Goal: Task Accomplishment & Management: Manage account settings

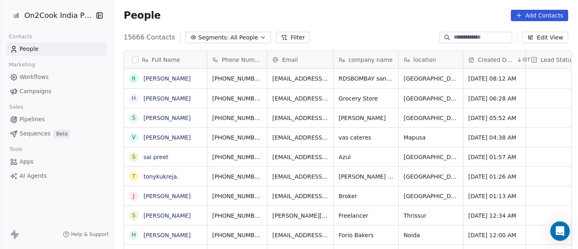
click at [204, 41] on span "Segments:" at bounding box center [213, 37] width 30 height 9
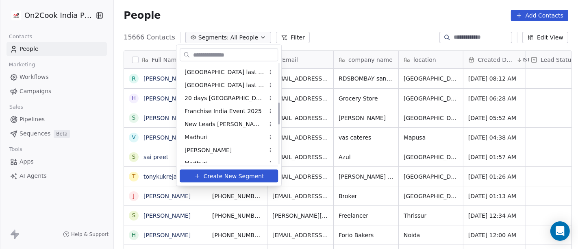
scroll to position [180, 0]
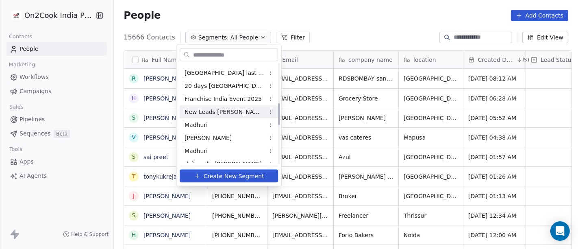
click at [218, 111] on span "New Leads [PERSON_NAME]" at bounding box center [225, 111] width 80 height 9
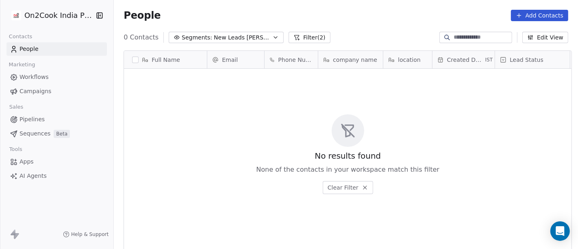
scroll to position [212, 461]
click at [302, 39] on button "Filter (2)" at bounding box center [310, 37] width 42 height 11
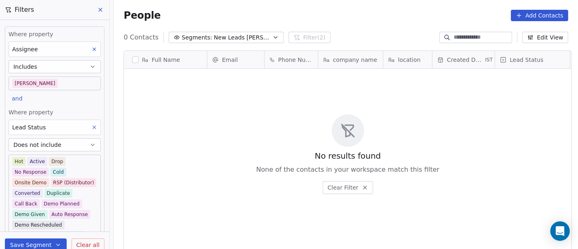
click at [91, 224] on span "Clear all" at bounding box center [87, 245] width 23 height 9
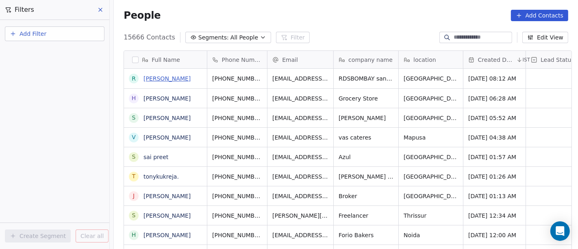
click at [152, 78] on link "[PERSON_NAME]" at bounding box center [166, 78] width 47 height 7
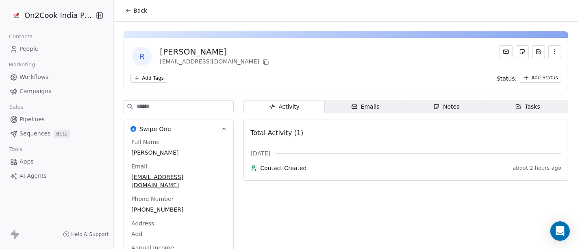
click at [133, 11] on span "Back" at bounding box center [140, 11] width 14 height 8
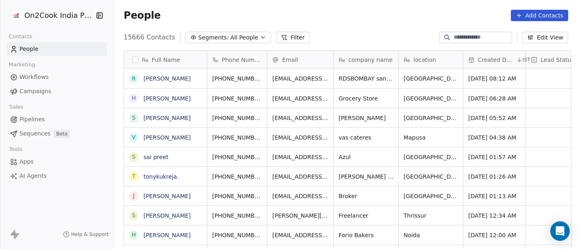
click at [209, 34] on span "Segments:" at bounding box center [213, 37] width 30 height 9
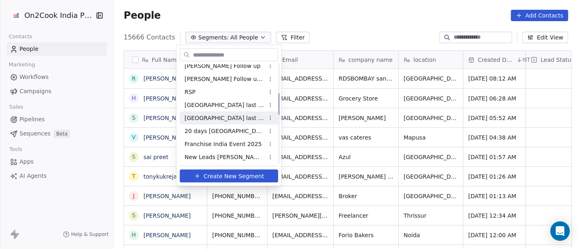
scroll to position [180, 0]
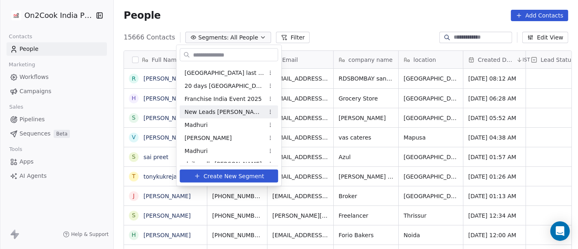
click at [221, 115] on span "New Leads [PERSON_NAME]" at bounding box center [225, 111] width 80 height 9
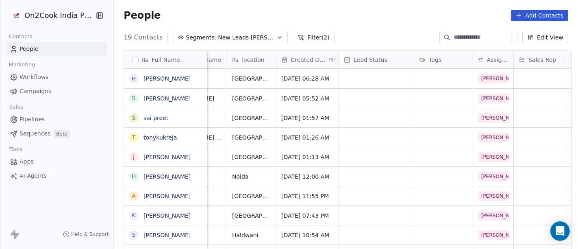
scroll to position [0, 156]
drag, startPoint x: 384, startPoint y: 8, endPoint x: 363, endPoint y: 1, distance: 22.7
click at [384, 9] on div "People Add Contacts" at bounding box center [346, 15] width 464 height 31
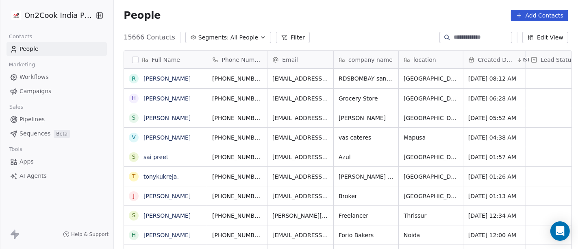
scroll to position [212, 461]
click at [161, 78] on link "[PERSON_NAME]" at bounding box center [166, 78] width 47 height 7
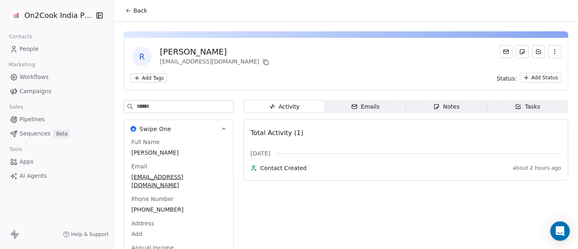
click at [145, 6] on button "Back" at bounding box center [136, 10] width 32 height 15
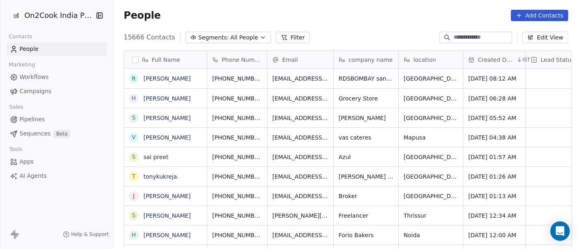
scroll to position [212, 461]
click at [239, 40] on span "All People" at bounding box center [244, 37] width 28 height 9
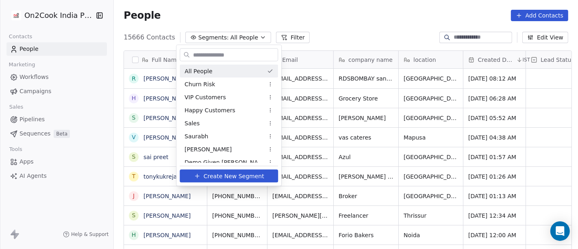
click at [282, 37] on html "On2Cook India Pvt. Ltd. Contacts People Marketing Workflows Campaigns Sales Pip…" at bounding box center [289, 124] width 578 height 249
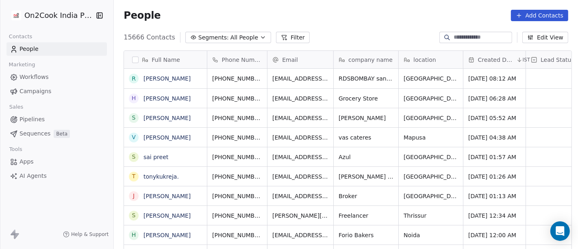
click at [282, 37] on button "Filter" at bounding box center [293, 37] width 34 height 11
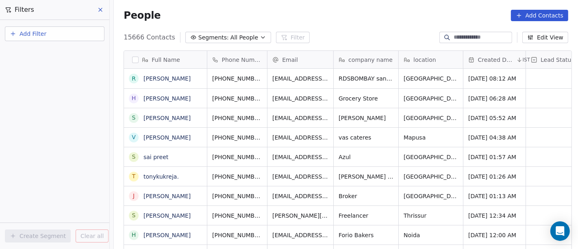
click at [36, 32] on span "Add Filter" at bounding box center [33, 34] width 27 height 9
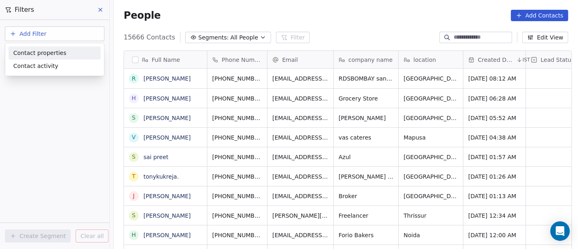
click at [44, 54] on span "Contact properties" at bounding box center [39, 53] width 53 height 9
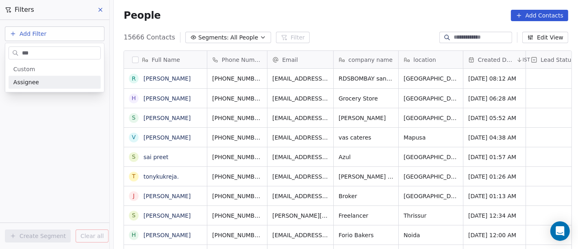
type input "***"
click at [43, 87] on div "Assignee" at bounding box center [55, 82] width 92 height 13
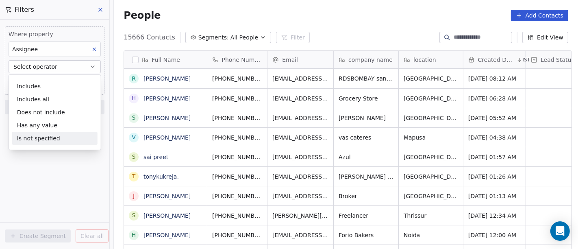
click at [57, 139] on div "Is not specified" at bounding box center [54, 138] width 85 height 13
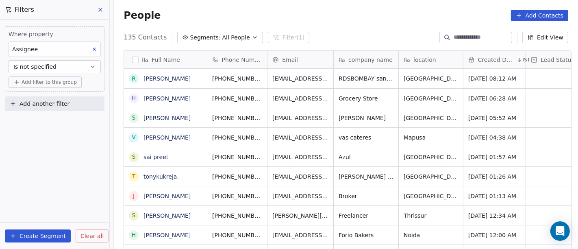
click at [38, 81] on span "Add filter to this group" at bounding box center [49, 82] width 55 height 7
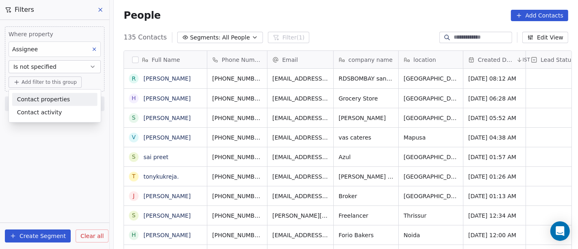
click at [41, 98] on span "Contact properties" at bounding box center [43, 99] width 53 height 9
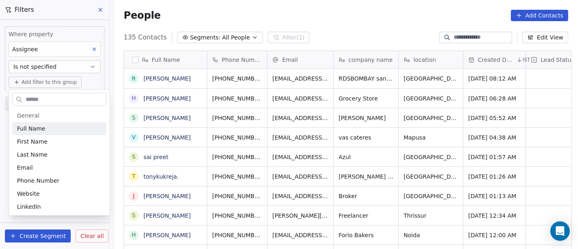
click at [41, 98] on input "text" at bounding box center [65, 99] width 82 height 12
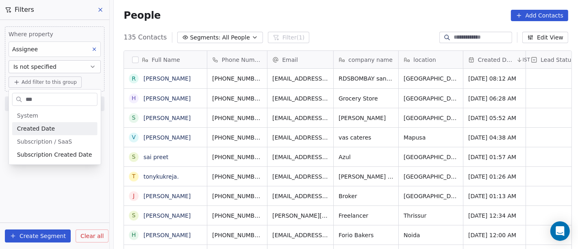
type input "***"
click at [54, 127] on div "Created Date" at bounding box center [55, 128] width 76 height 8
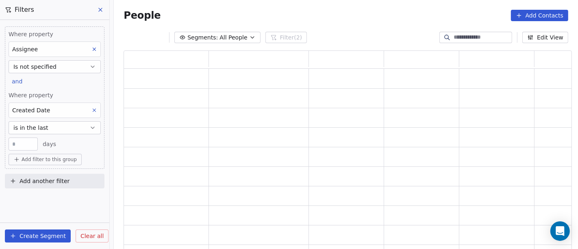
scroll to position [193, 441]
click at [52, 126] on button "is in the last" at bounding box center [55, 127] width 92 height 13
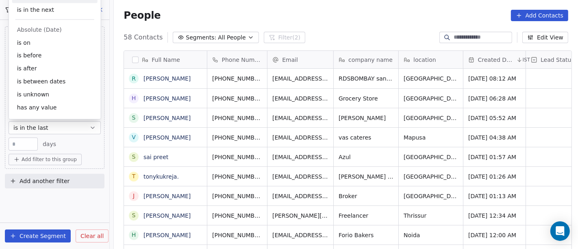
scroll to position [212, 461]
click at [44, 70] on div "is after" at bounding box center [54, 68] width 85 height 13
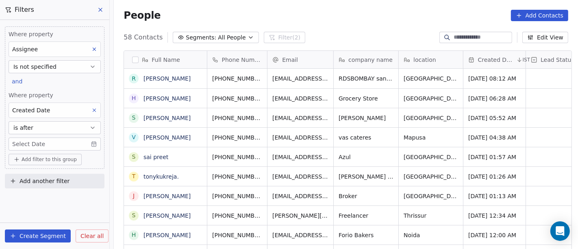
click at [39, 141] on body "On2Cook India Pvt. Ltd. Contacts People Marketing Workflows Campaigns Sales Pip…" at bounding box center [289, 124] width 578 height 249
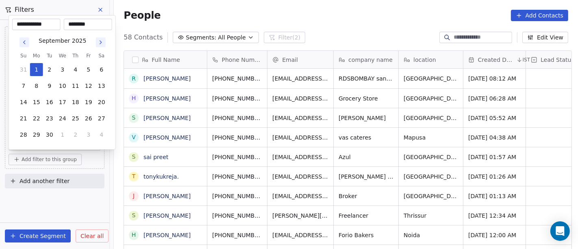
click at [24, 43] on icon "Go to previous month" at bounding box center [24, 42] width 7 height 7
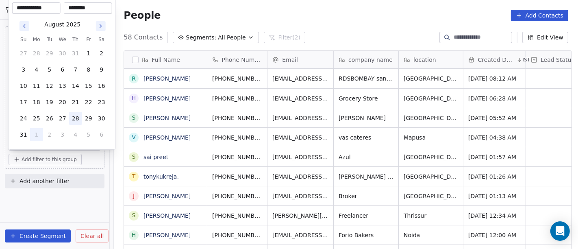
click at [76, 115] on button "28" at bounding box center [75, 118] width 13 height 13
type input "**********"
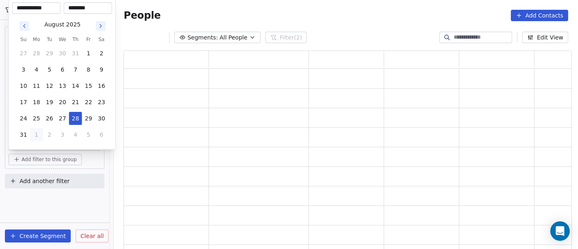
click at [300, 17] on html "**********" at bounding box center [289, 124] width 578 height 249
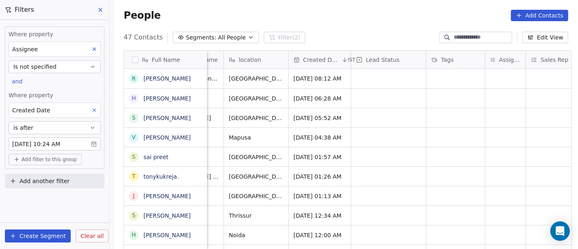
scroll to position [0, 175]
click at [499, 99] on div "grid" at bounding box center [505, 98] width 40 height 19
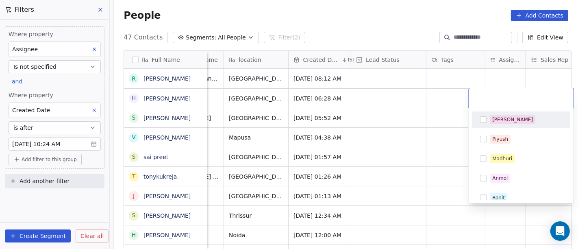
click at [495, 117] on div "[PERSON_NAME]" at bounding box center [512, 119] width 41 height 7
click at [430, 104] on html "On2Cook India Pvt. Ltd. Contacts People Marketing Workflows Campaigns Sales Pip…" at bounding box center [289, 124] width 578 height 249
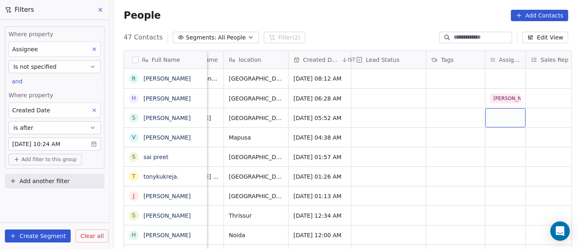
click at [498, 117] on div "grid" at bounding box center [505, 117] width 40 height 19
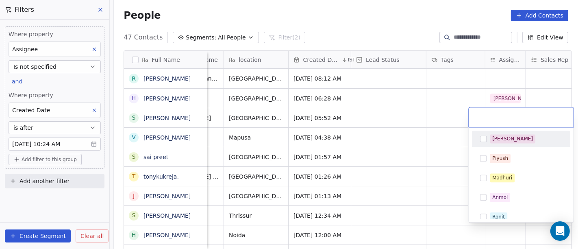
click at [496, 140] on div "[PERSON_NAME]" at bounding box center [512, 138] width 41 height 7
click at [394, 127] on html "On2Cook India Pvt. Ltd. Contacts People Marketing Workflows Campaigns Sales Pip…" at bounding box center [289, 124] width 578 height 249
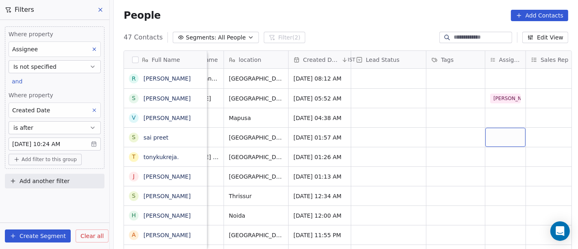
click at [495, 134] on div "grid" at bounding box center [505, 137] width 40 height 19
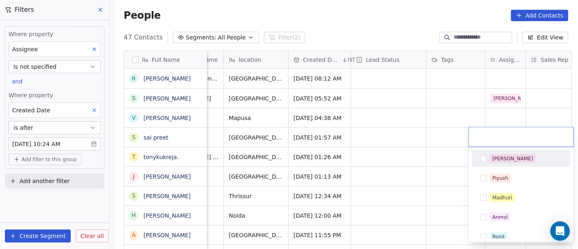
click at [507, 158] on span "[PERSON_NAME]" at bounding box center [513, 158] width 46 height 9
click at [443, 134] on html "On2Cook India Pvt. Ltd. Contacts People Marketing Workflows Campaigns Sales Pip…" at bounding box center [289, 124] width 578 height 249
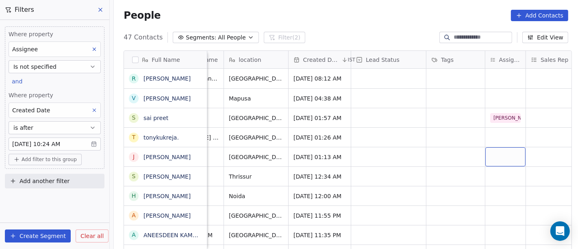
click at [491, 154] on div "grid" at bounding box center [505, 156] width 40 height 19
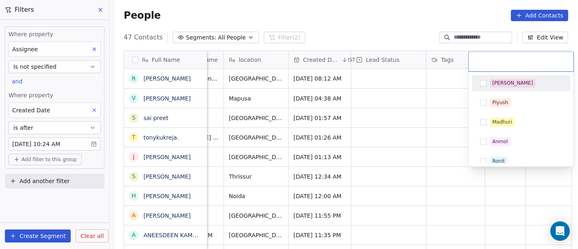
click at [495, 83] on div "[PERSON_NAME]" at bounding box center [512, 82] width 41 height 7
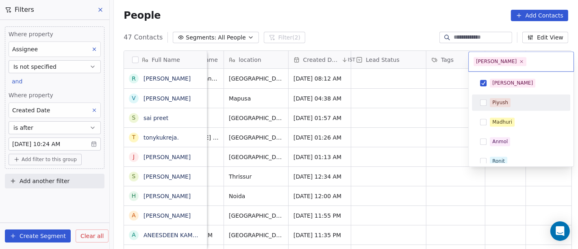
click at [404, 121] on html "On2Cook India Pvt. Ltd. Contacts People Marketing Workflows Campaigns Sales Pip…" at bounding box center [289, 124] width 578 height 249
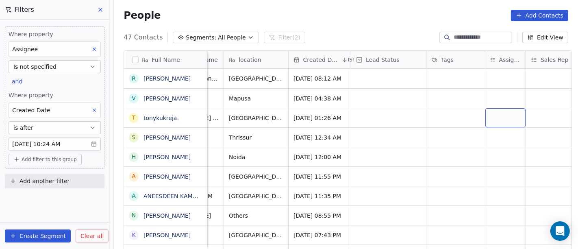
click at [498, 114] on div "grid" at bounding box center [505, 117] width 40 height 19
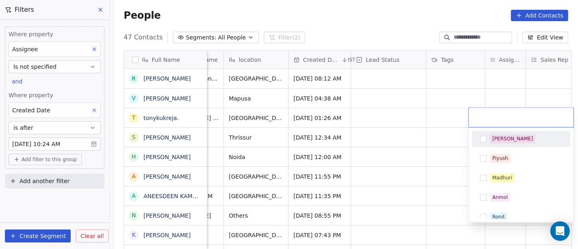
click at [501, 139] on div "[PERSON_NAME]" at bounding box center [512, 138] width 41 height 7
click at [318, 132] on html "On2Cook India Pvt. Ltd. Contacts People Marketing Workflows Campaigns Sales Pip…" at bounding box center [289, 124] width 578 height 249
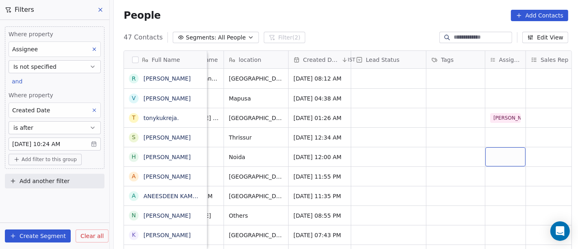
click at [493, 156] on div "grid" at bounding box center [505, 156] width 40 height 19
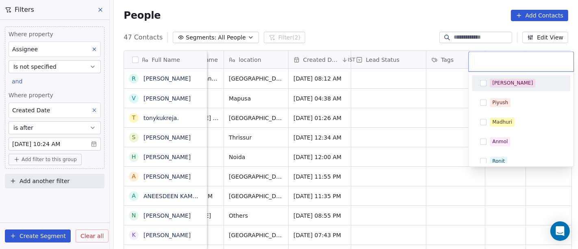
click at [506, 87] on span "[PERSON_NAME]" at bounding box center [513, 82] width 46 height 9
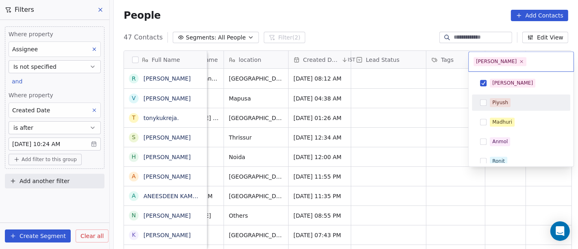
click at [383, 130] on html "On2Cook India Pvt. Ltd. Contacts People Marketing Workflows Campaigns Sales Pip…" at bounding box center [289, 124] width 578 height 249
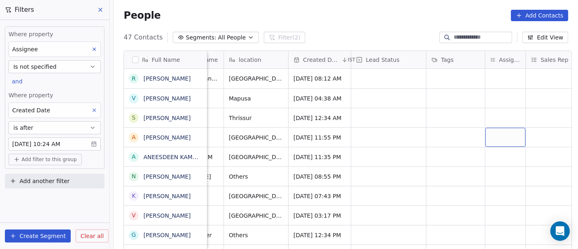
click at [499, 138] on div "grid" at bounding box center [505, 137] width 40 height 19
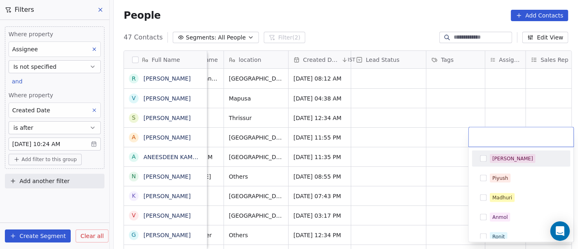
click at [508, 157] on div "[PERSON_NAME]" at bounding box center [526, 158] width 72 height 9
click at [395, 120] on html "On2Cook India Pvt. Ltd. Contacts People Marketing Workflows Campaigns Sales Pip…" at bounding box center [289, 124] width 578 height 249
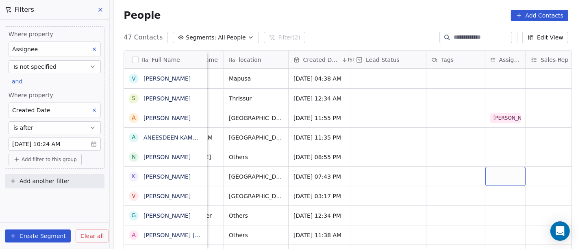
click at [502, 176] on div "grid" at bounding box center [505, 176] width 40 height 19
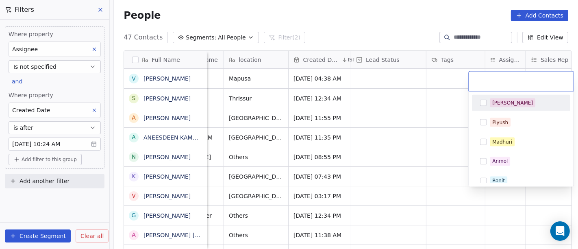
click at [486, 105] on div "[PERSON_NAME]" at bounding box center [521, 102] width 92 height 13
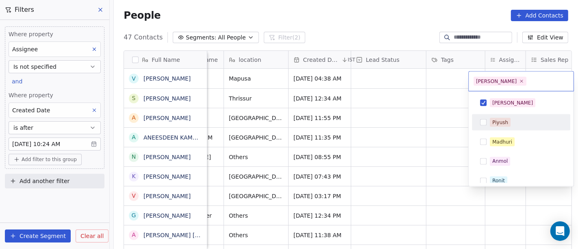
click at [373, 151] on html "On2Cook India Pvt. Ltd. Contacts People Marketing Workflows Campaigns Sales Pip…" at bounding box center [289, 124] width 578 height 249
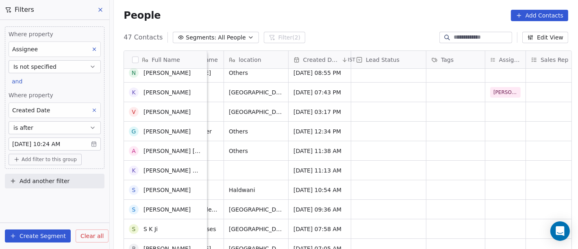
scroll to position [90, 0]
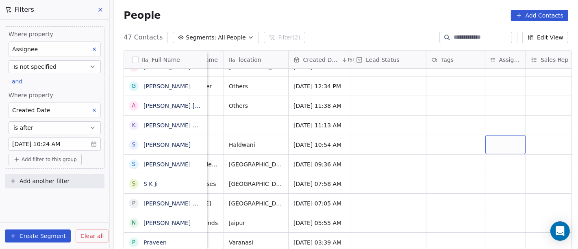
click at [488, 142] on div "grid" at bounding box center [505, 144] width 40 height 19
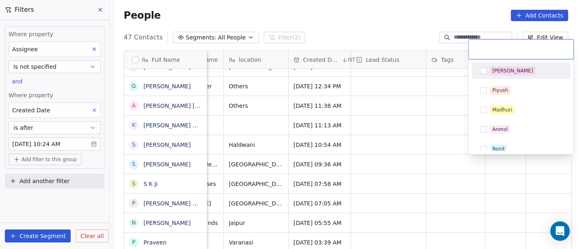
click at [512, 74] on div "[PERSON_NAME]" at bounding box center [526, 70] width 72 height 9
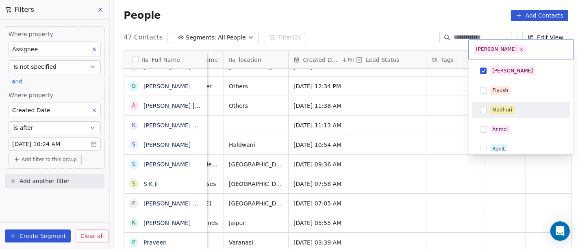
click at [418, 126] on html "On2Cook India Pvt. Ltd. Contacts People Marketing Workflows Campaigns Sales Pip…" at bounding box center [289, 124] width 578 height 249
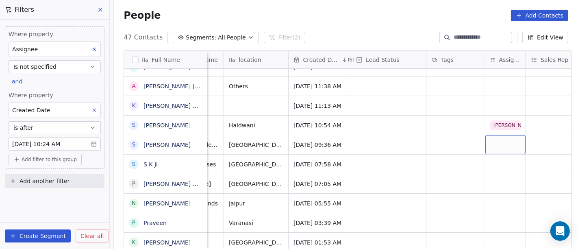
click at [499, 142] on div "grid" at bounding box center [505, 144] width 40 height 19
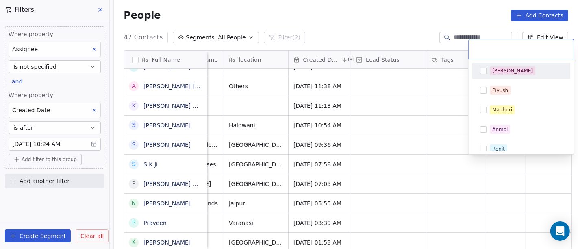
click at [499, 71] on div "[PERSON_NAME]" at bounding box center [512, 70] width 41 height 7
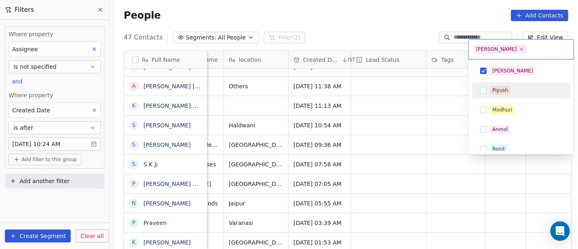
click at [449, 111] on html "On2Cook India Pvt. Ltd. Contacts People Marketing Workflows Campaigns Sales Pip…" at bounding box center [289, 124] width 578 height 249
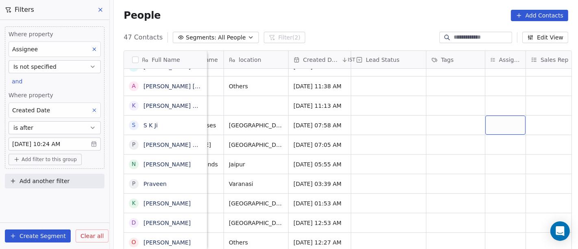
click at [493, 121] on div "grid" at bounding box center [505, 124] width 40 height 19
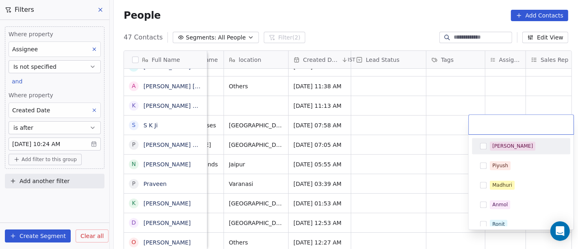
click at [506, 144] on span "[PERSON_NAME]" at bounding box center [513, 145] width 46 height 9
click at [432, 118] on html "On2Cook India Pvt. Ltd. Contacts People Marketing Workflows Campaigns Sales Pip…" at bounding box center [289, 124] width 578 height 249
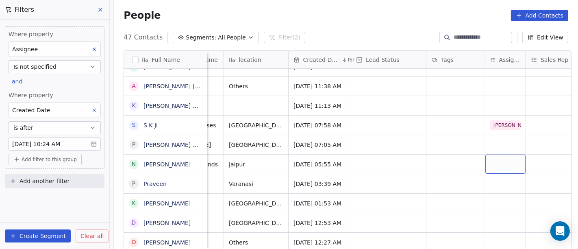
click at [499, 163] on div "grid" at bounding box center [505, 163] width 40 height 19
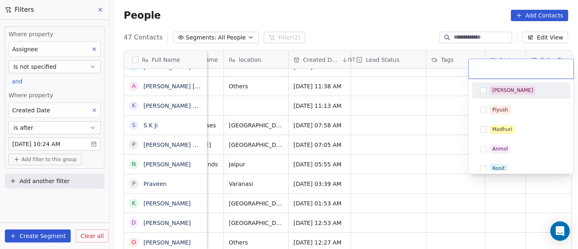
click at [502, 89] on div "[PERSON_NAME]" at bounding box center [512, 90] width 41 height 7
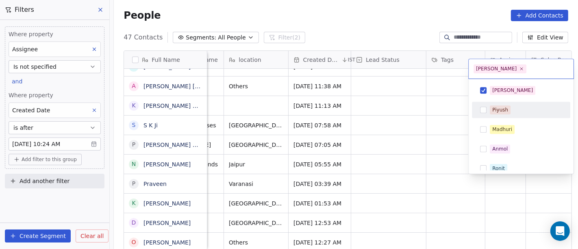
click at [417, 134] on html "On2Cook India Pvt. Ltd. Contacts People Marketing Workflows Campaigns Sales Pip…" at bounding box center [289, 124] width 578 height 249
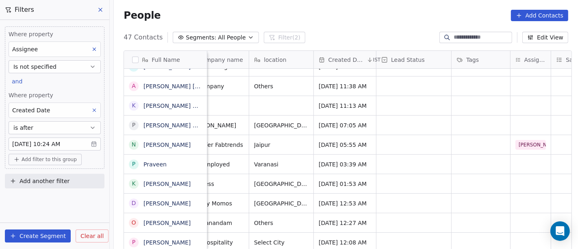
scroll to position [0, 151]
click at [512, 184] on div "grid" at bounding box center [529, 183] width 40 height 19
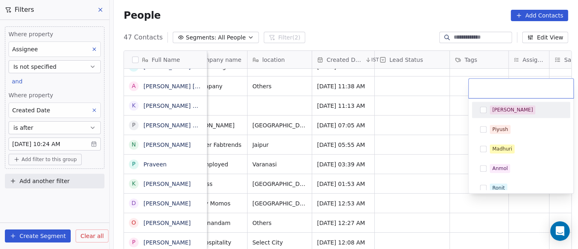
click at [517, 114] on div "[PERSON_NAME]" at bounding box center [526, 109] width 72 height 9
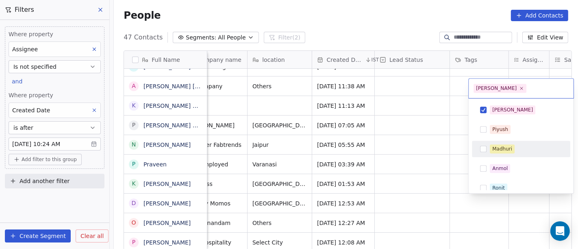
click at [428, 167] on html "On2Cook India Pvt. Ltd. Contacts People Marketing Workflows Campaigns Sales Pip…" at bounding box center [289, 124] width 578 height 249
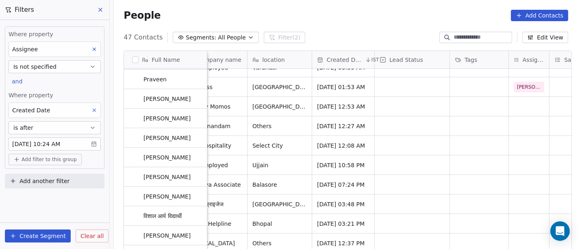
scroll to position [167, 0]
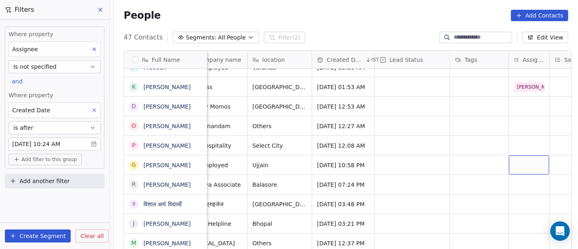
click at [525, 165] on div "grid" at bounding box center [529, 164] width 40 height 19
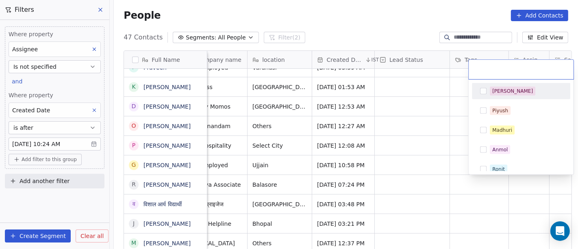
click at [505, 93] on span "[PERSON_NAME]" at bounding box center [513, 91] width 46 height 9
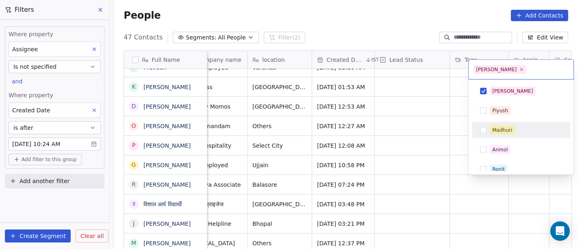
click at [434, 148] on html "On2Cook India Pvt. Ltd. Contacts People Marketing Workflows Campaigns Sales Pip…" at bounding box center [289, 124] width 578 height 249
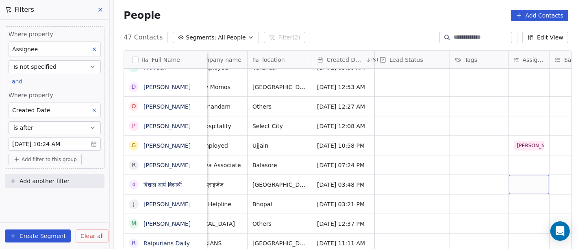
click at [522, 182] on div "grid" at bounding box center [529, 184] width 40 height 19
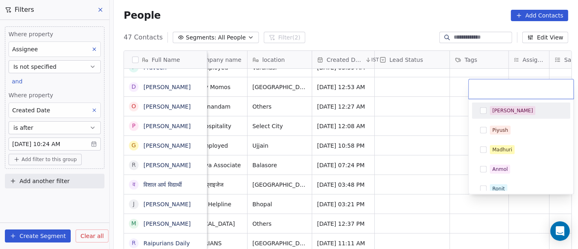
click at [504, 113] on div "[PERSON_NAME]" at bounding box center [512, 110] width 41 height 7
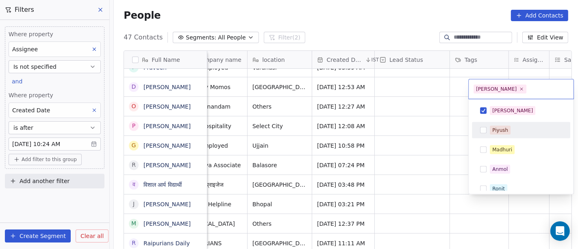
click at [432, 144] on html "On2Cook India Pvt. Ltd. Contacts People Marketing Workflows Campaigns Sales Pip…" at bounding box center [289, 124] width 578 height 249
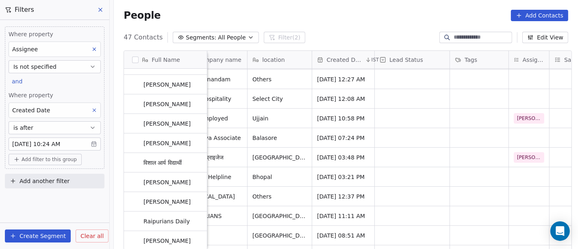
scroll to position [195, 0]
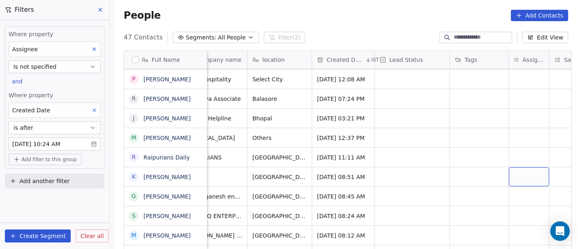
click at [510, 180] on div "grid" at bounding box center [529, 176] width 40 height 19
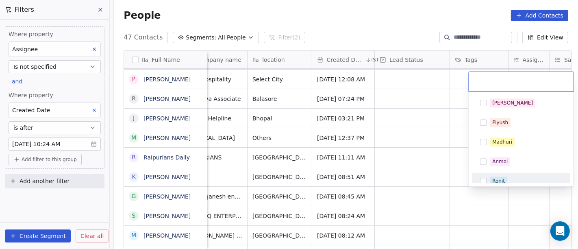
click at [434, 157] on html "On2Cook India Pvt. Ltd. Contacts People Marketing Workflows Campaigns Sales Pip…" at bounding box center [289, 124] width 578 height 249
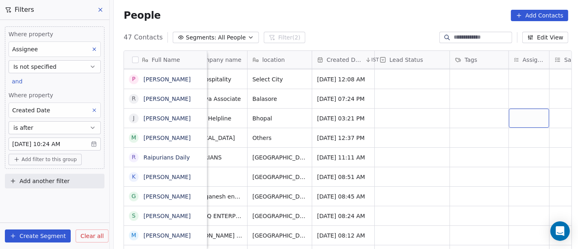
click at [520, 117] on div "grid" at bounding box center [529, 118] width 40 height 19
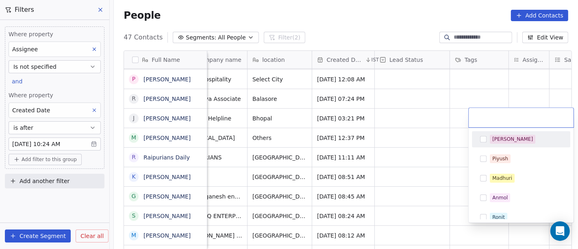
click at [504, 139] on div "[PERSON_NAME]" at bounding box center [512, 138] width 41 height 7
click at [454, 134] on html "On2Cook India Pvt. Ltd. Contacts People Marketing Workflows Campaigns Sales Pip…" at bounding box center [289, 124] width 578 height 249
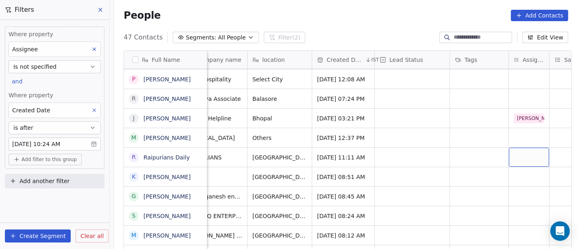
click at [528, 150] on div "grid" at bounding box center [529, 157] width 40 height 19
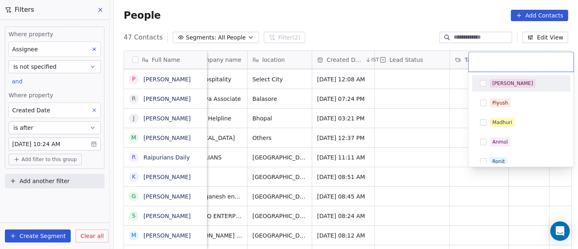
click at [517, 85] on div "[PERSON_NAME]" at bounding box center [526, 83] width 72 height 9
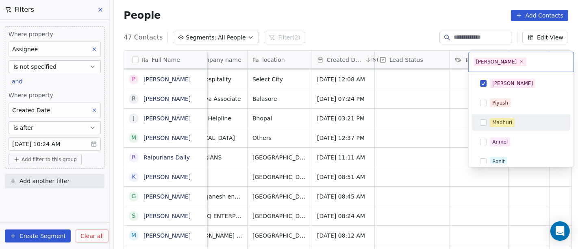
click at [446, 148] on html "On2Cook India Pvt. Ltd. Contacts People Marketing Workflows Campaigns Sales Pip…" at bounding box center [289, 124] width 578 height 249
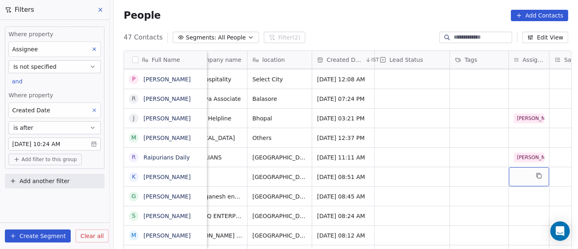
click at [520, 176] on div "grid" at bounding box center [529, 176] width 40 height 19
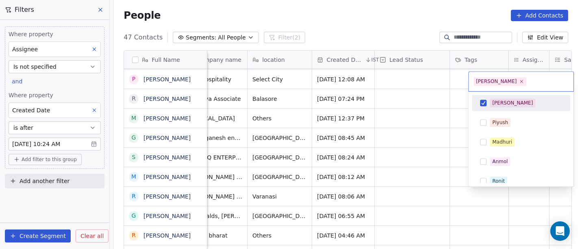
click at [450, 143] on html "On2Cook India Pvt. Ltd. Contacts People Marketing Workflows Campaigns Sales Pip…" at bounding box center [289, 124] width 578 height 249
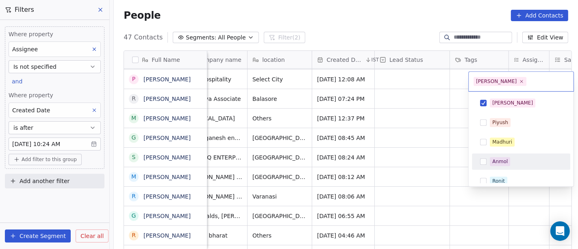
click at [435, 148] on html "On2Cook India Pvt. Ltd. Contacts People Marketing Workflows Campaigns Sales Pip…" at bounding box center [289, 124] width 578 height 249
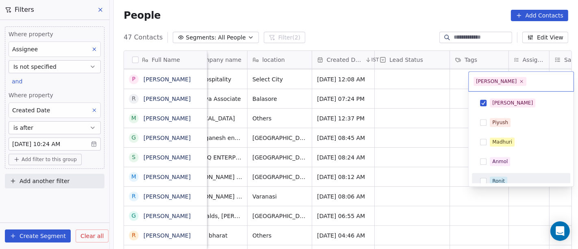
click at [418, 155] on html "On2Cook India Pvt. Ltd. Contacts People Marketing Workflows Campaigns Sales Pip…" at bounding box center [289, 124] width 578 height 249
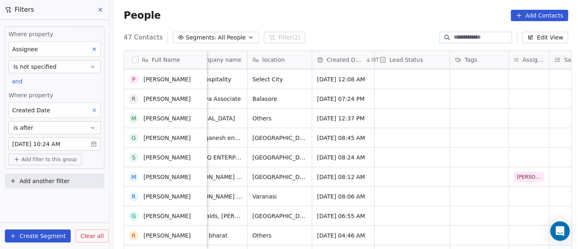
scroll to position [203, 0]
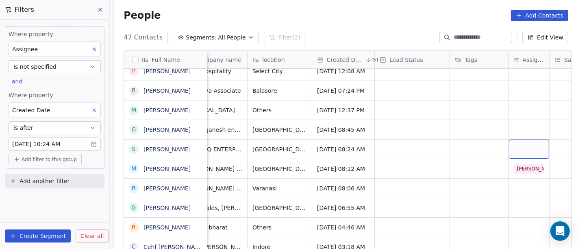
click at [517, 145] on div "grid" at bounding box center [529, 148] width 40 height 19
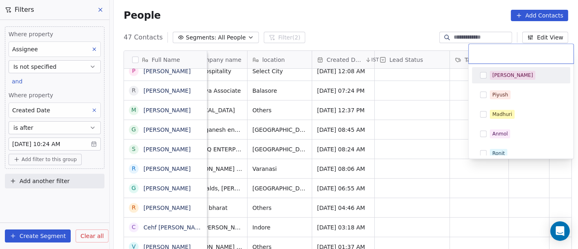
click at [504, 78] on span "[PERSON_NAME]" at bounding box center [513, 75] width 46 height 9
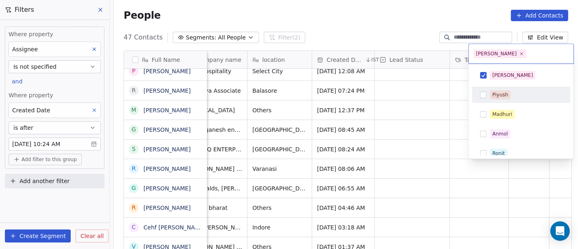
click at [417, 120] on html "On2Cook India Pvt. Ltd. Contacts People Marketing Workflows Campaigns Sales Pip…" at bounding box center [289, 124] width 578 height 249
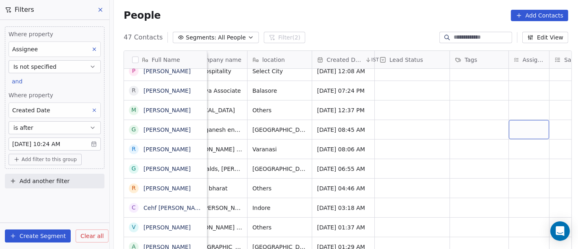
click at [518, 128] on div "grid" at bounding box center [529, 129] width 40 height 19
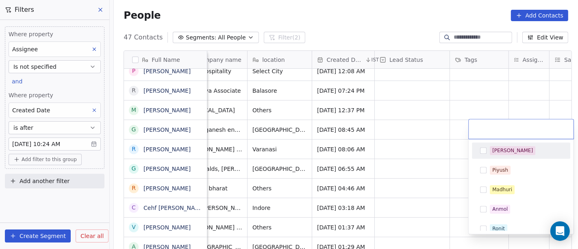
click at [490, 153] on span "[PERSON_NAME]" at bounding box center [513, 150] width 46 height 9
click at [363, 132] on html "On2Cook India Pvt. Ltd. Contacts People Marketing Workflows Campaigns Sales Pip…" at bounding box center [289, 124] width 578 height 249
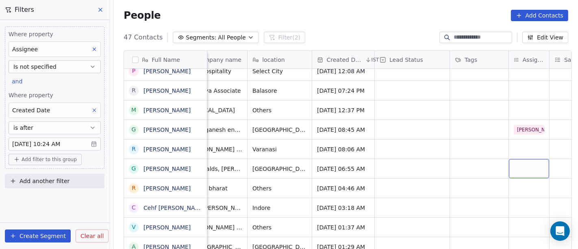
click at [520, 164] on div "grid" at bounding box center [529, 168] width 40 height 19
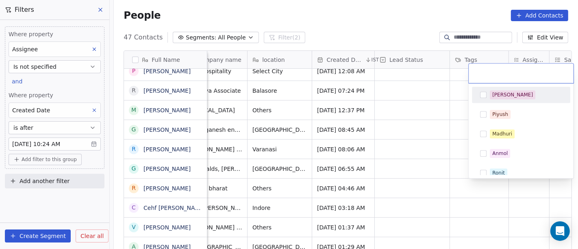
click at [495, 96] on div "[PERSON_NAME]" at bounding box center [512, 94] width 41 height 7
click at [418, 129] on html "On2Cook India Pvt. Ltd. Contacts People Marketing Workflows Campaigns Sales Pip…" at bounding box center [289, 124] width 578 height 249
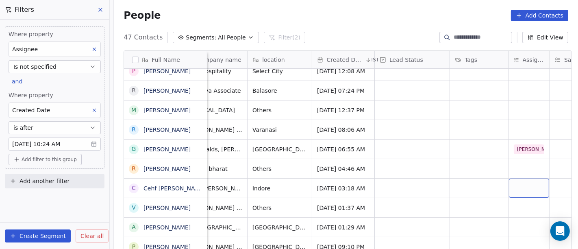
click at [517, 187] on div "grid" at bounding box center [529, 187] width 40 height 19
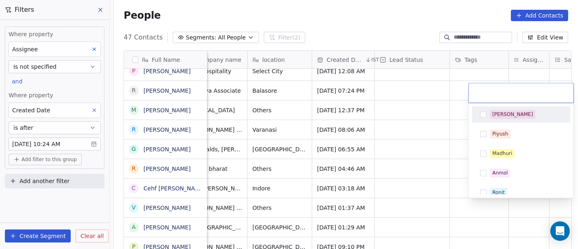
click at [501, 115] on div "[PERSON_NAME]" at bounding box center [512, 114] width 41 height 7
click at [413, 141] on html "On2Cook India Pvt. Ltd. Contacts People Marketing Workflows Campaigns Sales Pip…" at bounding box center [289, 124] width 578 height 249
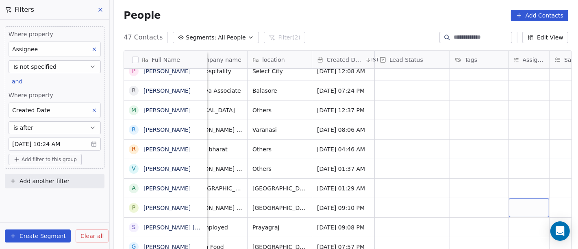
click at [517, 211] on div "grid" at bounding box center [529, 207] width 40 height 19
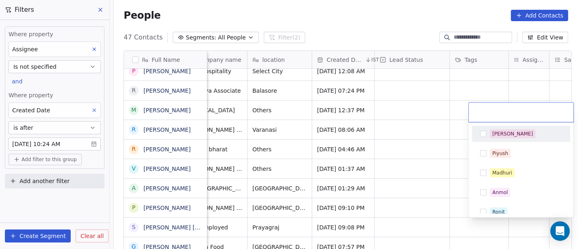
click at [514, 135] on div "[PERSON_NAME]" at bounding box center [526, 133] width 72 height 9
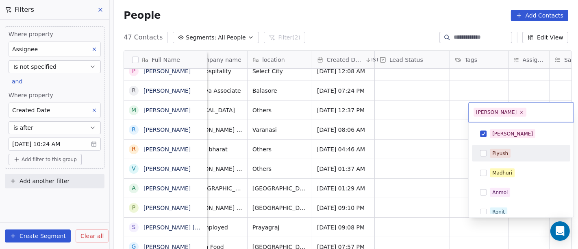
click at [427, 152] on html "On2Cook India Pvt. Ltd. Contacts People Marketing Workflows Campaigns Sales Pip…" at bounding box center [289, 124] width 578 height 249
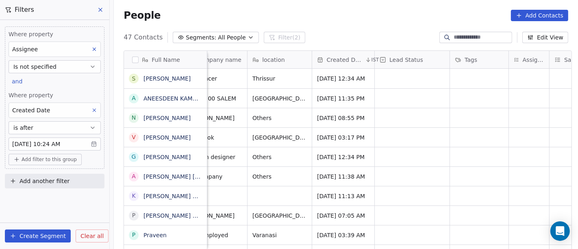
scroll to position [0, 151]
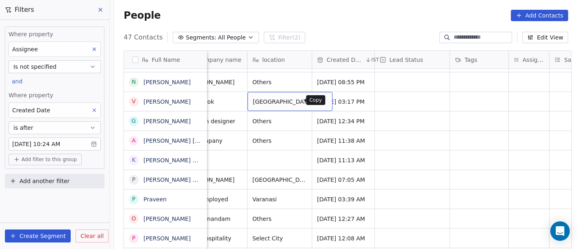
click at [321, 101] on icon "grid" at bounding box center [323, 101] width 4 height 4
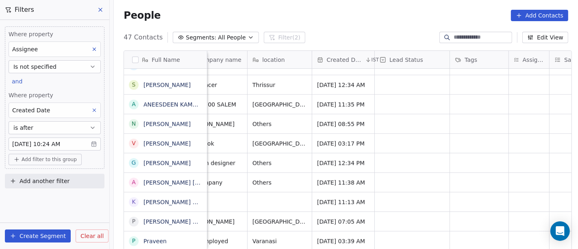
click at [314, 17] on div "People Add Contacts" at bounding box center [346, 15] width 445 height 11
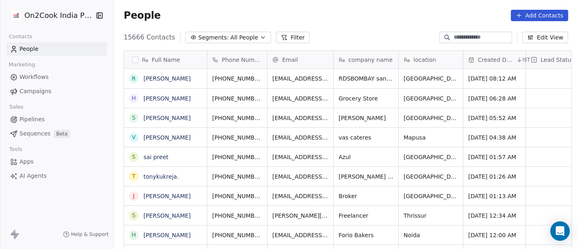
scroll to position [7, 7]
click at [466, 32] on div at bounding box center [475, 37] width 73 height 11
paste input "**********"
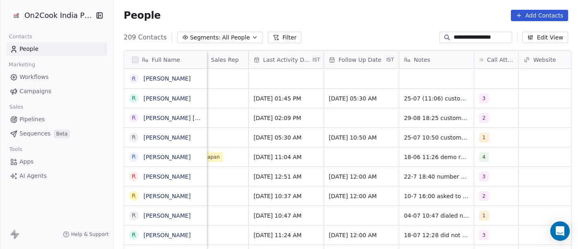
scroll to position [0, 557]
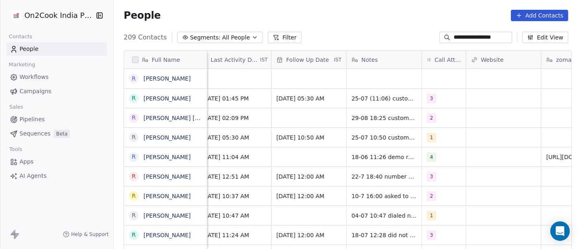
type input "**********"
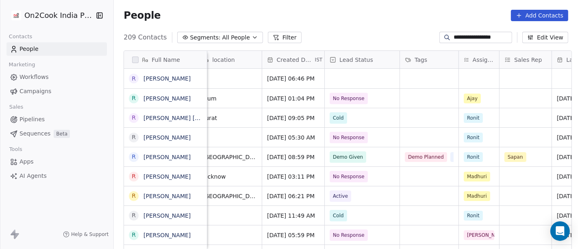
scroll to position [0, 202]
click at [358, 74] on div "grid" at bounding box center [361, 79] width 75 height 20
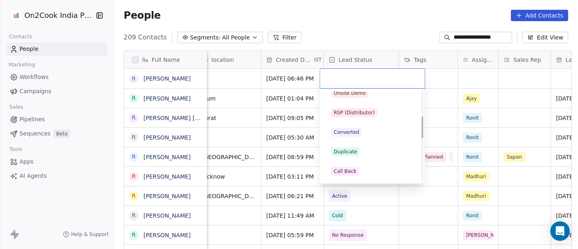
scroll to position [104, 0]
click at [368, 34] on html "**********" at bounding box center [289, 124] width 578 height 249
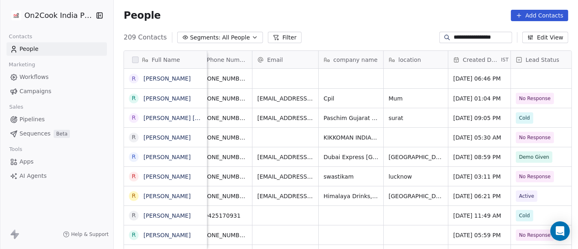
scroll to position [0, 0]
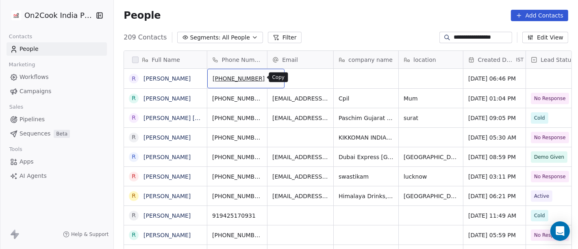
click at [271, 79] on icon "grid" at bounding box center [274, 77] width 7 height 7
click at [407, 12] on div "People Add Contacts" at bounding box center [346, 15] width 445 height 11
click at [321, 29] on div "People Add Contacts" at bounding box center [346, 15] width 464 height 31
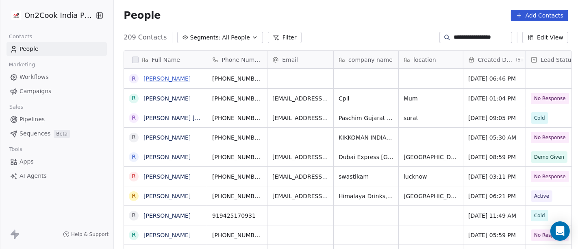
click at [164, 82] on link "Rajesh Yadav Ashta" at bounding box center [166, 78] width 47 height 7
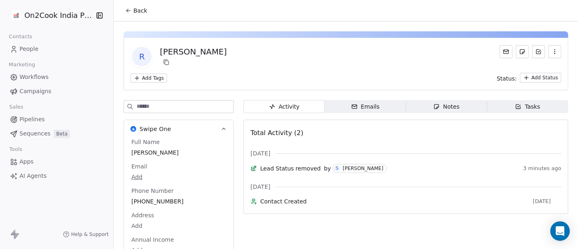
click at [133, 9] on span "Back" at bounding box center [140, 11] width 14 height 8
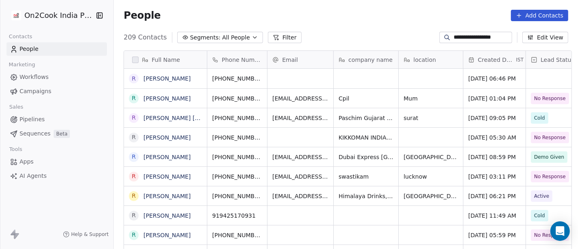
scroll to position [212, 461]
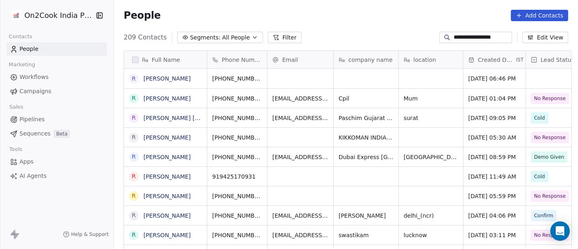
click at [477, 37] on input "**********" at bounding box center [482, 37] width 57 height 8
paste input
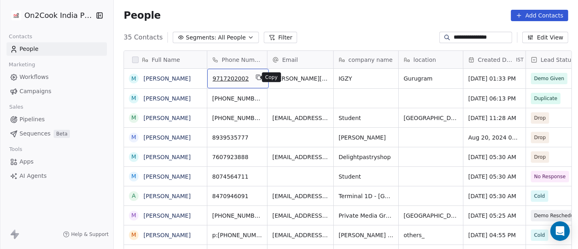
click at [257, 77] on button "grid" at bounding box center [259, 77] width 10 height 10
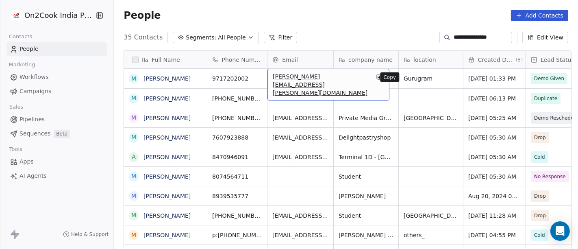
click at [376, 77] on icon "grid" at bounding box center [379, 77] width 7 height 7
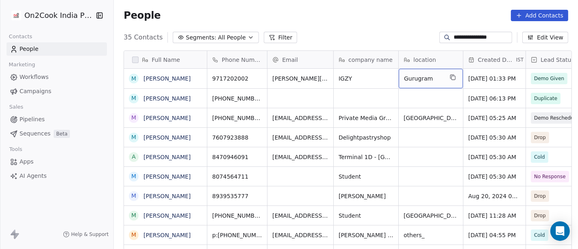
drag, startPoint x: 449, startPoint y: 71, endPoint x: 452, endPoint y: 79, distance: 8.9
click at [449, 72] on div "Gurugram" at bounding box center [431, 79] width 64 height 20
click at [452, 79] on icon "grid" at bounding box center [452, 77] width 7 height 7
click at [463, 40] on input "**********" at bounding box center [482, 37] width 57 height 8
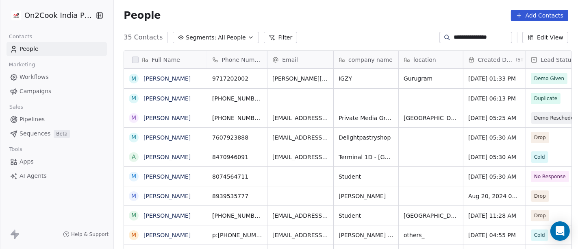
click at [463, 40] on input "**********" at bounding box center [482, 37] width 57 height 8
paste input
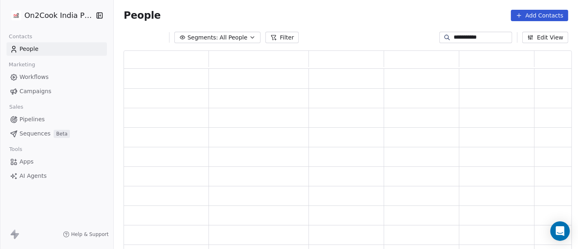
scroll to position [193, 441]
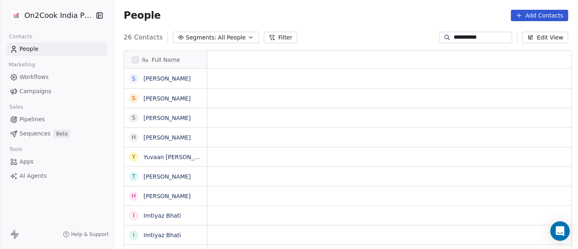
type input "**********"
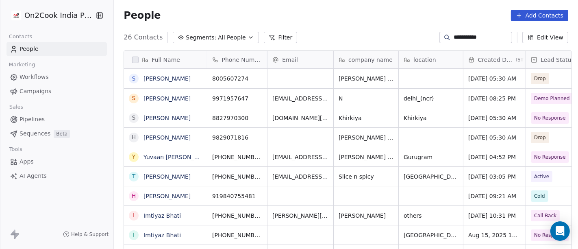
scroll to position [212, 461]
click at [255, 77] on icon "grid" at bounding box center [258, 77] width 7 height 7
click at [257, 98] on icon "grid" at bounding box center [259, 98] width 4 height 4
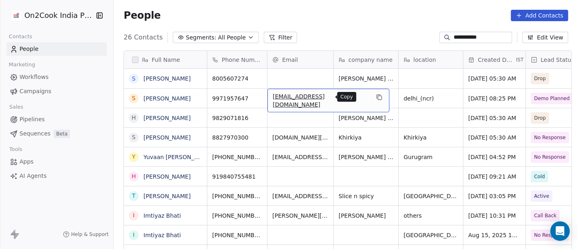
click at [376, 98] on icon "grid" at bounding box center [379, 97] width 7 height 7
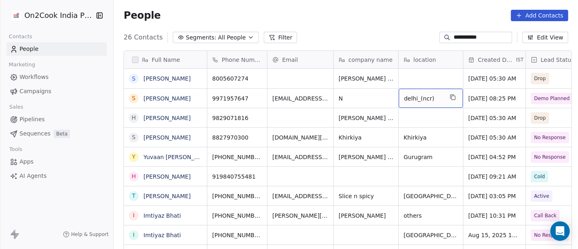
click at [412, 99] on span "delhi_(ncr)" at bounding box center [423, 98] width 39 height 8
click at [404, 95] on textarea "**********" at bounding box center [426, 101] width 63 height 25
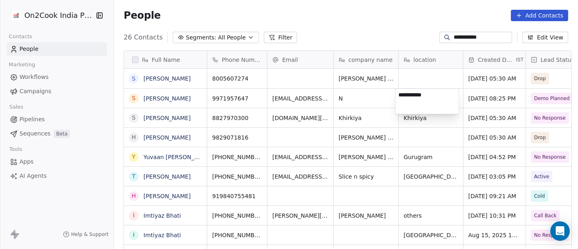
click at [467, 98] on html "**********" at bounding box center [289, 124] width 578 height 249
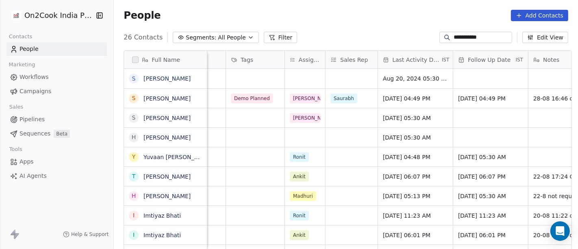
scroll to position [0, 376]
click at [383, 100] on span "Aug 28, 2025 04:49 PM" at bounding box center [408, 98] width 50 height 8
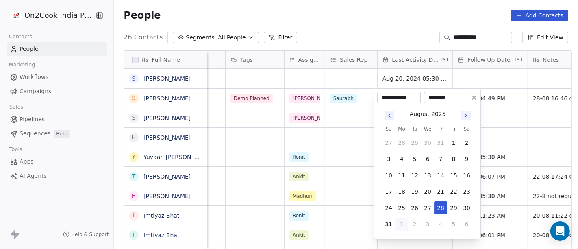
click at [465, 113] on icon "Go to next month" at bounding box center [465, 115] width 7 height 7
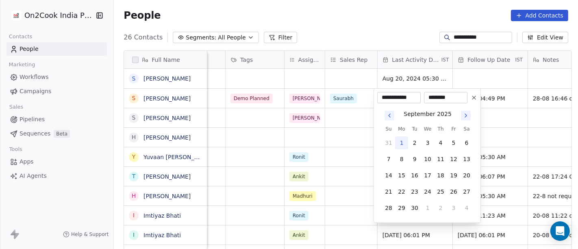
click at [399, 141] on button "1" at bounding box center [401, 142] width 13 height 13
type input "**********"
click at [393, 15] on html "**********" at bounding box center [289, 124] width 578 height 249
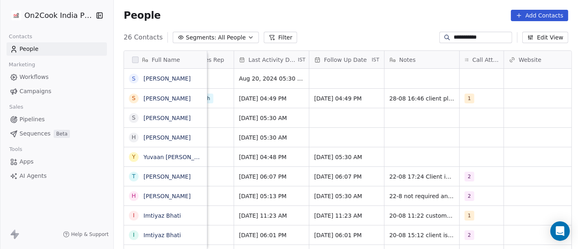
scroll to position [0, 520]
click at [467, 96] on span "1" at bounding box center [469, 98] width 10 height 10
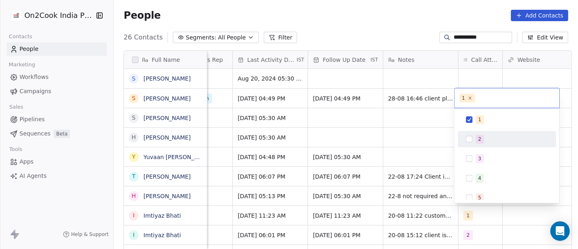
click at [466, 137] on button "Suggestions" at bounding box center [469, 139] width 7 height 7
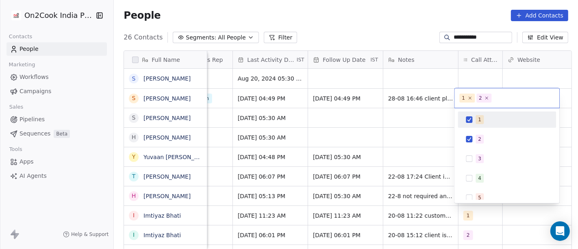
click at [467, 118] on button "Suggestions" at bounding box center [469, 119] width 7 height 7
click at [415, 22] on html "**********" at bounding box center [289, 124] width 578 height 249
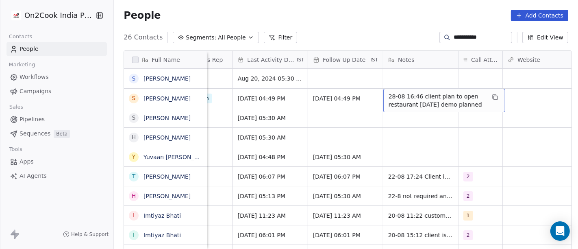
click at [433, 95] on span "28-08 16:46 client plan to open restaurant in 1 month demo planned" at bounding box center [437, 100] width 97 height 16
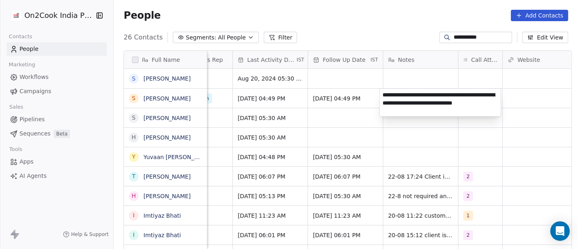
type textarea "**********"
click at [412, 136] on html "**********" at bounding box center [289, 124] width 578 height 249
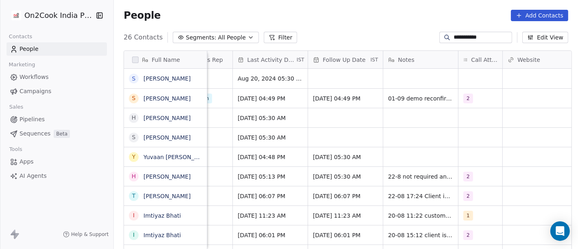
click at [468, 37] on input "**********" at bounding box center [482, 37] width 57 height 8
paste input "*****"
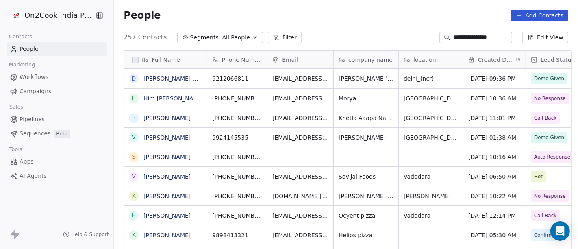
scroll to position [212, 461]
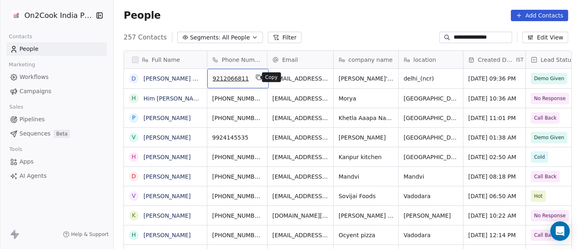
click at [255, 77] on icon "grid" at bounding box center [258, 77] width 7 height 7
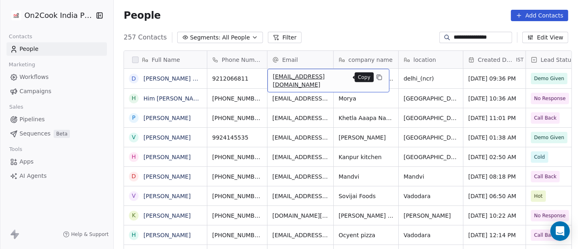
click at [376, 78] on icon "grid" at bounding box center [379, 77] width 7 height 7
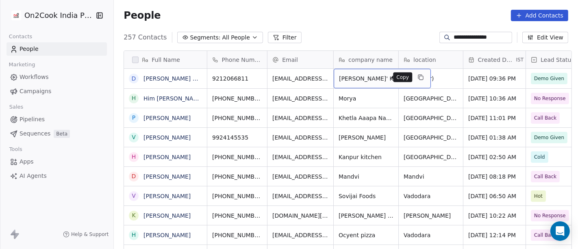
click at [416, 73] on button "grid" at bounding box center [421, 77] width 10 height 10
click at [404, 78] on span "delhi_(ncr)" at bounding box center [423, 78] width 39 height 8
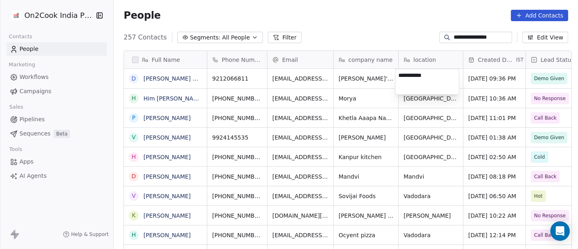
click at [400, 76] on textarea "**********" at bounding box center [426, 81] width 63 height 25
click at [446, 158] on html "**********" at bounding box center [289, 124] width 578 height 249
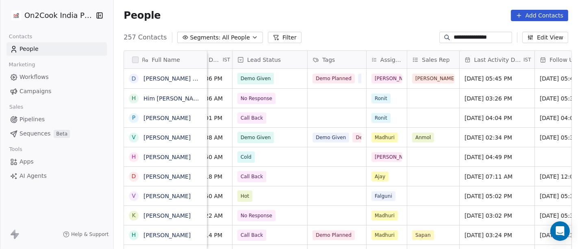
scroll to position [0, 154]
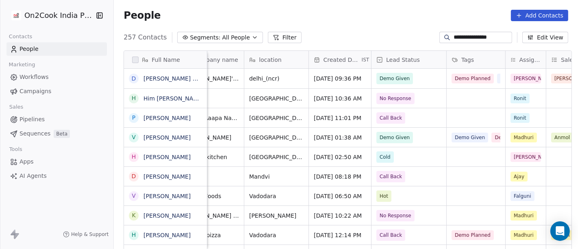
click at [464, 36] on input "**********" at bounding box center [482, 37] width 57 height 8
paste input
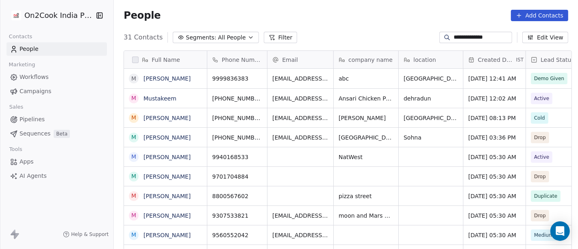
scroll to position [212, 461]
type input "**********"
click at [256, 78] on icon "grid" at bounding box center [258, 77] width 4 height 4
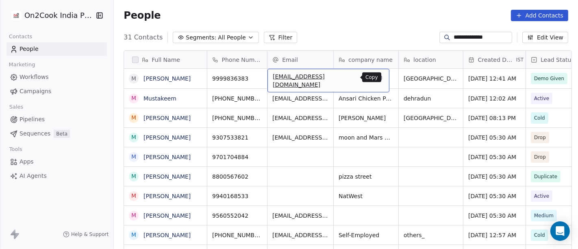
click at [376, 79] on icon "grid" at bounding box center [379, 77] width 7 height 7
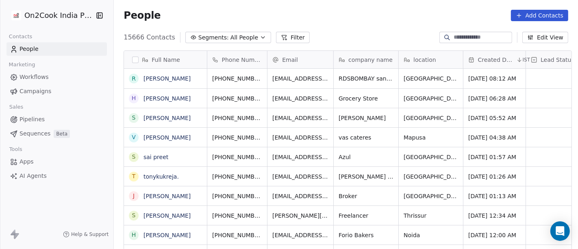
scroll to position [212, 461]
click at [221, 42] on button "Segments: All People" at bounding box center [228, 37] width 86 height 11
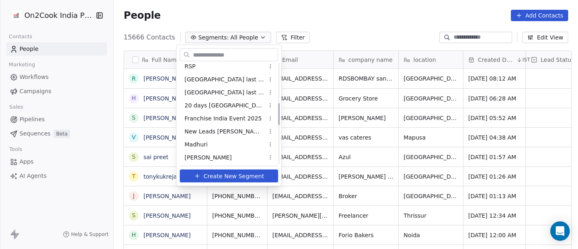
scroll to position [180, 0]
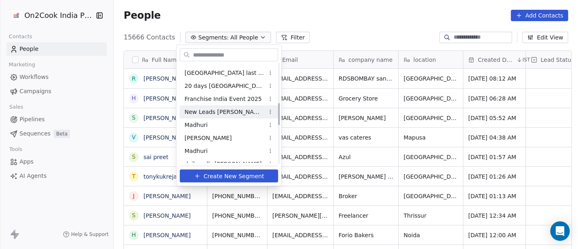
click at [218, 113] on span "New Leads [PERSON_NAME]" at bounding box center [225, 111] width 80 height 9
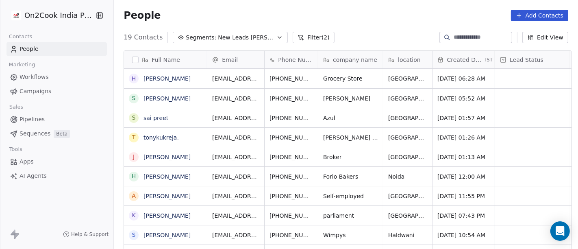
scroll to position [212, 461]
click at [293, 19] on div "People Add Contacts" at bounding box center [346, 15] width 445 height 11
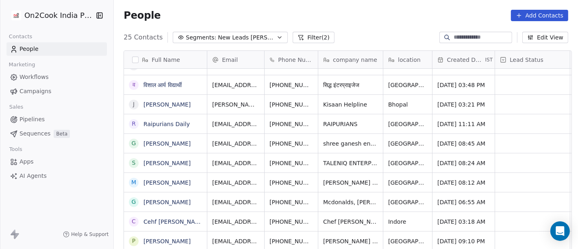
scroll to position [7, 0]
click at [328, 237] on icon "grid" at bounding box center [331, 240] width 7 height 7
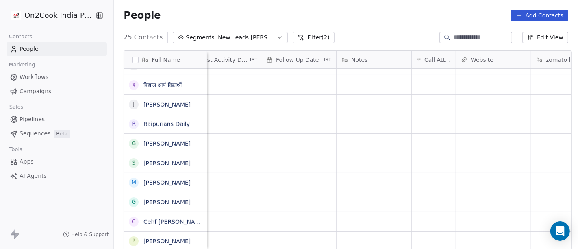
scroll to position [7, 536]
click at [440, 234] on div "grid" at bounding box center [433, 240] width 44 height 19
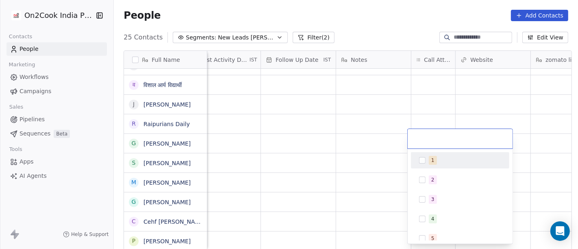
click at [445, 163] on div "1" at bounding box center [465, 160] width 72 height 9
click at [324, 155] on html "On2Cook India Pvt. Ltd. Contacts People Marketing Workflows Campaigns Sales Pip…" at bounding box center [289, 124] width 578 height 249
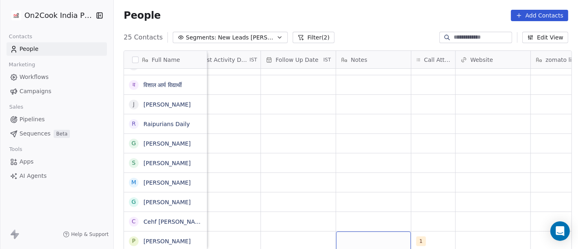
click at [378, 231] on div "grid" at bounding box center [373, 240] width 75 height 19
type textarea "**********"
click at [377, 124] on html "On2Cook India Pvt. Ltd. Contacts People Marketing Workflows Campaigns Sales Pip…" at bounding box center [289, 124] width 578 height 249
click at [278, 242] on div "grid" at bounding box center [298, 240] width 75 height 19
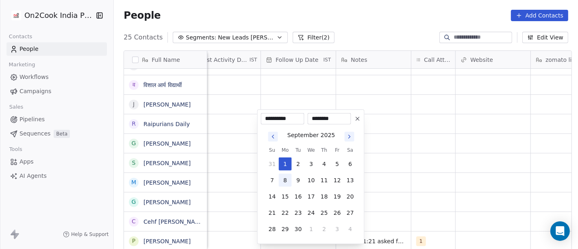
click at [285, 182] on button "8" at bounding box center [285, 180] width 13 height 13
type input "**********"
click at [425, 177] on html "On2Cook India Pvt. Ltd. Contacts People Marketing Workflows Campaigns Sales Pip…" at bounding box center [289, 124] width 578 height 249
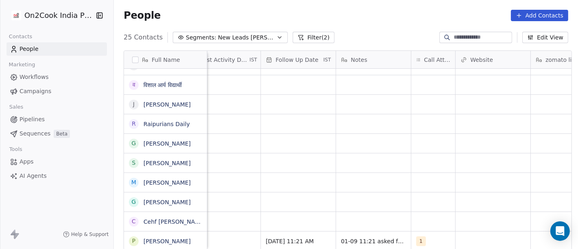
scroll to position [7, 515]
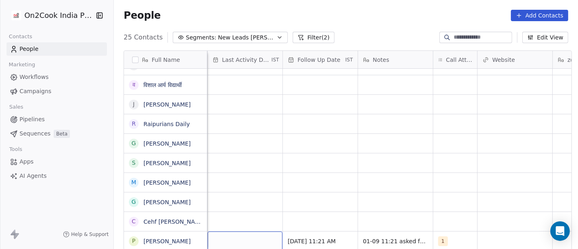
click at [218, 234] on div "grid" at bounding box center [245, 240] width 75 height 19
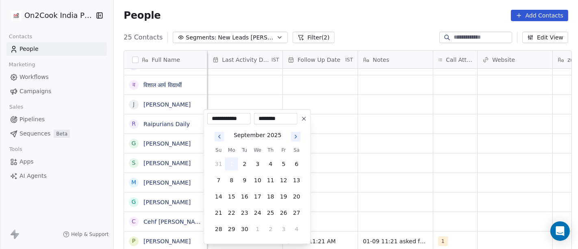
click at [225, 161] on button "1" at bounding box center [231, 163] width 13 height 13
click at [355, 163] on html "On2Cook India Pvt. Ltd. Contacts People Marketing Workflows Campaigns Sales Pip…" at bounding box center [289, 124] width 578 height 249
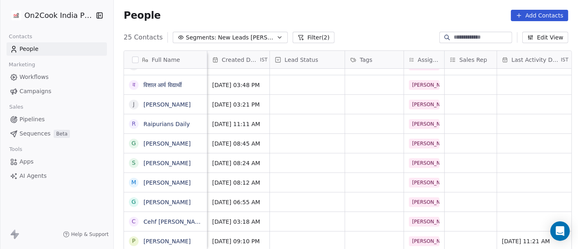
scroll to position [7, 224]
click at [320, 237] on div "grid" at bounding box center [308, 240] width 75 height 19
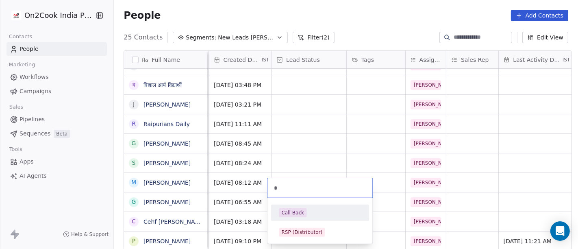
type input "*"
click at [301, 209] on div "Call Back" at bounding box center [293, 212] width 23 height 7
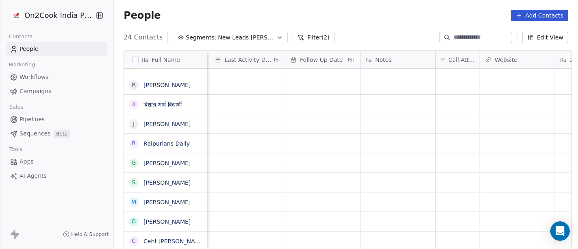
scroll to position [7, 514]
click at [455, 236] on div "grid" at bounding box center [456, 240] width 44 height 19
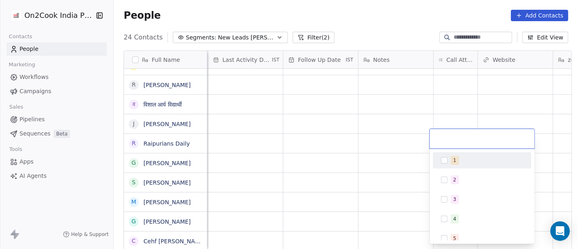
click at [467, 144] on div at bounding box center [482, 139] width 105 height 20
click at [465, 154] on div "1" at bounding box center [482, 160] width 92 height 13
click at [405, 151] on html "On2Cook India Pvt. Ltd. Contacts People Marketing Workflows Campaigns Sales Pip…" at bounding box center [289, 124] width 578 height 249
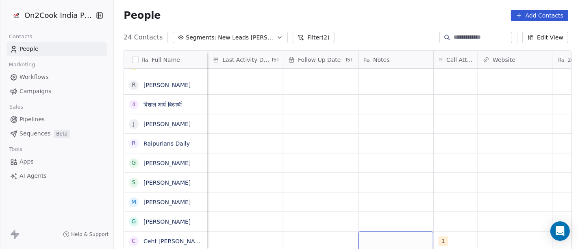
click at [389, 231] on div "grid" at bounding box center [395, 240] width 75 height 19
type textarea "*"
type textarea "**********"
click at [471, 142] on html "On2Cook India Pvt. Ltd. Contacts People Marketing Workflows Campaigns Sales Pip…" at bounding box center [289, 124] width 578 height 249
click at [306, 234] on div "grid" at bounding box center [320, 240] width 75 height 19
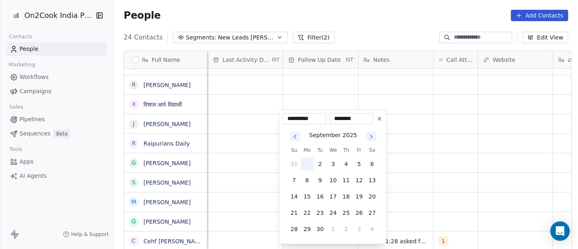
click at [309, 161] on button "1" at bounding box center [307, 163] width 13 height 13
click at [308, 178] on button "8" at bounding box center [307, 180] width 13 height 13
type input "**********"
click at [461, 188] on html "On2Cook India Pvt. Ltd. Contacts People Marketing Workflows Campaigns Sales Pip…" at bounding box center [289, 124] width 578 height 249
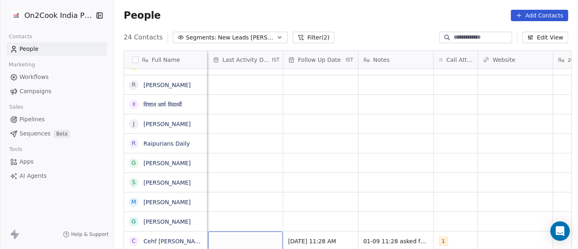
click at [254, 237] on div "grid" at bounding box center [245, 240] width 75 height 19
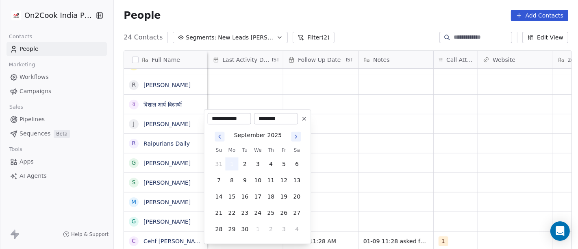
click at [231, 165] on button "1" at bounding box center [231, 163] width 13 height 13
click at [411, 186] on html "On2Cook India Pvt. Ltd. Contacts People Marketing Workflows Campaigns Sales Pip…" at bounding box center [289, 124] width 578 height 249
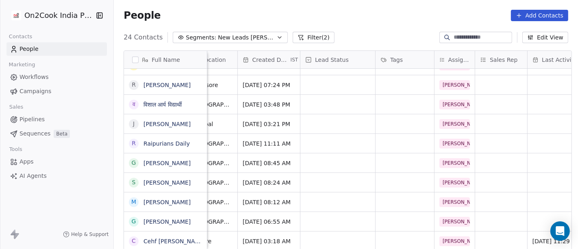
scroll to position [7, 194]
click at [329, 231] on div "grid" at bounding box center [338, 240] width 75 height 19
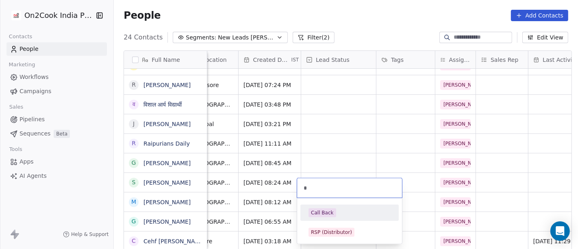
type input "*"
click at [330, 209] on div "Call Back" at bounding box center [322, 212] width 23 height 7
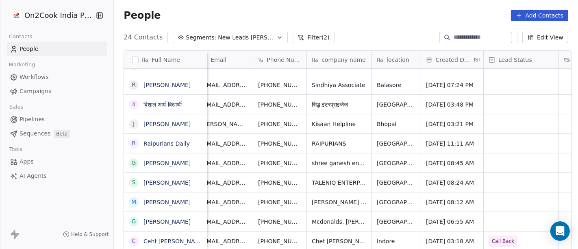
scroll to position [7, 7]
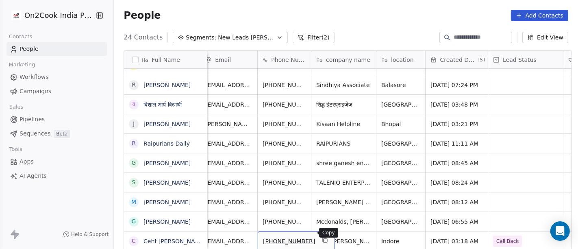
click at [324, 239] on icon "grid" at bounding box center [326, 241] width 4 height 4
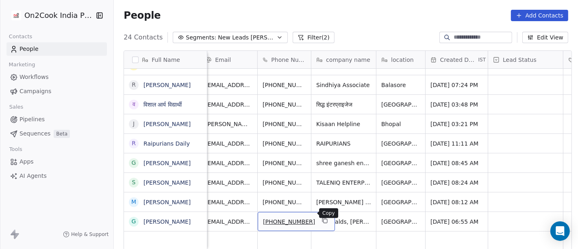
click at [321, 217] on icon "grid" at bounding box center [324, 220] width 7 height 7
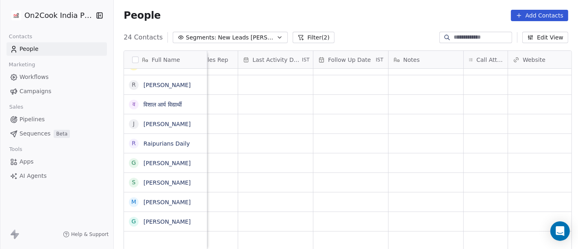
scroll to position [7, 484]
click at [466, 215] on div "grid" at bounding box center [485, 221] width 44 height 19
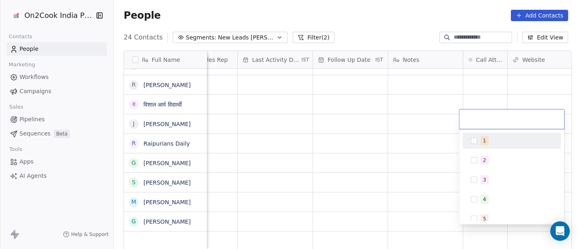
click at [477, 134] on div "1" at bounding box center [512, 140] width 92 height 13
click at [404, 136] on html "On2Cook India Pvt. Ltd. Contacts People Marketing Workflows Campaigns Sales Pip…" at bounding box center [289, 124] width 578 height 249
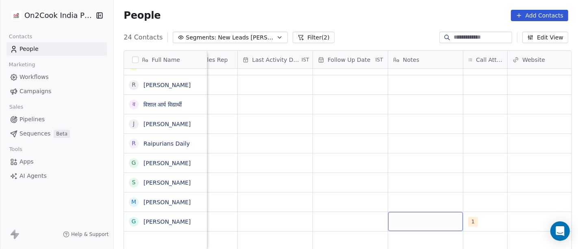
click at [429, 215] on div "grid" at bounding box center [425, 221] width 75 height 19
type textarea "**********"
click at [415, 156] on html "On2Cook India Pvt. Ltd. Contacts People Marketing Workflows Campaigns Sales Pip…" at bounding box center [289, 124] width 578 height 249
click at [314, 231] on div "grid" at bounding box center [350, 240] width 75 height 19
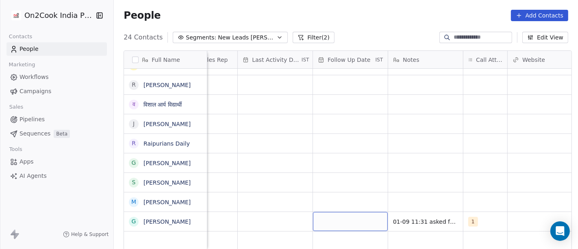
click at [332, 214] on div "grid" at bounding box center [350, 221] width 75 height 19
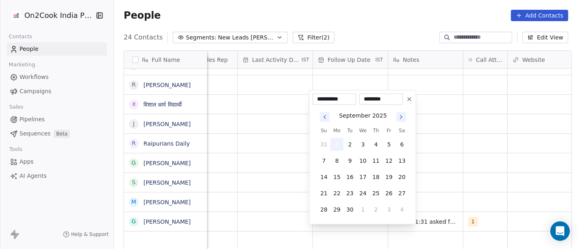
click at [334, 146] on button "1" at bounding box center [336, 144] width 13 height 13
click at [435, 156] on html "On2Cook India Pvt. Ltd. Contacts People Marketing Workflows Campaigns Sales Pip…" at bounding box center [289, 124] width 578 height 249
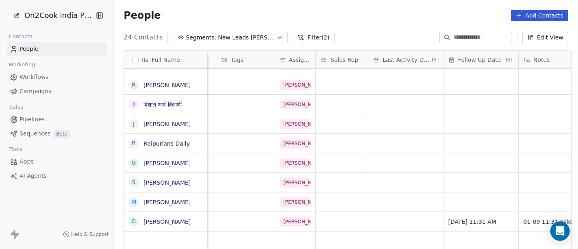
scroll to position [7, 354]
click at [399, 220] on div "grid" at bounding box center [406, 221] width 75 height 19
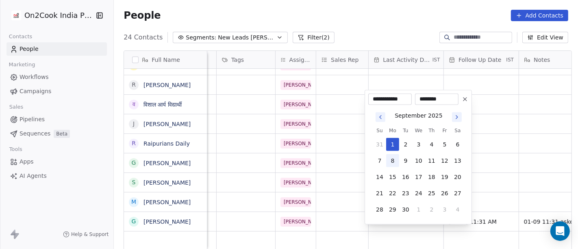
click at [393, 156] on button "8" at bounding box center [392, 160] width 13 height 13
click at [392, 144] on button "1" at bounding box center [392, 144] width 13 height 13
type input "**********"
click at [482, 167] on html "On2Cook India Pvt. Ltd. Contacts People Marketing Workflows Campaigns Sales Pip…" at bounding box center [289, 124] width 578 height 249
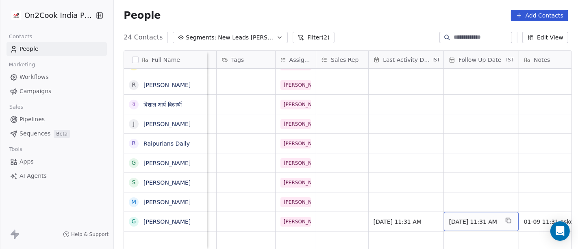
click at [462, 218] on div "01/09/2025 11:31 AM" at bounding box center [481, 221] width 75 height 19
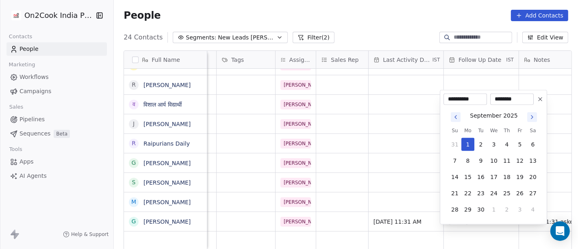
drag, startPoint x: 469, startPoint y: 161, endPoint x: 432, endPoint y: 168, distance: 38.0
click at [469, 161] on button "8" at bounding box center [467, 160] width 13 height 13
type input "**********"
click at [419, 165] on html "On2Cook India Pvt. Ltd. Contacts People Marketing Workflows Campaigns Sales Pip…" at bounding box center [289, 124] width 578 height 249
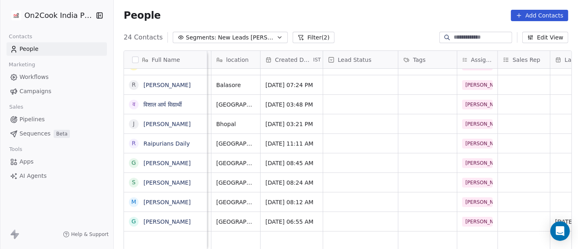
scroll to position [7, 172]
click at [348, 212] on div "grid" at bounding box center [361, 221] width 75 height 19
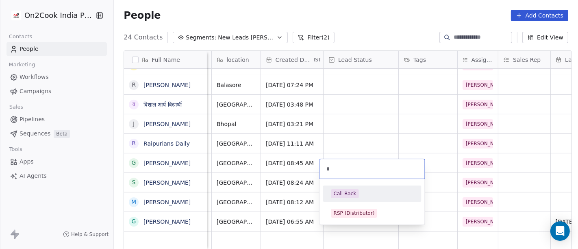
type input "*"
click at [347, 197] on div "Call Back" at bounding box center [345, 193] width 23 height 7
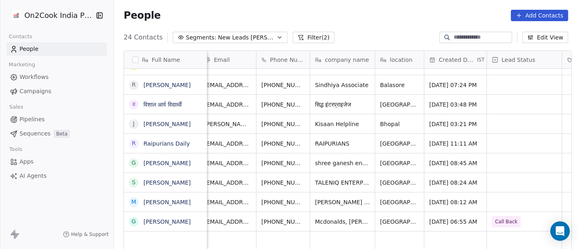
scroll to position [7, 0]
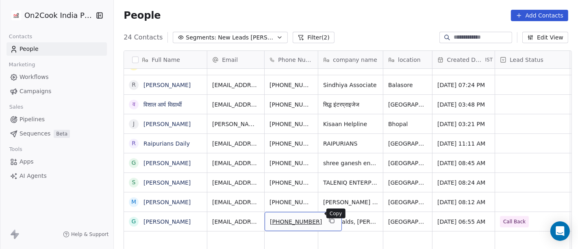
click at [330, 219] on icon "grid" at bounding box center [332, 221] width 4 height 4
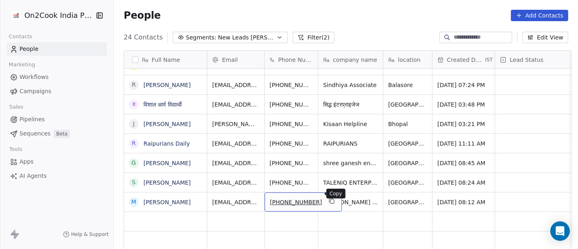
click at [330, 200] on icon "grid" at bounding box center [332, 202] width 4 height 4
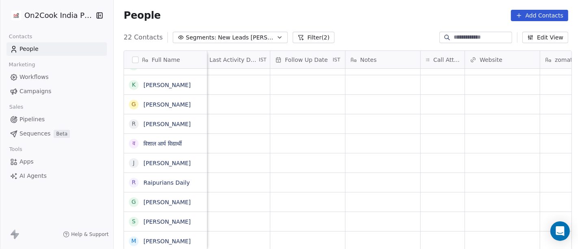
scroll to position [7, 511]
click at [390, 231] on div "grid" at bounding box center [399, 240] width 75 height 19
click at [448, 235] on html "On2Cook India Pvt. Ltd. Contacts People Marketing Workflows Campaigns Sales Pip…" at bounding box center [289, 124] width 578 height 249
click at [448, 235] on div "grid" at bounding box center [459, 240] width 44 height 19
click at [455, 234] on div "grid" at bounding box center [459, 240] width 44 height 19
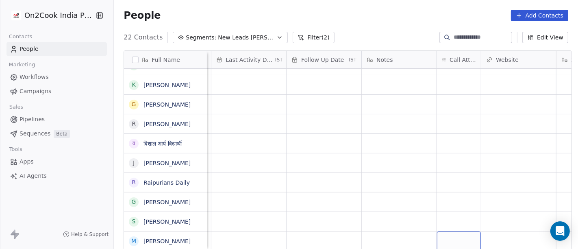
click at [455, 234] on div "grid" at bounding box center [459, 240] width 44 height 19
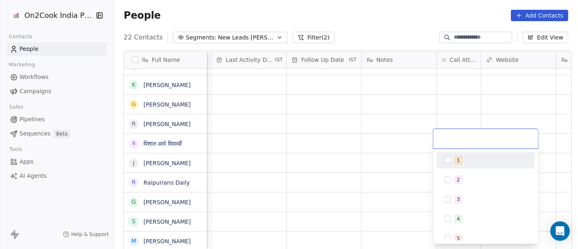
click at [452, 151] on div "1 2 3 4 5 6 7 8 9 10" at bounding box center [485, 196] width 105 height 95
click at [384, 140] on html "On2Cook India Pvt. Ltd. Contacts People Marketing Workflows Campaigns Sales Pip…" at bounding box center [289, 124] width 578 height 249
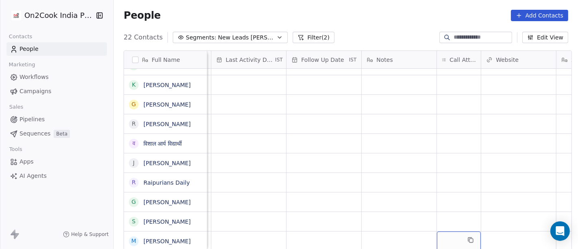
click at [450, 231] on div "grid" at bounding box center [459, 240] width 44 height 19
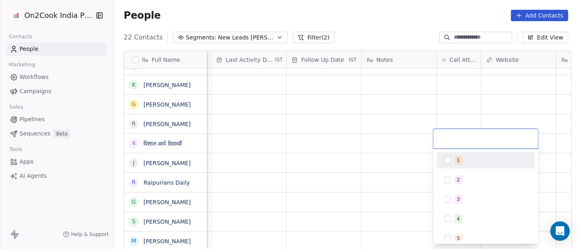
click at [448, 162] on button "Suggestions" at bounding box center [448, 160] width 7 height 7
click at [393, 158] on html "On2Cook India Pvt. Ltd. Contacts People Marketing Workflows Campaigns Sales Pip…" at bounding box center [289, 124] width 578 height 249
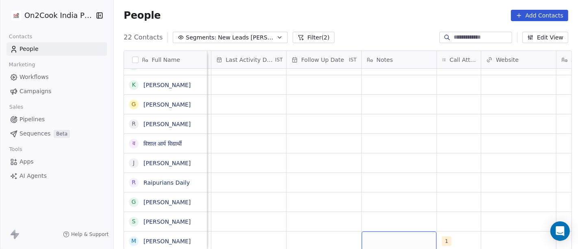
click at [393, 231] on div "grid" at bounding box center [399, 240] width 75 height 19
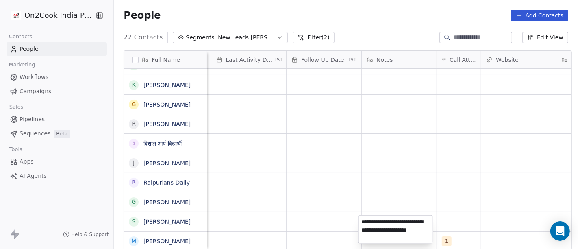
type textarea "**********"
click at [253, 159] on html "On2Cook India Pvt. Ltd. Contacts People Marketing Workflows Campaigns Sales Pip…" at bounding box center [289, 124] width 578 height 249
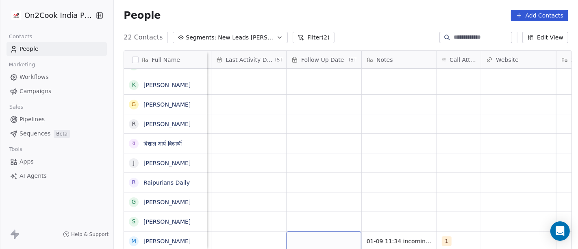
click at [315, 243] on div "grid" at bounding box center [324, 240] width 75 height 19
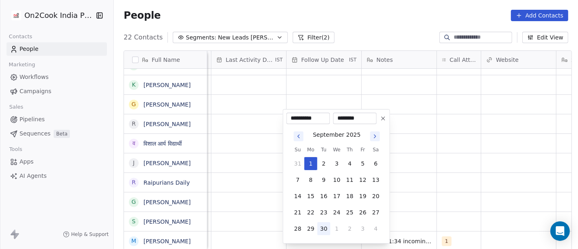
click at [323, 228] on button "30" at bounding box center [323, 228] width 13 height 13
click at [309, 176] on button "8" at bounding box center [310, 179] width 13 height 13
type input "**********"
click at [404, 173] on html "On2Cook India Pvt. Ltd. Contacts People Marketing Workflows Campaigns Sales Pip…" at bounding box center [289, 124] width 578 height 249
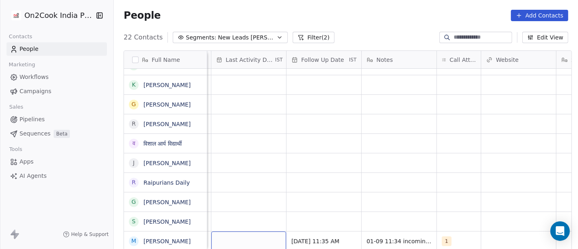
click at [236, 232] on div "grid" at bounding box center [248, 240] width 75 height 19
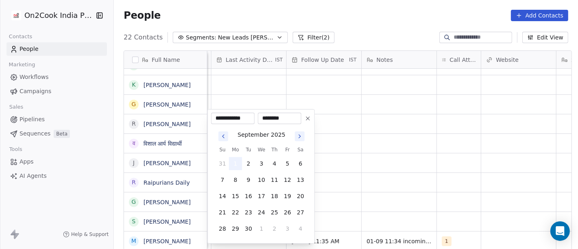
click at [234, 163] on button "1" at bounding box center [235, 163] width 13 height 13
click at [410, 173] on html "On2Cook India Pvt. Ltd. Contacts People Marketing Workflows Campaigns Sales Pip…" at bounding box center [289, 124] width 578 height 249
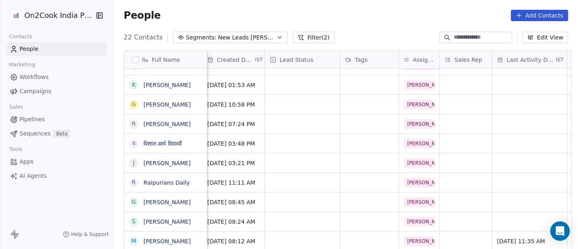
scroll to position [7, 231]
click at [304, 231] on div "grid" at bounding box center [301, 240] width 75 height 19
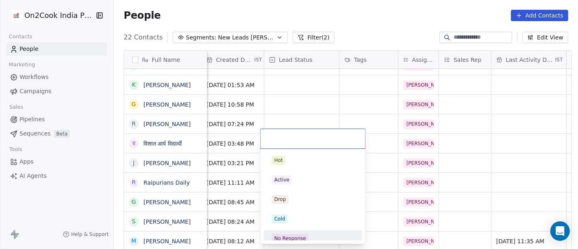
click at [303, 235] on div "No Response" at bounding box center [290, 237] width 32 height 7
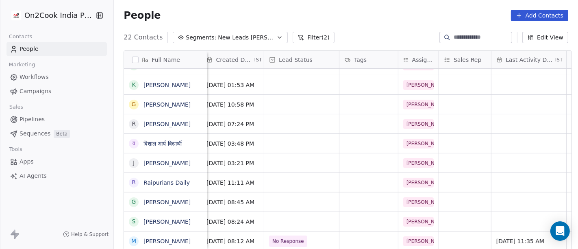
scroll to position [7, 0]
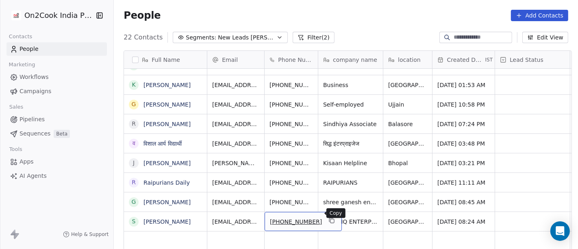
click at [328, 217] on icon "grid" at bounding box center [331, 220] width 7 height 7
click at [330, 219] on icon "grid" at bounding box center [332, 221] width 4 height 4
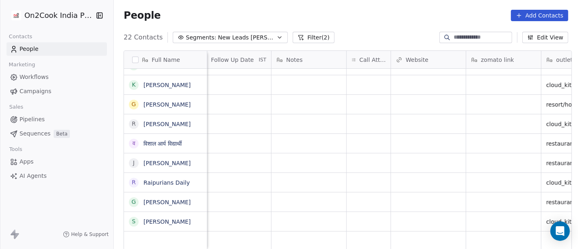
scroll to position [7, 599]
click at [365, 216] on div "grid" at bounding box center [371, 221] width 44 height 19
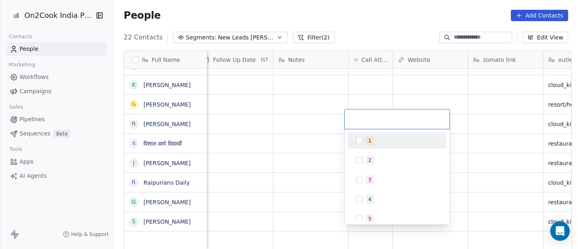
click at [363, 144] on div "1" at bounding box center [397, 140] width 92 height 13
click at [301, 126] on html "On2Cook India Pvt. Ltd. Contacts People Marketing Workflows Campaigns Sales Pip…" at bounding box center [289, 124] width 578 height 249
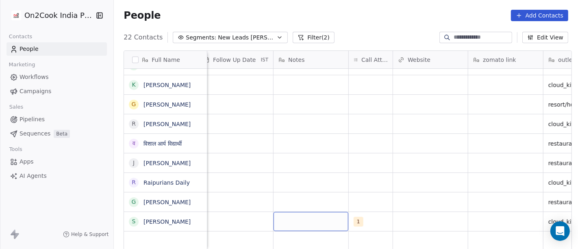
click at [302, 217] on div "grid" at bounding box center [311, 221] width 75 height 19
type textarea "**********"
click at [340, 189] on html "On2Cook India Pvt. Ltd. Contacts People Marketing Workflows Campaigns Sales Pip…" at bounding box center [289, 124] width 578 height 249
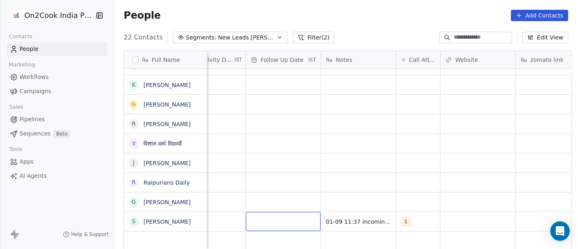
click at [257, 215] on div "grid" at bounding box center [283, 221] width 75 height 19
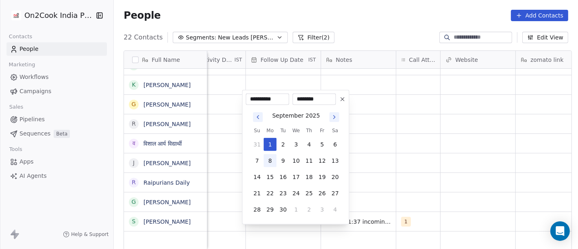
click at [269, 155] on button "8" at bounding box center [270, 160] width 13 height 13
type input "**********"
click at [437, 145] on html "On2Cook India Pvt. Ltd. Contacts People Marketing Workflows Campaigns Sales Pip…" at bounding box center [289, 124] width 578 height 249
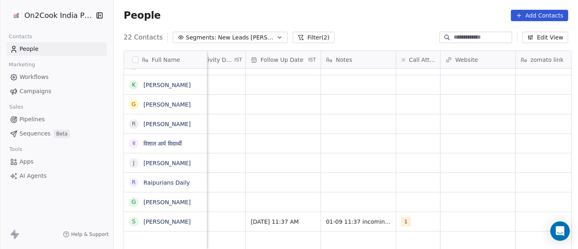
scroll to position [7, 450]
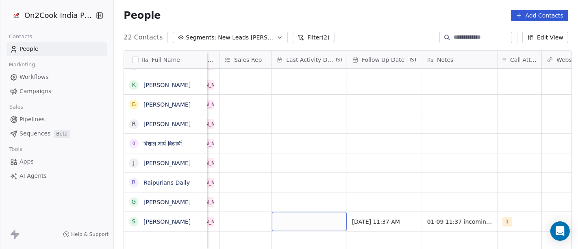
click at [290, 218] on div "grid" at bounding box center [309, 221] width 75 height 19
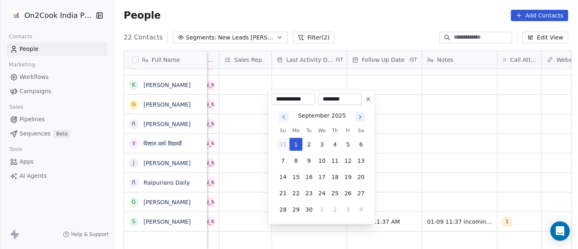
click at [287, 148] on button "31" at bounding box center [282, 144] width 13 height 13
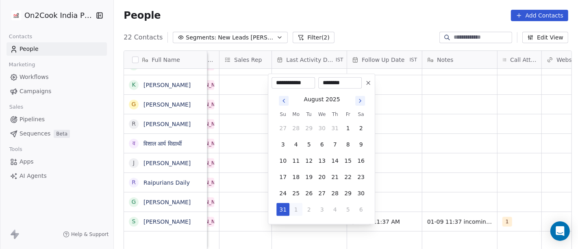
click at [283, 102] on icon "Go to previous month" at bounding box center [283, 101] width 7 height 7
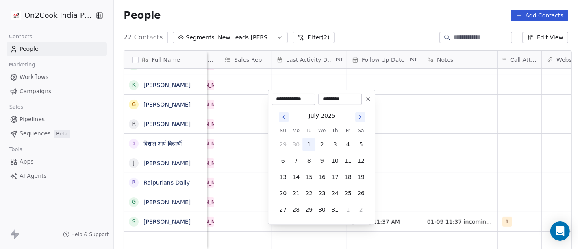
click at [310, 148] on button "1" at bounding box center [308, 144] width 13 height 13
type input "**********"
click at [422, 148] on html "On2Cook India Pvt. Ltd. Contacts People Marketing Workflows Campaigns Sales Pip…" at bounding box center [289, 124] width 578 height 249
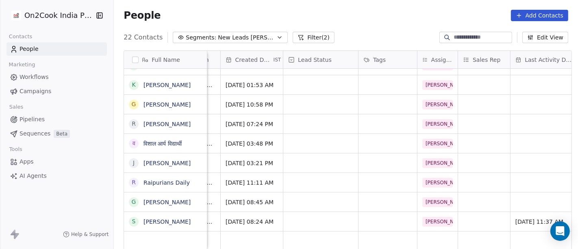
scroll to position [7, 211]
click at [326, 212] on div "grid" at bounding box center [321, 221] width 75 height 19
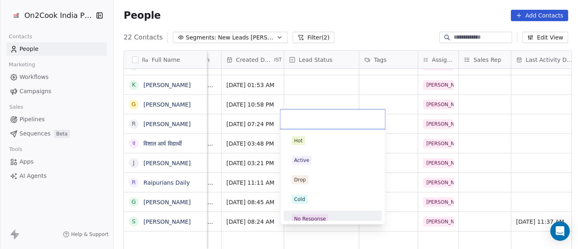
click at [320, 218] on div "No Response" at bounding box center [310, 218] width 32 height 7
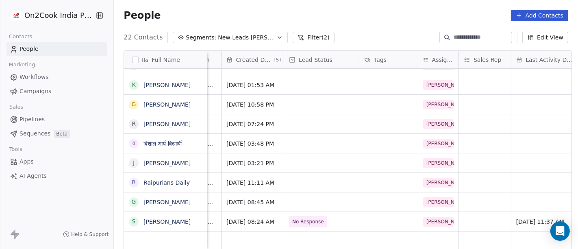
scroll to position [7, 0]
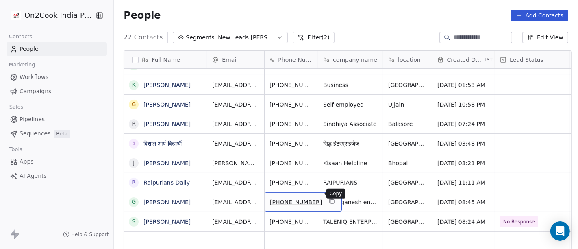
click at [328, 198] on icon "grid" at bounding box center [331, 201] width 7 height 7
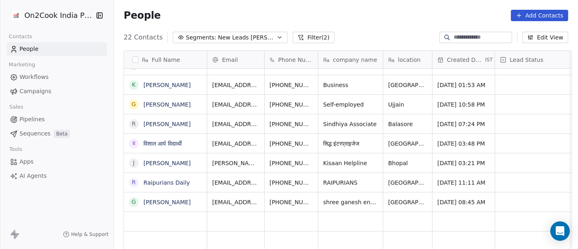
click at [399, 0] on div "People Add Contacts" at bounding box center [346, 15] width 464 height 31
click at [324, 198] on span "shree ganesh enterprises" at bounding box center [360, 202] width 72 height 8
click at [322, 195] on textarea "**********" at bounding box center [359, 197] width 88 height 25
click at [412, 195] on html "On2Cook India Pvt. Ltd. Contacts People Marketing Workflows Campaigns Sales Pip…" at bounding box center [289, 124] width 578 height 249
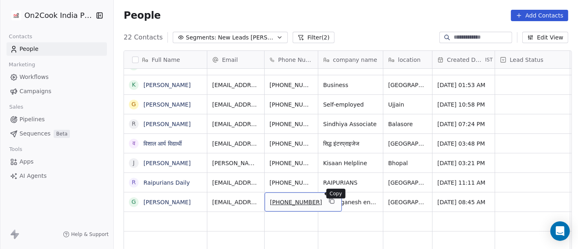
click at [330, 200] on icon "grid" at bounding box center [332, 202] width 4 height 4
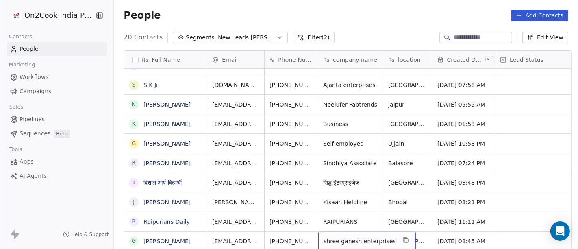
scroll to position [208, 0]
click at [360, 237] on span "shree ganesh enterprises" at bounding box center [360, 241] width 72 height 8
click at [360, 234] on textarea "**********" at bounding box center [359, 230] width 88 height 25
click at [420, 232] on html "On2Cook India Pvt. Ltd. Contacts People Marketing Workflows Campaigns Sales Pip…" at bounding box center [289, 124] width 578 height 249
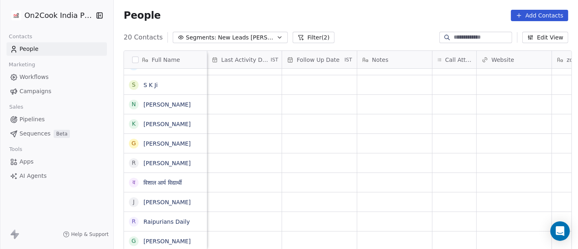
scroll to position [7, 515]
click at [448, 232] on div "grid" at bounding box center [455, 240] width 44 height 19
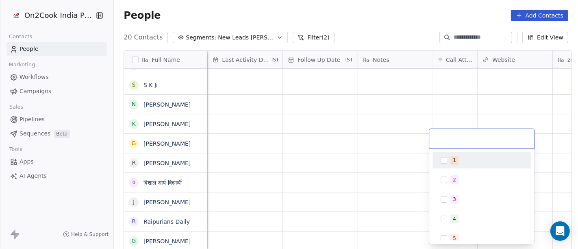
click at [449, 158] on div "1" at bounding box center [482, 160] width 92 height 13
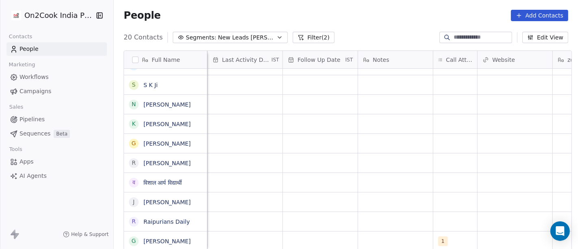
click at [391, 210] on html "On2Cook India Pvt. Ltd. Contacts People Marketing Workflows Campaigns Sales Pip…" at bounding box center [289, 124] width 578 height 249
click at [385, 237] on div "grid" at bounding box center [395, 240] width 75 height 19
type textarea "**********"
click at [403, 147] on html "On2Cook India Pvt. Ltd. Contacts People Marketing Workflows Campaigns Sales Pip…" at bounding box center [289, 124] width 578 height 249
click at [356, 185] on html "On2Cook India Pvt. Ltd. Contacts People Marketing Workflows Campaigns Sales Pip…" at bounding box center [289, 124] width 578 height 249
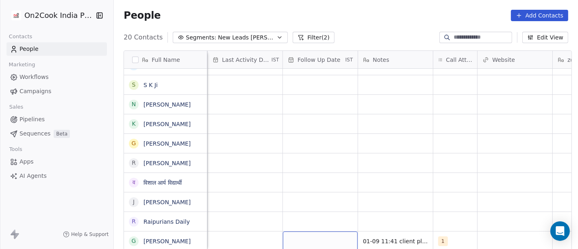
click at [299, 238] on div "grid" at bounding box center [320, 240] width 75 height 19
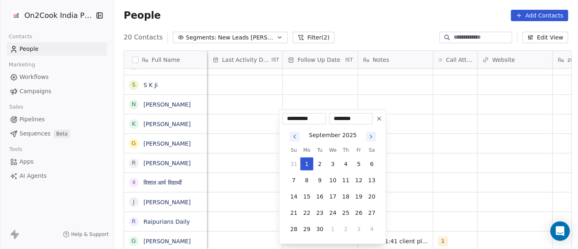
click at [382, 119] on icon at bounding box center [379, 118] width 7 height 7
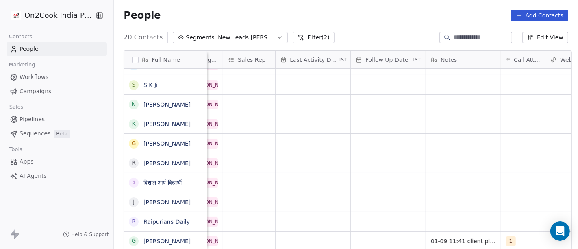
scroll to position [7, 445]
click at [287, 231] on div "grid" at bounding box center [315, 240] width 75 height 19
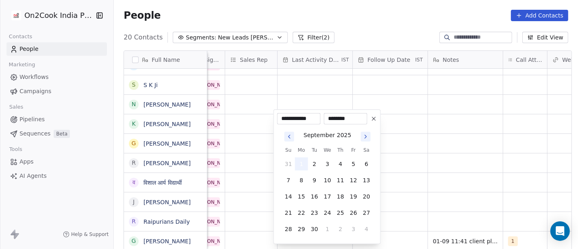
click at [304, 164] on button "1" at bounding box center [301, 163] width 13 height 13
click at [426, 174] on html "On2Cook India Pvt. Ltd. Contacts People Marketing Workflows Campaigns Sales Pip…" at bounding box center [289, 124] width 578 height 249
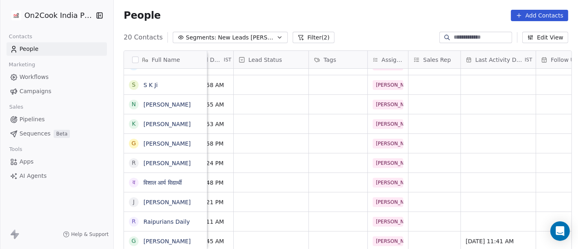
scroll to position [7, 261]
click at [256, 231] on div "grid" at bounding box center [271, 240] width 75 height 19
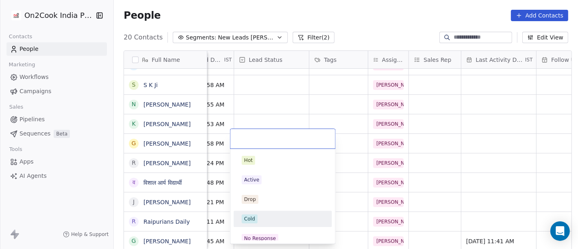
click at [261, 219] on div "Cold" at bounding box center [283, 218] width 82 height 9
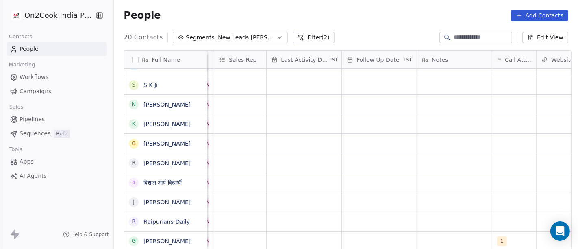
scroll to position [7, 512]
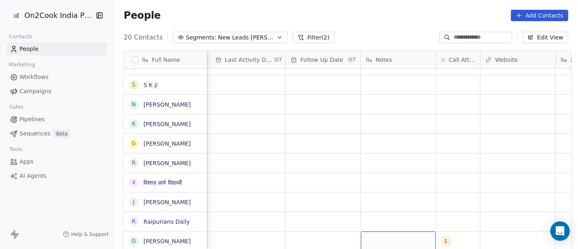
click at [396, 231] on div "grid" at bounding box center [398, 240] width 75 height 19
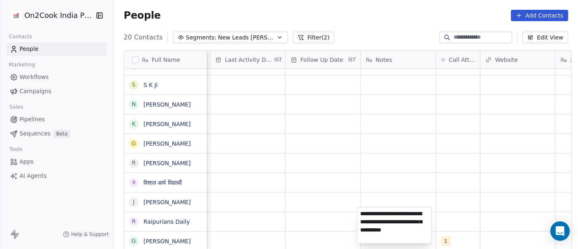
type textarea "**********"
click at [341, 191] on html "On2Cook India Pvt. Ltd. Contacts People Marketing Workflows Campaigns Sales Pip…" at bounding box center [289, 124] width 578 height 249
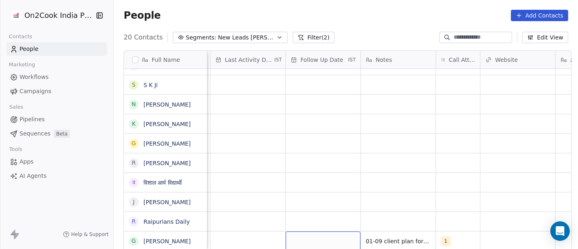
click at [320, 234] on div "grid" at bounding box center [323, 240] width 75 height 19
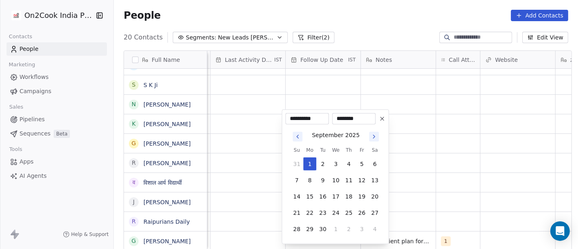
click at [376, 133] on icon "Go to next month" at bounding box center [374, 136] width 7 height 7
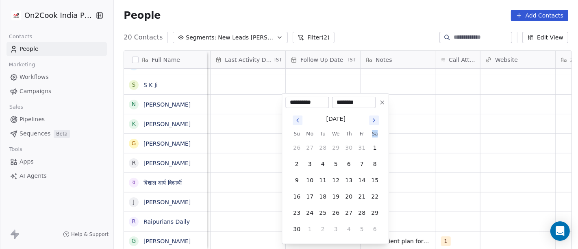
click at [376, 133] on th "Sa" at bounding box center [374, 134] width 13 height 8
click at [373, 122] on icon "Go to next month" at bounding box center [374, 120] width 7 height 7
click at [310, 162] on button "1" at bounding box center [309, 163] width 13 height 13
type input "**********"
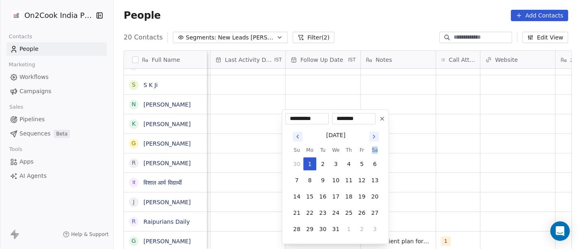
click at [455, 162] on html "On2Cook India Pvt. Ltd. Contacts People Marketing Workflows Campaigns Sales Pip…" at bounding box center [289, 124] width 578 height 249
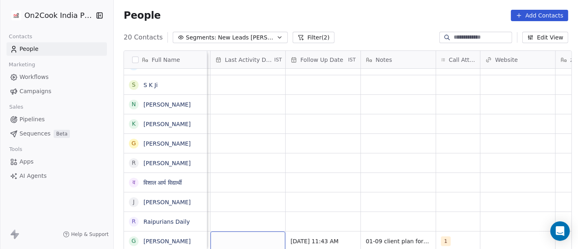
click at [230, 234] on div "grid" at bounding box center [248, 240] width 75 height 19
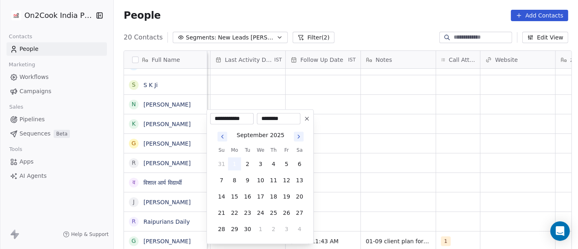
click at [234, 163] on button "1" at bounding box center [234, 163] width 13 height 13
click at [390, 163] on html "On2Cook India Pvt. Ltd. Contacts People Marketing Workflows Campaigns Sales Pip…" at bounding box center [289, 124] width 578 height 249
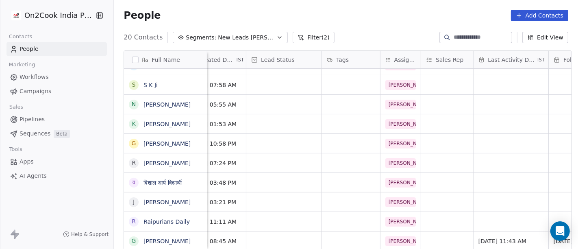
scroll to position [7, 245]
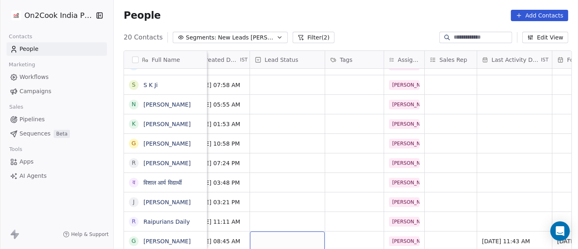
click at [263, 231] on div "grid" at bounding box center [287, 240] width 75 height 19
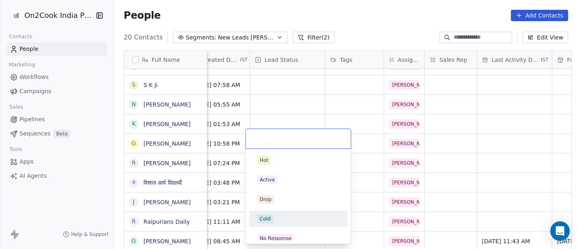
click at [276, 217] on div "Cold" at bounding box center [298, 218] width 82 height 9
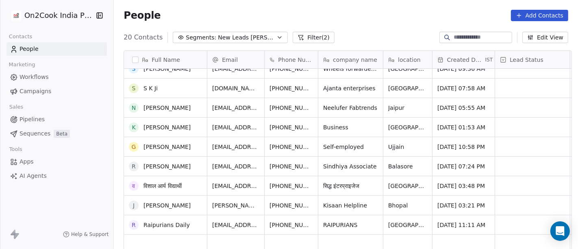
scroll to position [208, 0]
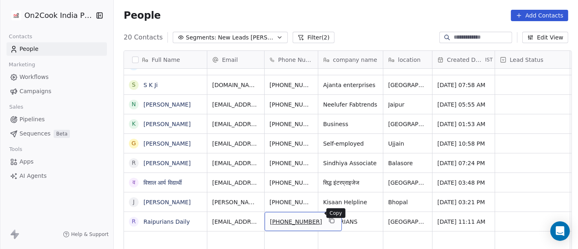
click at [327, 216] on button "grid" at bounding box center [332, 220] width 10 height 10
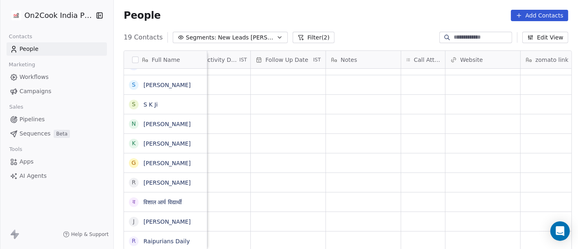
scroll to position [7, 547]
click at [434, 232] on div "grid" at bounding box center [423, 240] width 44 height 19
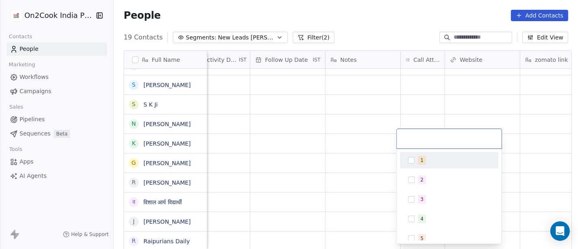
click at [433, 158] on div "1" at bounding box center [454, 160] width 72 height 9
click at [321, 117] on html "On2Cook India Pvt. Ltd. Contacts People Marketing Workflows Campaigns Sales Pip…" at bounding box center [289, 124] width 578 height 249
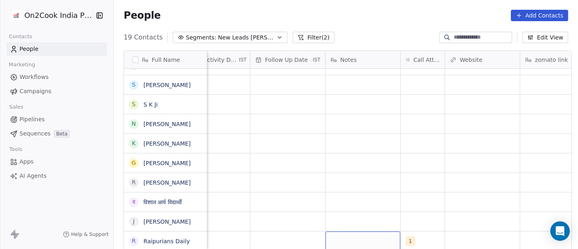
click at [365, 232] on div "grid" at bounding box center [363, 240] width 75 height 19
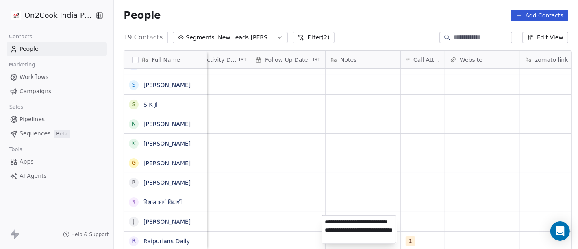
type textarea "**********"
click at [425, 172] on html "On2Cook India Pvt. Ltd. Contacts People Marketing Workflows Campaigns Sales Pip…" at bounding box center [289, 124] width 578 height 249
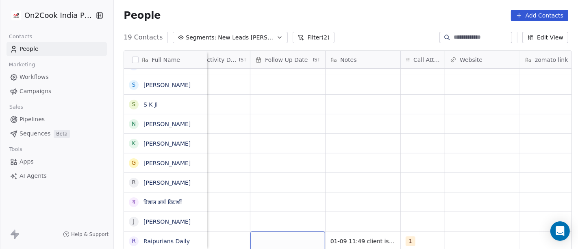
scroll to position [7, 447]
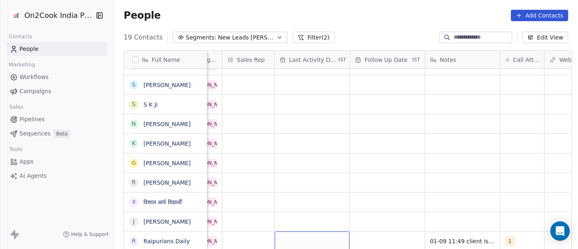
click at [279, 235] on div "grid" at bounding box center [312, 240] width 75 height 19
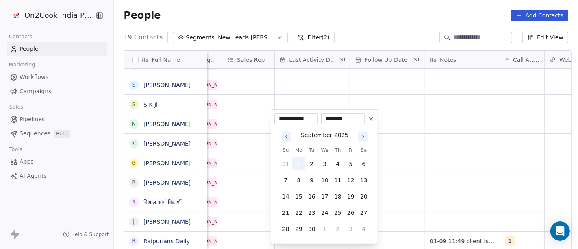
click at [298, 167] on button "1" at bounding box center [298, 163] width 13 height 13
click at [415, 164] on html "On2Cook India Pvt. Ltd. Contacts People Marketing Workflows Campaigns Sales Pip…" at bounding box center [289, 124] width 578 height 249
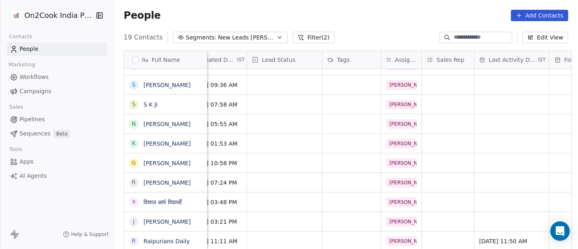
scroll to position [7, 244]
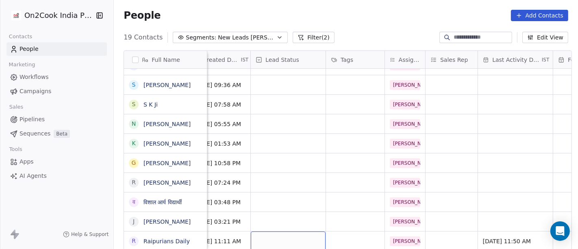
click at [294, 231] on div "grid" at bounding box center [288, 240] width 75 height 19
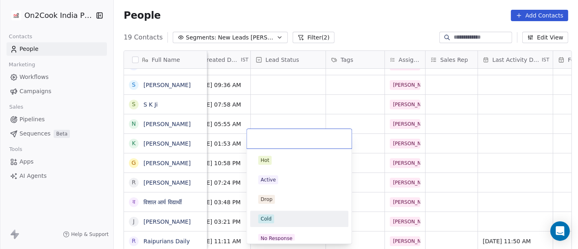
click at [283, 215] on div "Cold" at bounding box center [299, 218] width 82 height 9
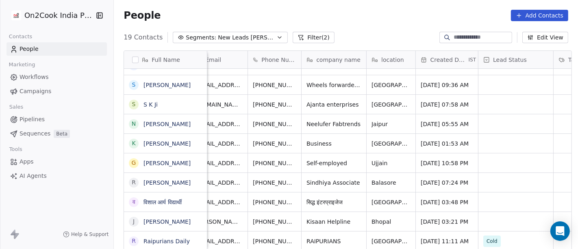
scroll to position [6, 0]
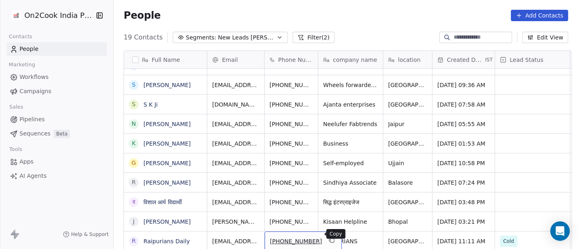
click at [328, 237] on icon "grid" at bounding box center [331, 240] width 7 height 7
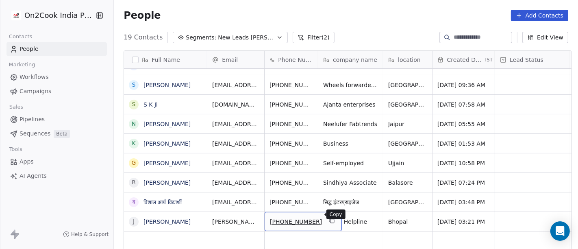
click at [329, 218] on icon "grid" at bounding box center [331, 220] width 4 height 4
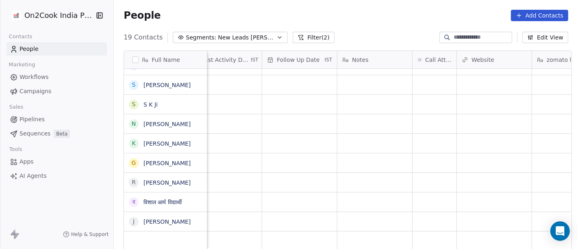
scroll to position [6, 535]
click at [419, 231] on div "grid" at bounding box center [435, 240] width 44 height 19
click at [420, 217] on div "grid" at bounding box center [435, 221] width 44 height 19
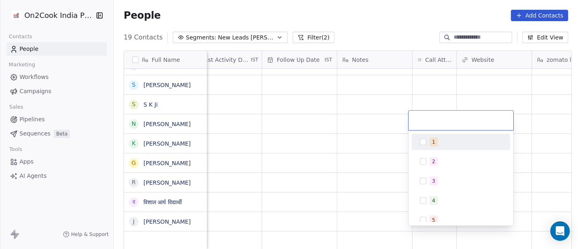
click at [439, 144] on div "1" at bounding box center [466, 141] width 72 height 9
click at [361, 140] on html "On2Cook India Pvt. Ltd. Contacts People Marketing Workflows Campaigns Sales Pip…" at bounding box center [289, 124] width 578 height 249
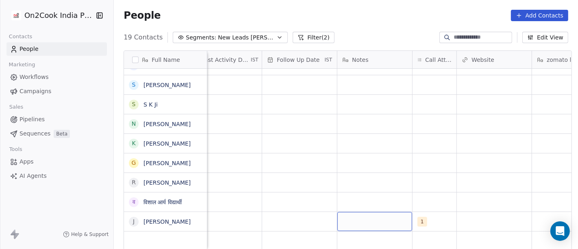
click at [358, 217] on div "grid" at bounding box center [374, 221] width 75 height 19
type textarea "**********"
click at [380, 185] on html "On2Cook India Pvt. Ltd. Contacts People Marketing Workflows Campaigns Sales Pip…" at bounding box center [289, 124] width 578 height 249
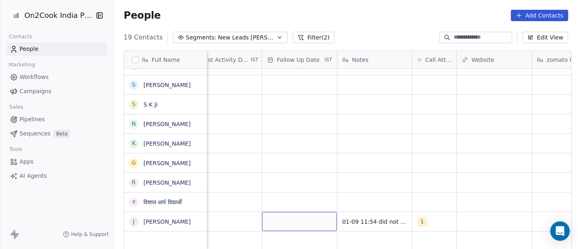
click at [314, 212] on div "grid" at bounding box center [299, 221] width 75 height 19
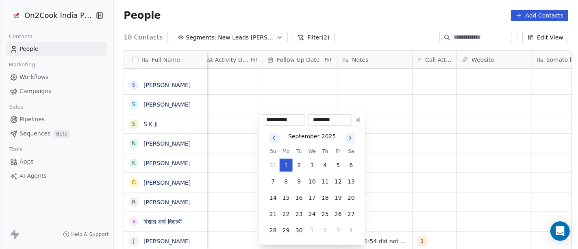
scroll to position [169, 0]
click at [287, 179] on button "8" at bounding box center [286, 181] width 13 height 13
type input "**********"
click at [430, 182] on html "On2Cook India Pvt. Ltd. Contacts People Marketing Workflows Campaigns Sales Pip…" at bounding box center [289, 124] width 578 height 249
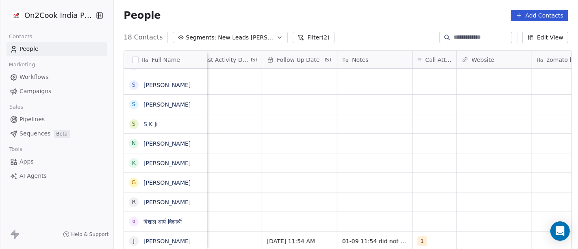
scroll to position [6, 442]
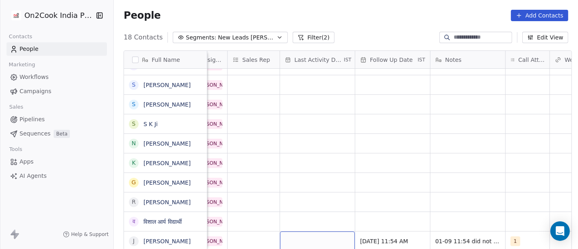
click at [304, 237] on div "grid" at bounding box center [317, 240] width 75 height 19
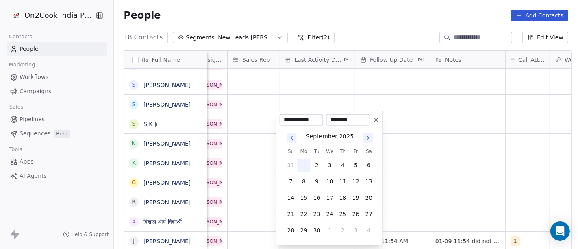
click at [303, 162] on button "1" at bounding box center [303, 164] width 13 height 13
click at [439, 167] on html "On2Cook India Pvt. Ltd. Contacts People Marketing Workflows Campaigns Sales Pip…" at bounding box center [289, 124] width 578 height 249
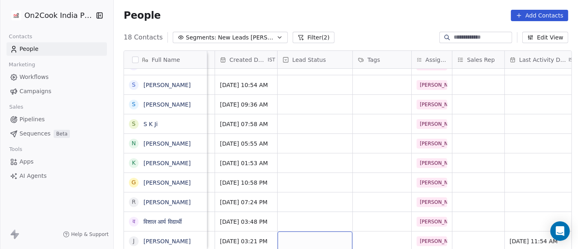
click at [318, 234] on div "grid" at bounding box center [315, 240] width 75 height 19
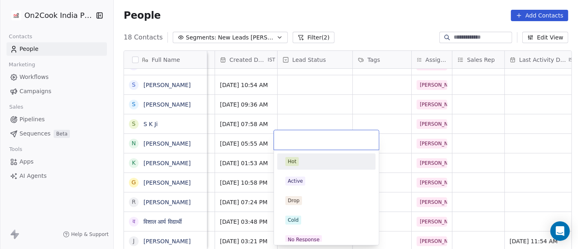
scroll to position [6, 217]
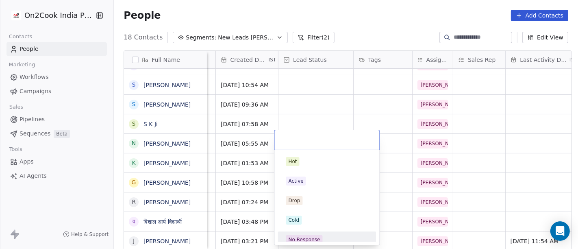
click at [321, 236] on div "No Response" at bounding box center [327, 239] width 82 height 9
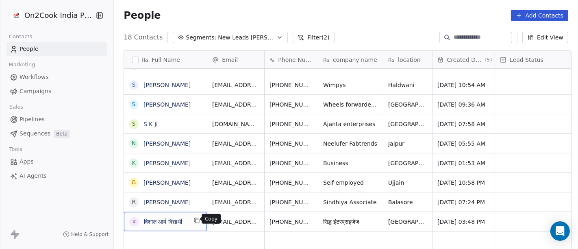
scroll to position [1, 0]
click at [192, 221] on button "grid" at bounding box center [197, 220] width 10 height 10
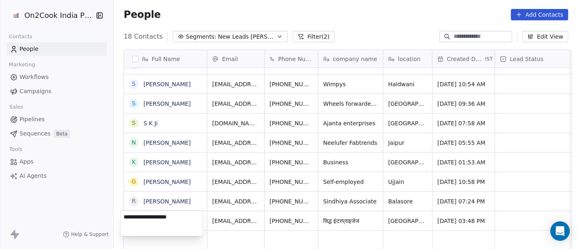
click at [189, 221] on textarea "**********" at bounding box center [162, 223] width 82 height 25
type textarea "**********"
click at [314, 163] on html "On2Cook India Pvt. Ltd. Contacts People Marketing Workflows Campaigns Sales Pip…" at bounding box center [289, 124] width 578 height 249
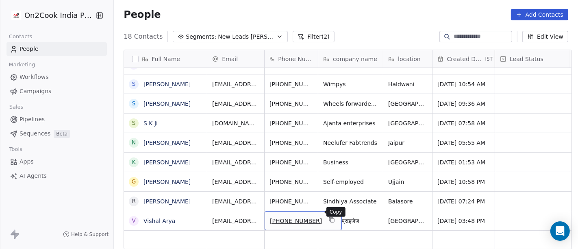
click at [330, 218] on icon "grid" at bounding box center [332, 220] width 4 height 4
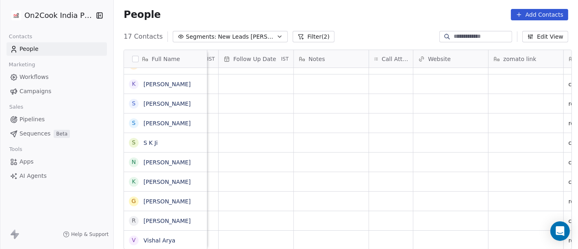
scroll to position [4, 579]
click at [384, 235] on div "grid" at bounding box center [391, 239] width 44 height 19
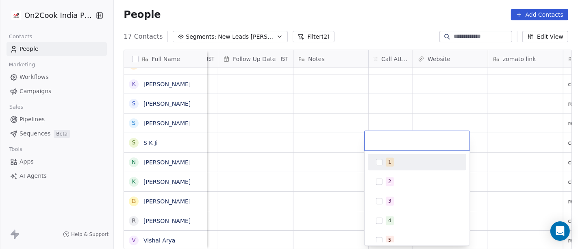
click at [384, 163] on div "1" at bounding box center [417, 161] width 92 height 13
click at [315, 129] on html "On2Cook India Pvt. Ltd. Contacts People Marketing Workflows Campaigns Sales Pip…" at bounding box center [289, 124] width 578 height 249
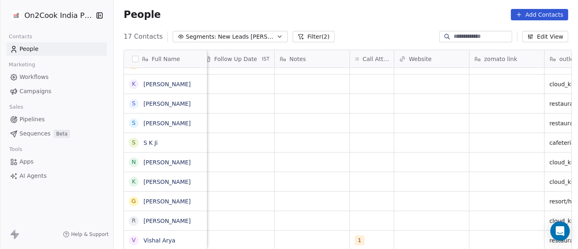
scroll to position [4, 597]
click at [299, 237] on div "grid" at bounding box center [312, 239] width 75 height 19
type textarea "**********"
click at [391, 185] on html "On2Cook India Pvt. Ltd. Contacts People Marketing Workflows Campaigns Sales Pip…" at bounding box center [289, 124] width 578 height 249
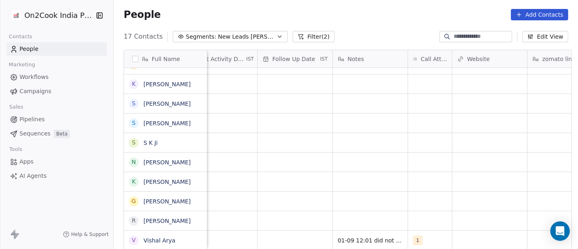
scroll to position [4, 539]
click at [308, 234] on div "grid" at bounding box center [295, 239] width 75 height 19
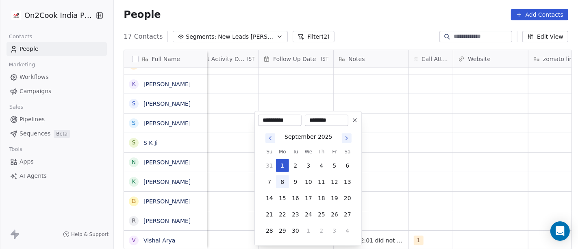
click at [280, 185] on button "8" at bounding box center [282, 181] width 13 height 13
type input "**********"
click at [414, 177] on html "On2Cook India Pvt. Ltd. Contacts People Marketing Workflows Campaigns Sales Pip…" at bounding box center [289, 124] width 578 height 249
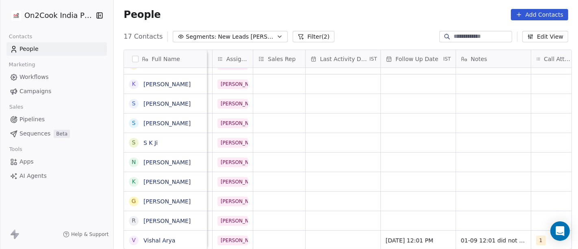
scroll to position [7, 417]
click at [439, 234] on div "[DATE] 12:01 PM" at bounding box center [417, 239] width 75 height 19
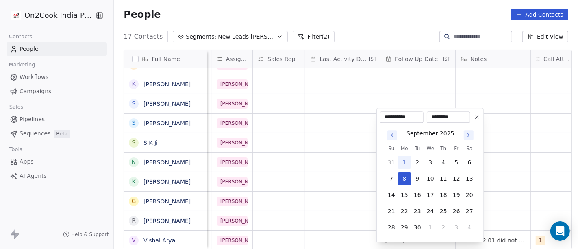
click at [407, 161] on button "1" at bounding box center [404, 162] width 13 height 13
type input "**********"
click at [526, 161] on html "On2Cook India Pvt. Ltd. Contacts People Marketing Workflows Campaigns Sales Pip…" at bounding box center [289, 124] width 578 height 249
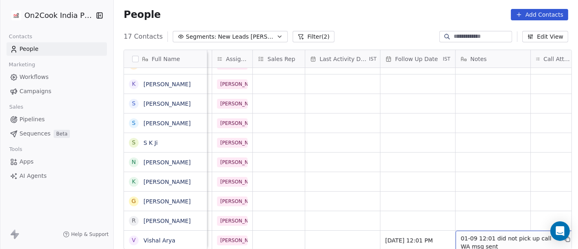
click at [502, 234] on span "01-09 12:01 did not pick up call WA msg sent" at bounding box center [509, 242] width 97 height 16
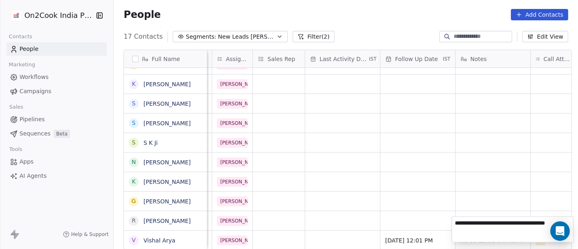
click at [486, 182] on html "On2Cook India Pvt. Ltd. Contacts People Marketing Workflows Campaigns Sales Pip…" at bounding box center [289, 124] width 578 height 249
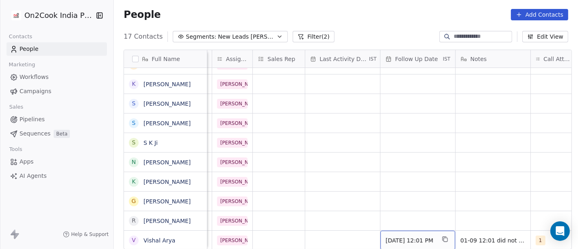
click at [402, 239] on div "01/09/2025 12:01 PM" at bounding box center [417, 239] width 75 height 19
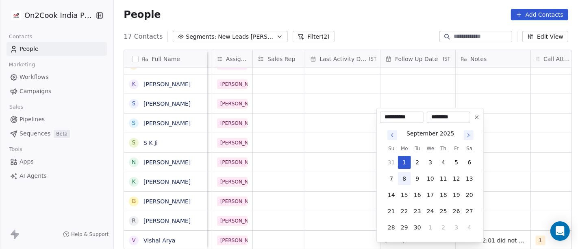
click at [403, 175] on button "8" at bounding box center [404, 178] width 13 height 13
type input "**********"
click at [343, 178] on html "On2Cook India Pvt. Ltd. Contacts People Marketing Workflows Campaigns Sales Pip…" at bounding box center [289, 124] width 578 height 249
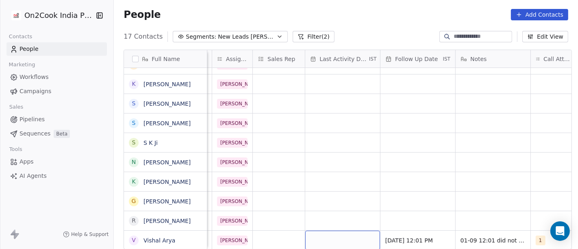
click at [343, 235] on div "grid" at bounding box center [342, 239] width 75 height 19
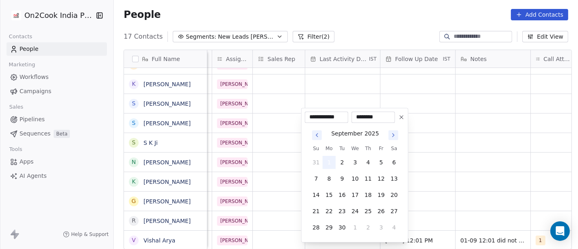
click at [328, 164] on button "1" at bounding box center [329, 162] width 13 height 13
click at [469, 162] on html "On2Cook India Pvt. Ltd. Contacts People Marketing Workflows Campaigns Sales Pip…" at bounding box center [289, 124] width 578 height 249
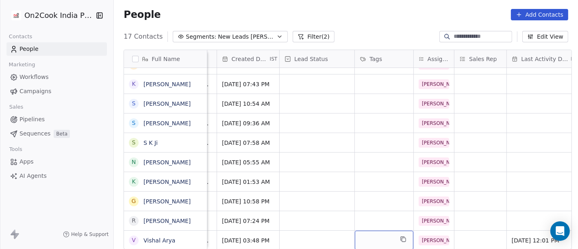
scroll to position [7, 215]
click at [310, 230] on div "grid" at bounding box center [317, 239] width 75 height 19
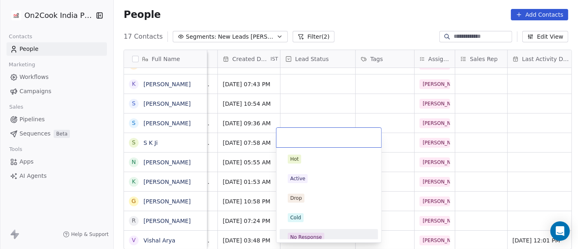
click at [309, 236] on div "No Response" at bounding box center [306, 236] width 32 height 7
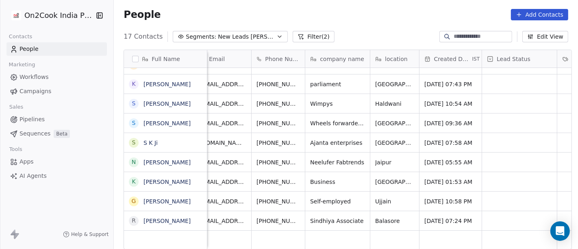
scroll to position [7, 13]
click at [318, 218] on icon "grid" at bounding box center [320, 220] width 4 height 4
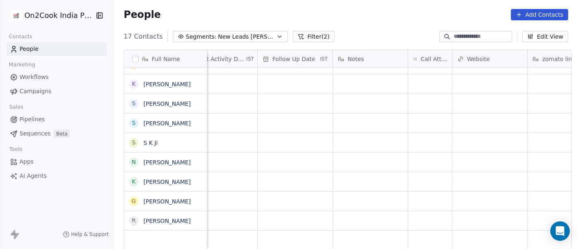
scroll to position [7, 552]
click at [412, 211] on div "grid" at bounding box center [417, 220] width 44 height 19
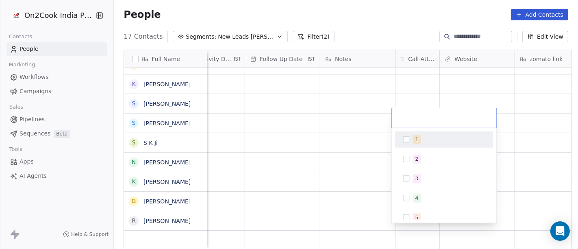
click at [408, 139] on button "Suggestions" at bounding box center [406, 139] width 7 height 7
click at [374, 119] on html "On2Cook India Pvt. Ltd. Contacts People Marketing Workflows Campaigns Sales Pip…" at bounding box center [289, 124] width 578 height 249
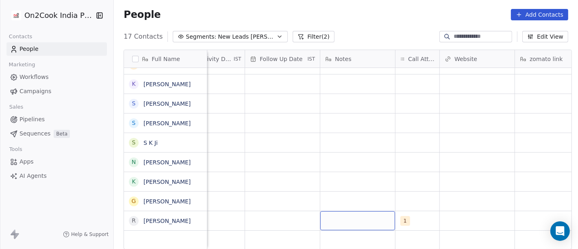
click at [337, 215] on div "grid" at bounding box center [357, 220] width 75 height 19
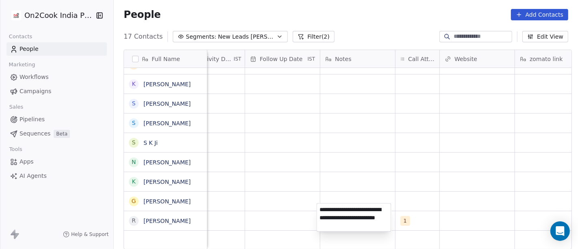
click at [325, 216] on textarea "**********" at bounding box center [354, 217] width 74 height 28
click at [356, 222] on textarea "**********" at bounding box center [354, 217] width 74 height 28
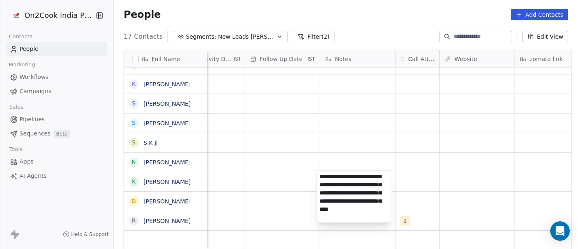
type textarea "**********"
click at [456, 173] on html "On2Cook India Pvt. Ltd. Contacts People Marketing Workflows Campaigns Sales Pip…" at bounding box center [289, 124] width 578 height 249
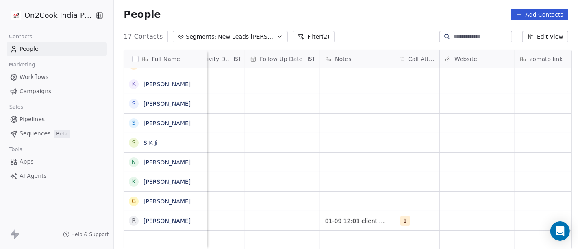
scroll to position [7, 498]
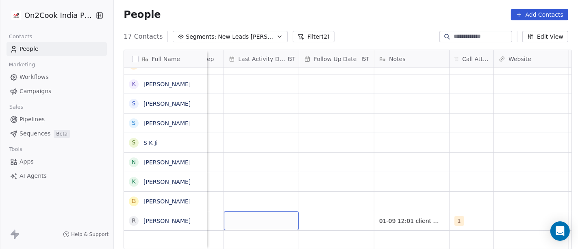
click at [285, 213] on div "grid" at bounding box center [261, 220] width 75 height 19
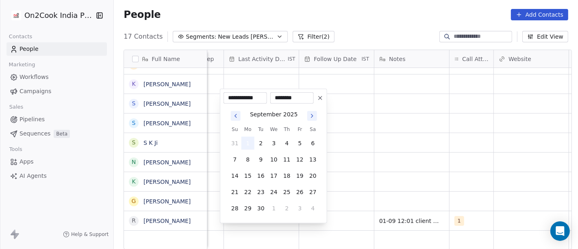
click at [244, 142] on button "1" at bounding box center [247, 143] width 13 height 13
click at [363, 135] on html "**********" at bounding box center [289, 124] width 578 height 249
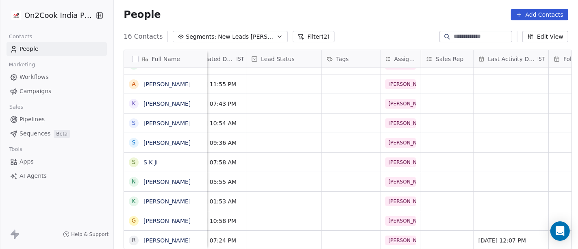
scroll to position [7, 234]
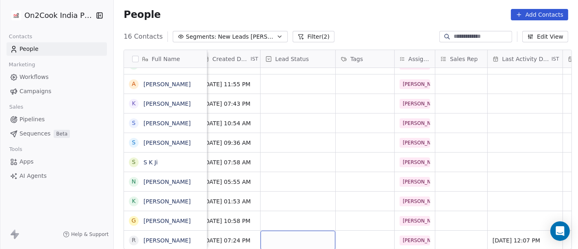
click at [292, 237] on div "grid" at bounding box center [298, 239] width 75 height 19
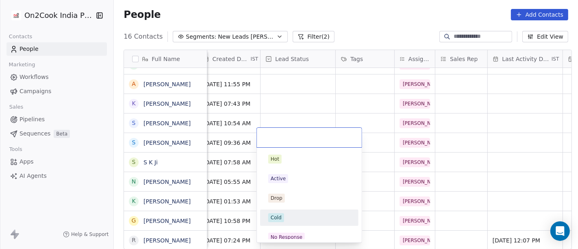
click at [284, 219] on div "Cold" at bounding box center [309, 217] width 82 height 9
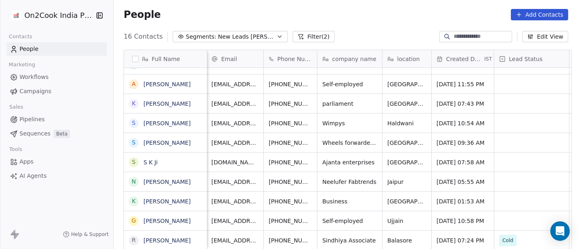
scroll to position [7, 0]
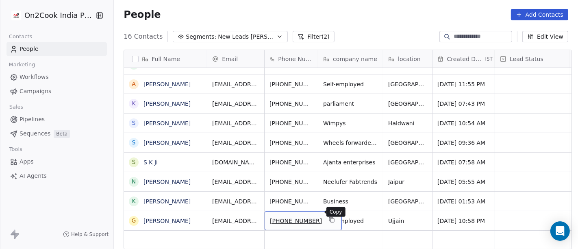
click at [327, 216] on button "grid" at bounding box center [332, 220] width 10 height 10
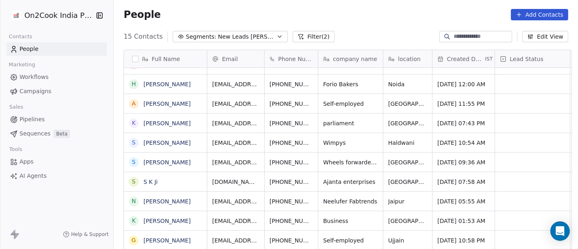
scroll to position [111, 0]
click at [327, 234] on button "grid" at bounding box center [332, 239] width 10 height 10
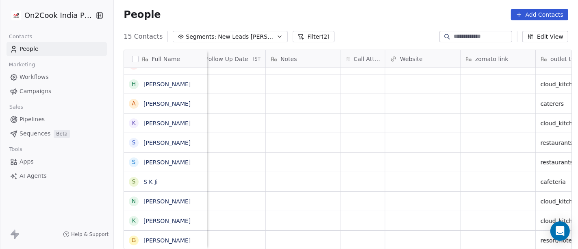
scroll to position [7, 605]
click at [358, 238] on div "grid" at bounding box center [365, 239] width 44 height 19
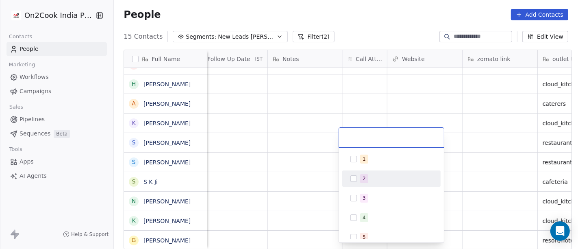
click at [365, 167] on div "1 2 3 4 5 6 7 8 9 10" at bounding box center [391, 247] width 98 height 192
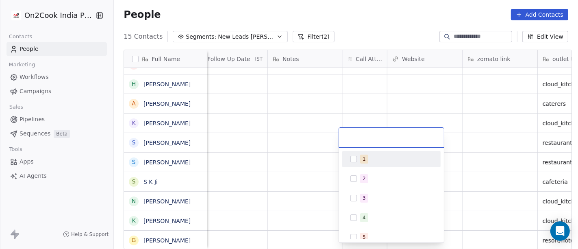
click at [345, 156] on div "1" at bounding box center [391, 159] width 98 height 16
click at [295, 154] on html "On2Cook India Pvt. Ltd. Contacts People Marketing Workflows Campaigns Sales Pip…" at bounding box center [289, 124] width 578 height 249
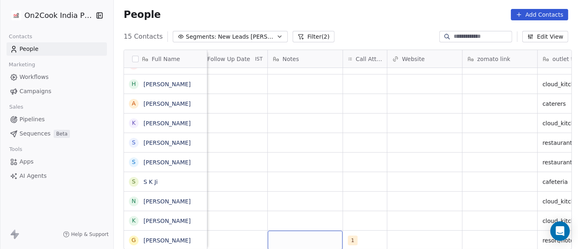
click at [296, 230] on div "grid" at bounding box center [305, 239] width 75 height 19
type textarea "**********"
click at [295, 207] on html "**********" at bounding box center [289, 124] width 578 height 249
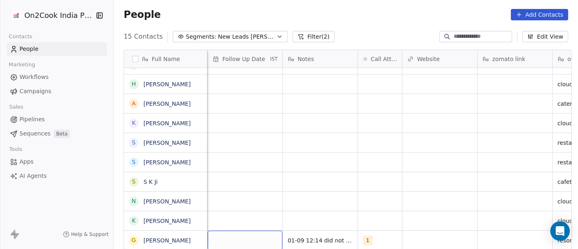
click at [234, 233] on div "grid" at bounding box center [245, 239] width 75 height 19
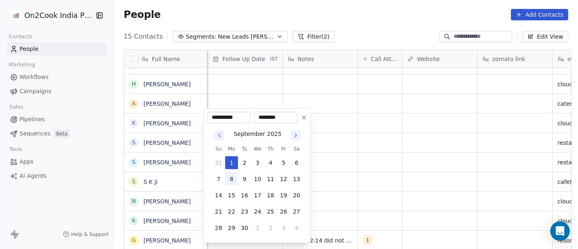
click at [229, 176] on button "8" at bounding box center [231, 178] width 13 height 13
type input "**********"
click at [357, 181] on html "**********" at bounding box center [289, 124] width 578 height 249
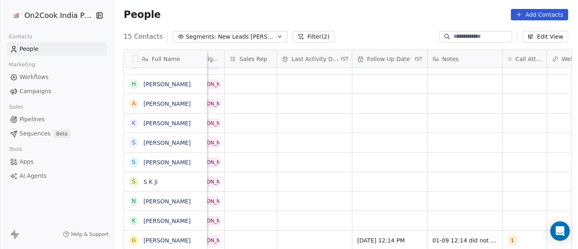
scroll to position [7, 441]
click at [297, 233] on div "grid" at bounding box center [318, 239] width 75 height 19
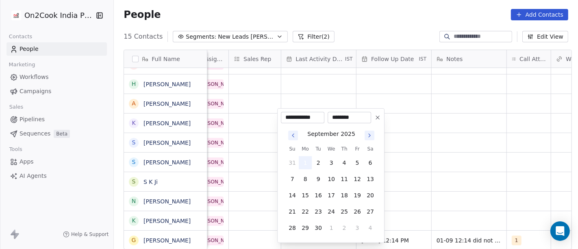
click at [306, 165] on button "1" at bounding box center [305, 162] width 13 height 13
click at [419, 165] on html "On2Cook India Pvt. Ltd. Contacts People Marketing Workflows Campaigns Sales Pip…" at bounding box center [289, 124] width 578 height 249
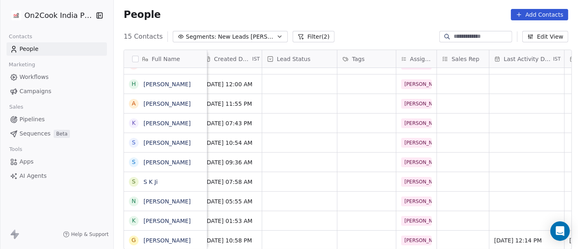
scroll to position [7, 220]
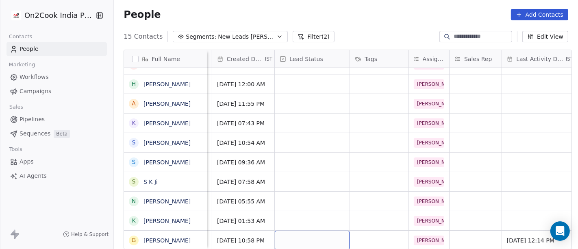
click at [301, 230] on div "grid" at bounding box center [312, 239] width 75 height 19
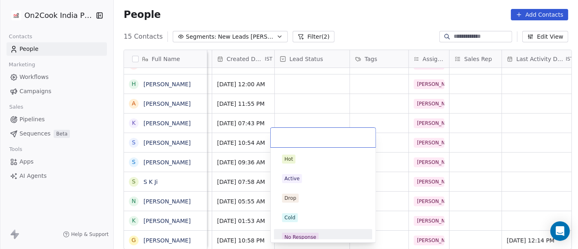
click at [313, 231] on div "No Response" at bounding box center [323, 236] width 92 height 13
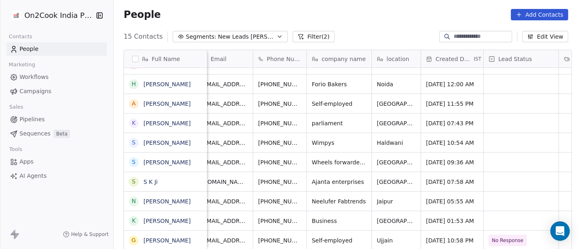
scroll to position [7, 0]
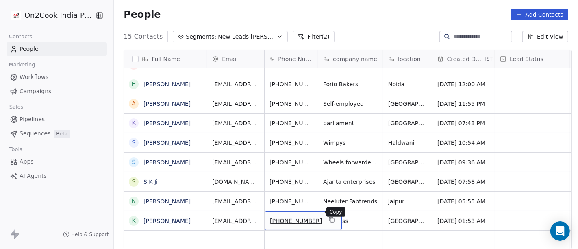
click at [327, 216] on button "grid" at bounding box center [332, 220] width 10 height 10
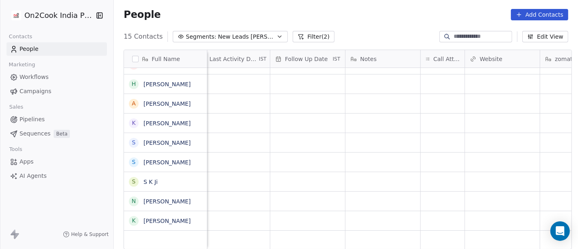
scroll to position [7, 527]
click at [434, 211] on div "grid" at bounding box center [443, 220] width 44 height 19
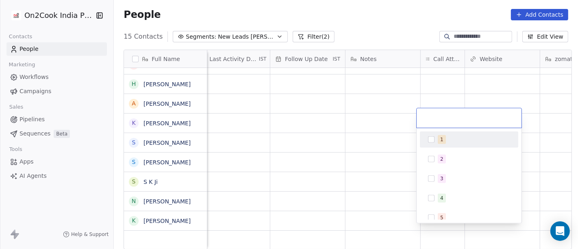
click at [432, 143] on div "1" at bounding box center [469, 139] width 92 height 13
click at [324, 169] on html "On2Cook India Pvt. Ltd. Contacts People Marketing Workflows Campaigns Sales Pip…" at bounding box center [289, 124] width 578 height 249
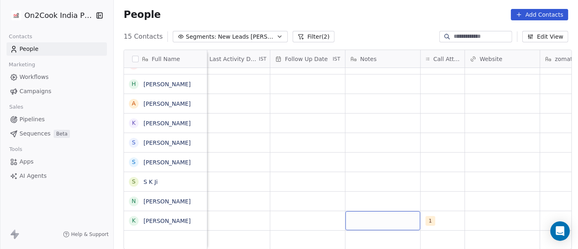
click at [361, 211] on div "grid" at bounding box center [382, 220] width 75 height 19
type textarea "**********"
click at [314, 184] on html "**********" at bounding box center [289, 124] width 578 height 249
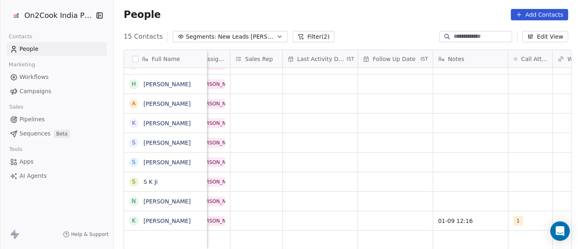
scroll to position [7, 436]
click at [299, 211] on div "grid" at bounding box center [323, 220] width 75 height 19
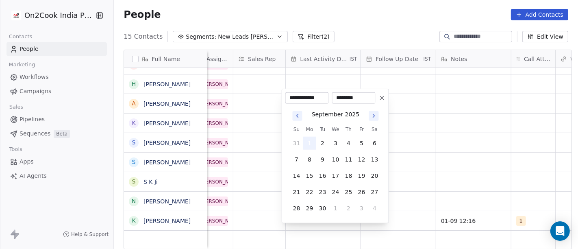
click at [308, 145] on button "1" at bounding box center [309, 143] width 13 height 13
click at [473, 148] on html "On2Cook India Pvt. Ltd. Contacts People Marketing Workflows Campaigns Sales Pip…" at bounding box center [289, 124] width 578 height 249
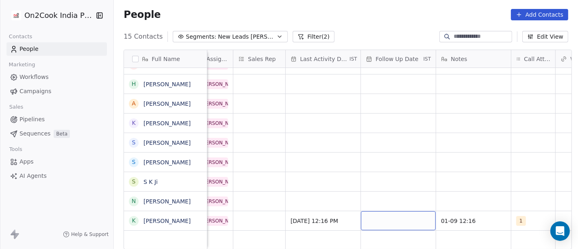
click at [393, 211] on div "grid" at bounding box center [398, 220] width 75 height 19
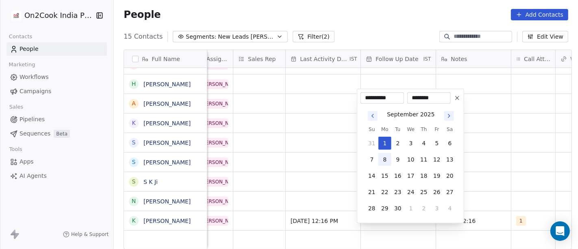
click at [384, 158] on button "8" at bounding box center [384, 159] width 13 height 13
type input "**********"
click at [306, 182] on html "On2Cook India Pvt. Ltd. Contacts People Marketing Workflows Campaigns Sales Pip…" at bounding box center [289, 124] width 578 height 249
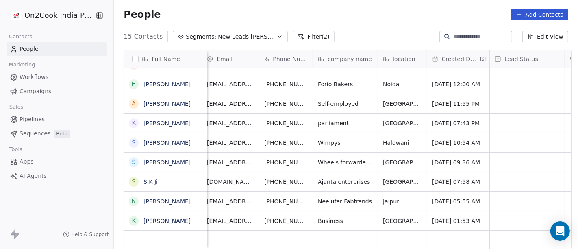
scroll to position [7, 0]
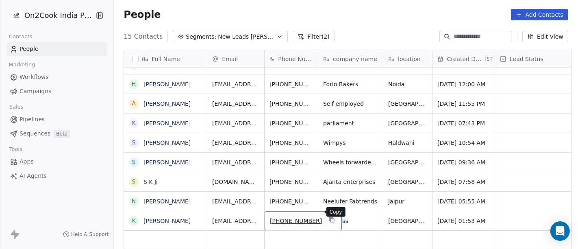
click at [327, 215] on button "grid" at bounding box center [332, 220] width 10 height 10
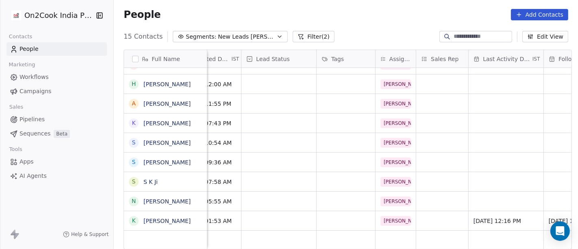
scroll to position [7, 252]
click at [274, 211] on div "grid" at bounding box center [280, 220] width 75 height 19
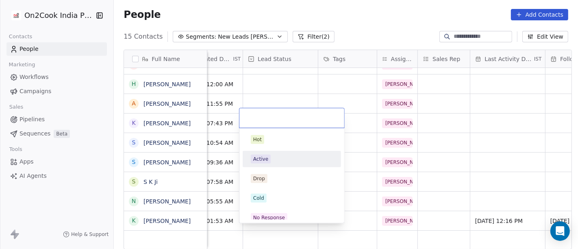
click at [269, 159] on span "Active" at bounding box center [261, 158] width 20 height 9
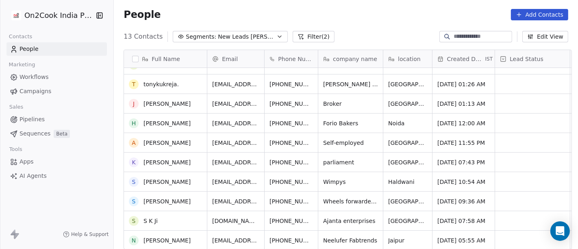
scroll to position [72, 0]
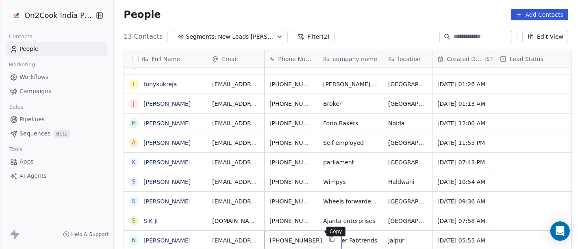
click at [328, 236] on icon "grid" at bounding box center [331, 239] width 7 height 7
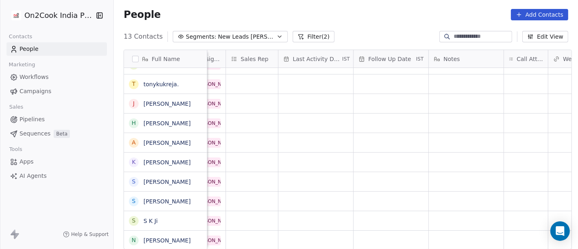
scroll to position [7, 458]
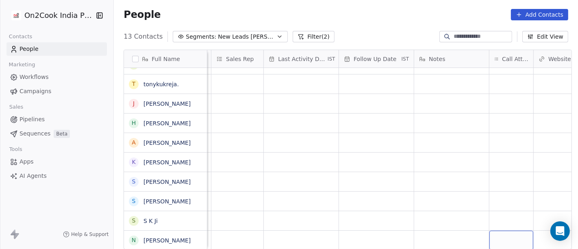
click at [502, 230] on div "grid" at bounding box center [511, 239] width 44 height 19
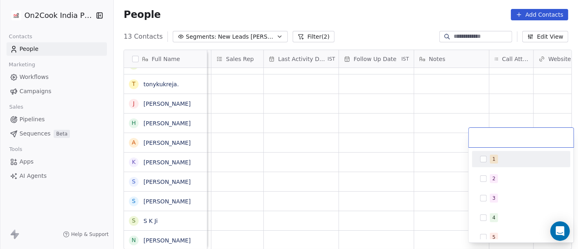
click at [496, 158] on span "1" at bounding box center [494, 158] width 8 height 9
click at [414, 160] on html "On2Cook India Pvt. Ltd. Contacts People Marketing Workflows Campaigns Sales Pip…" at bounding box center [289, 124] width 578 height 249
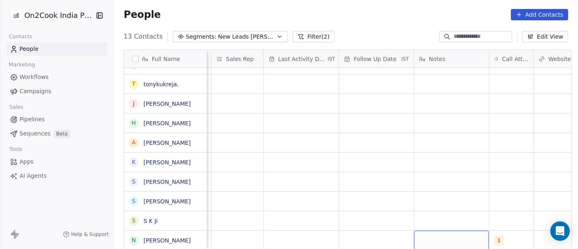
click at [445, 234] on div "grid" at bounding box center [451, 239] width 75 height 19
type textarea "**********"
click at [375, 199] on html "On2Cook India Pvt. Ltd. Contacts People Marketing Workflows Campaigns Sales Pip…" at bounding box center [289, 124] width 578 height 249
click at [356, 230] on div "grid" at bounding box center [376, 239] width 75 height 19
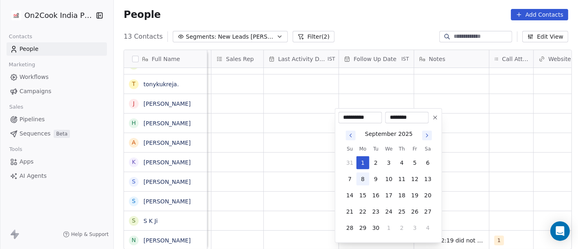
click at [366, 176] on button "8" at bounding box center [362, 178] width 13 height 13
type input "**********"
click at [441, 176] on div "**********" at bounding box center [388, 175] width 107 height 135
click at [310, 230] on html "On2Cook India Pvt. Ltd. Contacts People Marketing Workflows Campaigns Sales Pip…" at bounding box center [289, 124] width 578 height 249
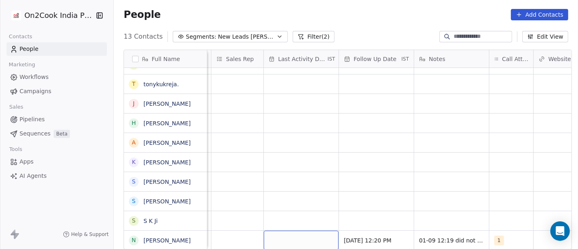
click at [310, 230] on div "grid" at bounding box center [301, 239] width 75 height 19
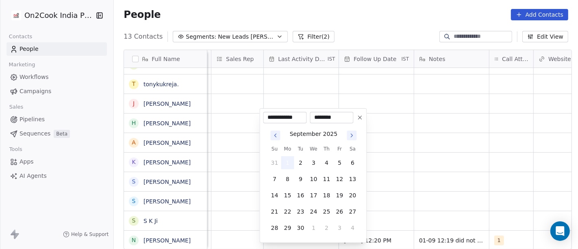
click at [290, 166] on button "1" at bounding box center [287, 162] width 13 height 13
click at [448, 190] on html "On2Cook India Pvt. Ltd. Contacts People Marketing Workflows Campaigns Sales Pip…" at bounding box center [289, 124] width 578 height 249
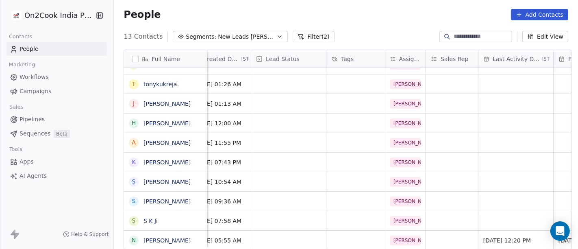
scroll to position [7, 219]
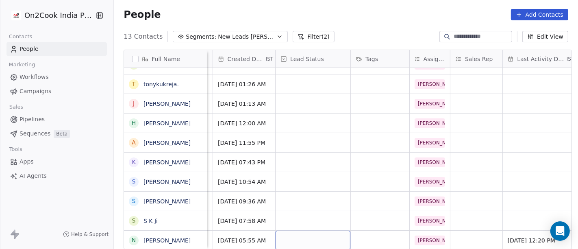
click at [323, 230] on div "grid" at bounding box center [313, 239] width 75 height 19
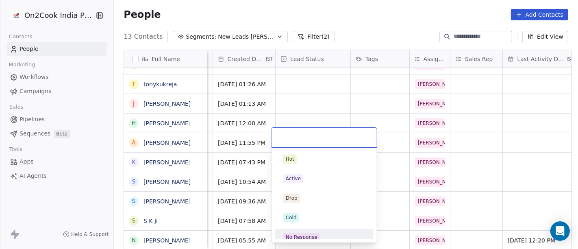
click at [317, 232] on span "No Response" at bounding box center [301, 236] width 37 height 9
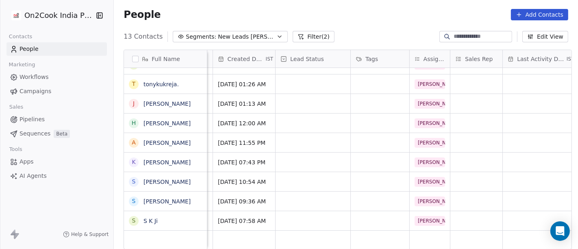
scroll to position [7, 0]
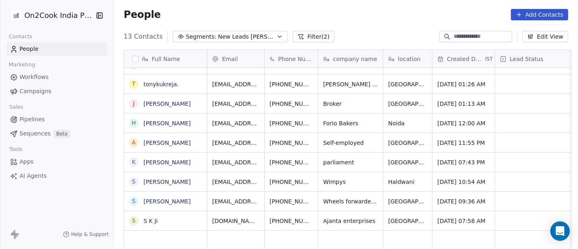
click at [287, 230] on div "grid" at bounding box center [292, 239] width 54 height 19
click at [328, 216] on icon "grid" at bounding box center [331, 219] width 7 height 7
click at [316, 217] on div "+919811885699" at bounding box center [303, 220] width 77 height 19
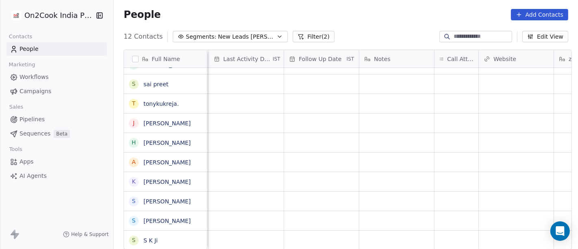
scroll to position [7, 522]
click at [438, 239] on div "grid" at bounding box center [448, 239] width 44 height 19
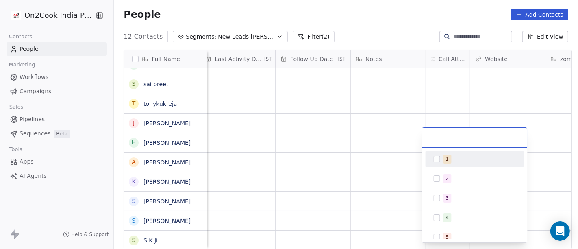
click at [454, 157] on div "1" at bounding box center [479, 158] width 72 height 9
click at [418, 146] on html "On2Cook India Pvt. Ltd. Contacts People Marketing Workflows Campaigns Sales Pip…" at bounding box center [289, 124] width 578 height 249
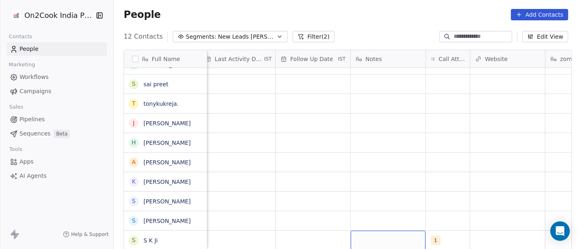
click at [380, 237] on div "grid" at bounding box center [388, 239] width 75 height 19
type textarea "*****"
click at [325, 189] on html "On2Cook India Pvt. Ltd. Contacts People Marketing Workflows Campaigns Sales Pip…" at bounding box center [289, 124] width 578 height 249
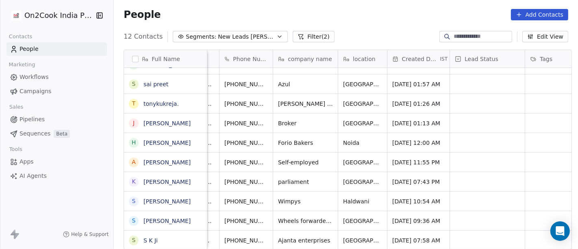
scroll to position [7, 45]
click at [284, 236] on icon "grid" at bounding box center [287, 239] width 7 height 7
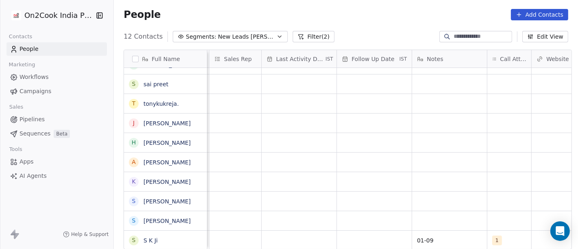
scroll to position [7, 461]
click at [429, 236] on span "01-09" at bounding box center [442, 240] width 50 height 8
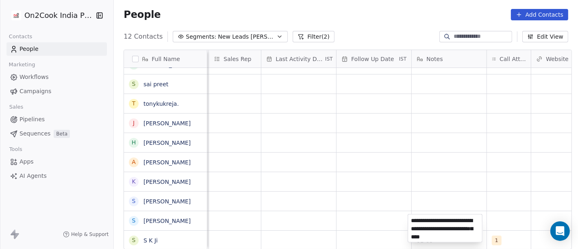
type textarea "**********"
click at [322, 204] on html "On2Cook India Pvt. Ltd. Contacts People Marketing Workflows Campaigns Sales Pip…" at bounding box center [289, 124] width 578 height 249
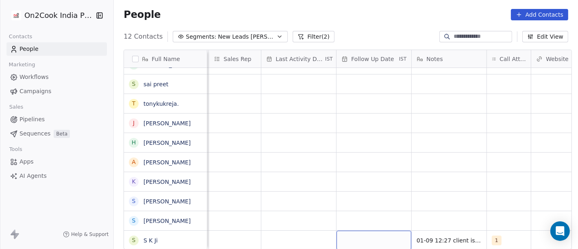
click at [372, 236] on div "grid" at bounding box center [374, 239] width 75 height 19
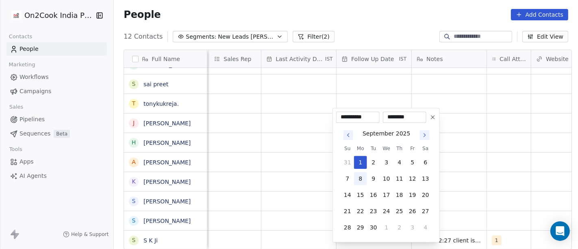
click at [356, 178] on button "8" at bounding box center [360, 178] width 13 height 13
type input "**********"
click at [445, 187] on html "On2Cook India Pvt. Ltd. Contacts People Marketing Workflows Campaigns Sales Pip…" at bounding box center [289, 124] width 578 height 249
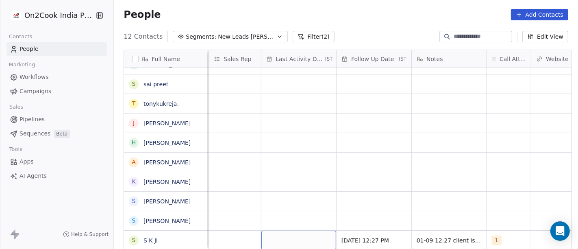
click at [274, 239] on div "grid" at bounding box center [298, 239] width 75 height 19
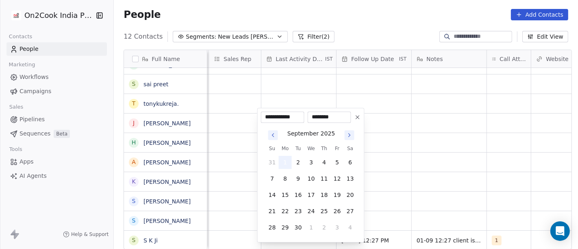
click at [280, 157] on button "1" at bounding box center [285, 162] width 13 height 13
click at [495, 141] on html "On2Cook India Pvt. Ltd. Contacts People Marketing Workflows Campaigns Sales Pip…" at bounding box center [289, 124] width 578 height 249
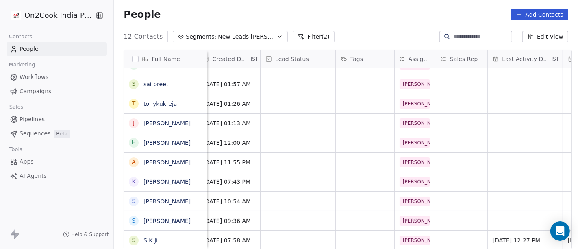
scroll to position [7, 198]
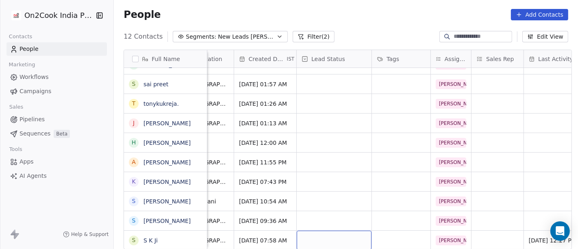
click at [347, 230] on div "grid" at bounding box center [334, 239] width 75 height 19
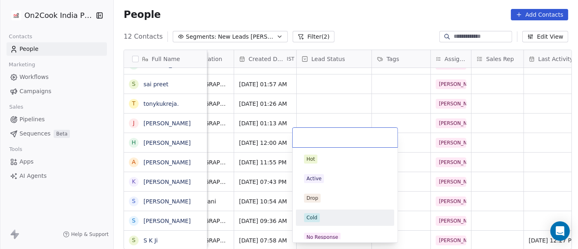
click at [331, 219] on div "Cold" at bounding box center [345, 217] width 82 height 9
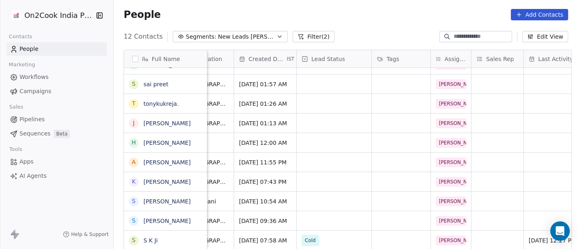
click at [323, 7] on div "People Add Contacts" at bounding box center [346, 14] width 464 height 31
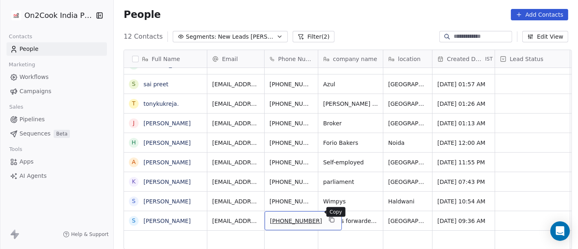
click at [328, 216] on icon "grid" at bounding box center [331, 219] width 7 height 7
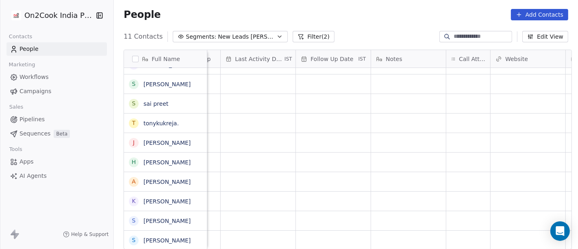
scroll to position [33, 0]
click at [456, 237] on div "grid" at bounding box center [468, 239] width 44 height 19
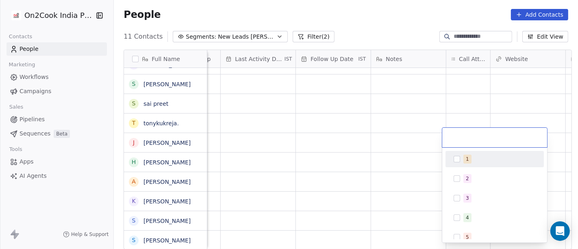
click at [470, 159] on div "1" at bounding box center [499, 158] width 72 height 9
click at [396, 137] on html "On2Cook India Pvt. Ltd. Contacts People Marketing Workflows Campaigns Sales Pip…" at bounding box center [289, 124] width 578 height 249
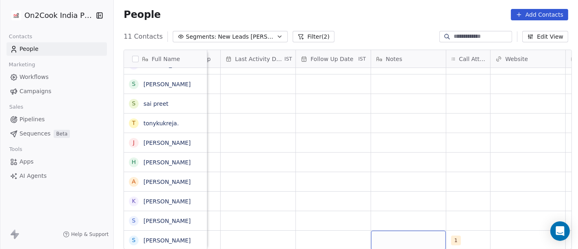
click at [392, 231] on div "grid" at bounding box center [408, 239] width 75 height 19
type textarea "**********"
click at [324, 196] on html "On2Cook India Pvt. Ltd. Contacts People Marketing Workflows Campaigns Sales Pip…" at bounding box center [289, 124] width 578 height 249
click at [303, 233] on div "grid" at bounding box center [333, 239] width 75 height 19
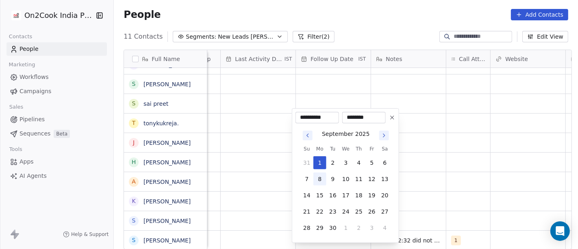
click at [320, 179] on button "8" at bounding box center [319, 178] width 13 height 13
type input "**********"
click at [408, 172] on html "**********" at bounding box center [289, 124] width 578 height 249
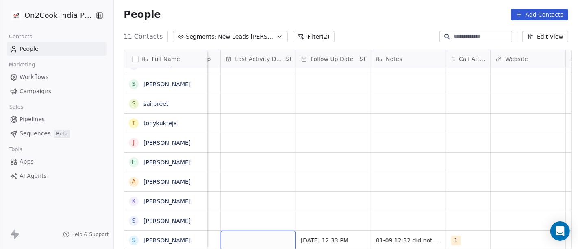
click at [269, 235] on div "grid" at bounding box center [258, 239] width 75 height 19
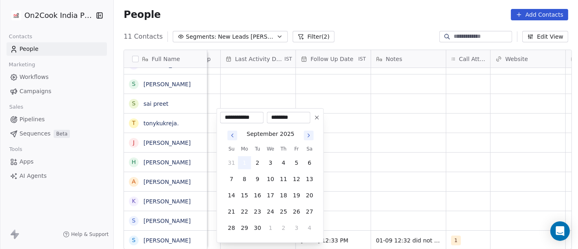
click at [245, 161] on button "1" at bounding box center [244, 162] width 13 height 13
click at [423, 179] on html "**********" at bounding box center [289, 124] width 578 height 249
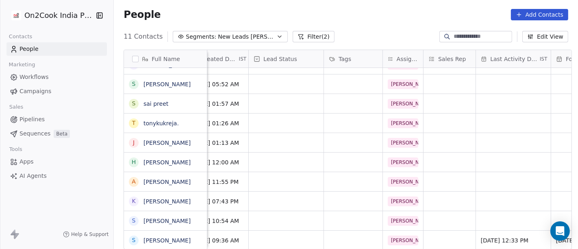
scroll to position [7, 244]
click at [280, 230] on div "grid" at bounding box center [288, 239] width 75 height 19
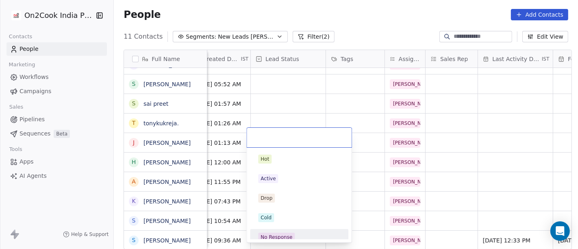
click at [282, 237] on div "No Response" at bounding box center [277, 236] width 32 height 7
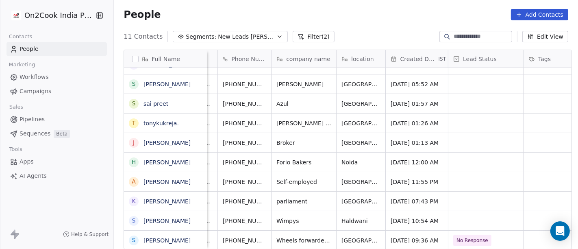
scroll to position [7, 0]
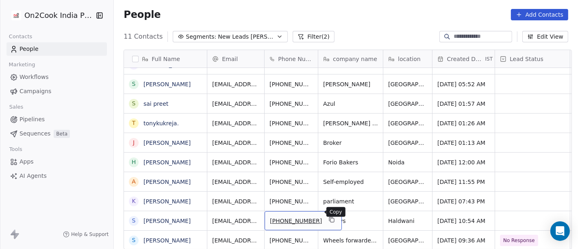
click at [329, 217] on icon "grid" at bounding box center [331, 219] width 4 height 4
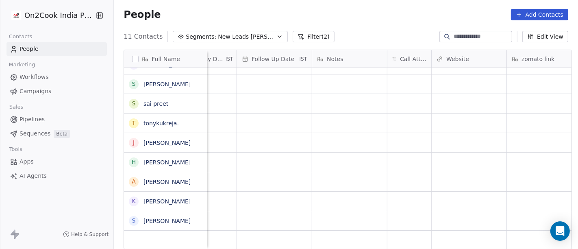
scroll to position [7, 562]
click at [418, 214] on div "grid" at bounding box center [408, 220] width 44 height 19
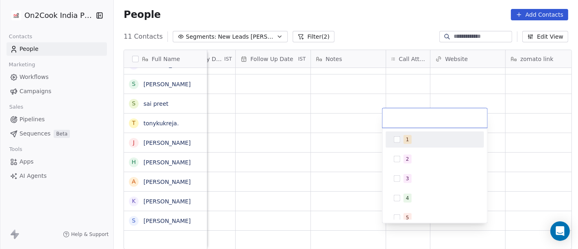
click at [419, 136] on div "1" at bounding box center [440, 139] width 72 height 9
click at [333, 102] on html "On2Cook India Pvt. Ltd. Contacts People Marketing Workflows Campaigns Sales Pip…" at bounding box center [289, 124] width 578 height 249
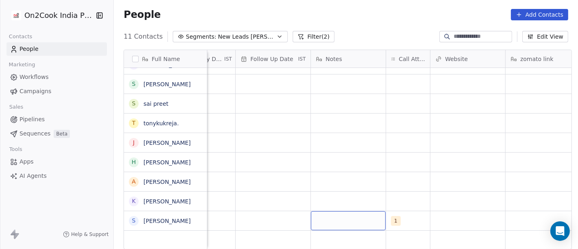
click at [324, 211] on div "grid" at bounding box center [348, 220] width 75 height 19
type textarea "**********"
click at [383, 178] on html "**********" at bounding box center [289, 124] width 578 height 249
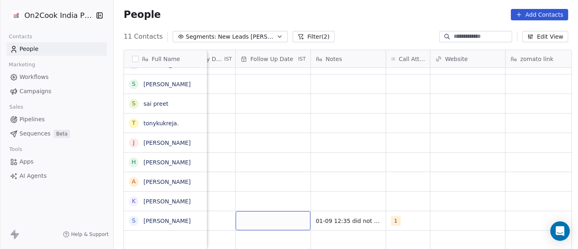
click at [259, 218] on div "grid" at bounding box center [273, 220] width 75 height 19
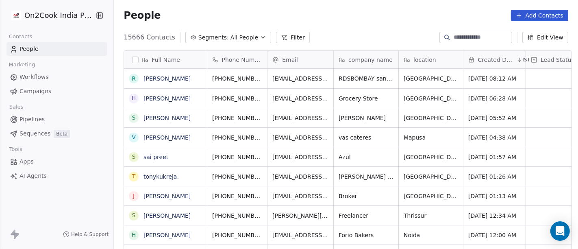
scroll to position [212, 461]
click at [285, 35] on button "Filter" at bounding box center [293, 37] width 34 height 11
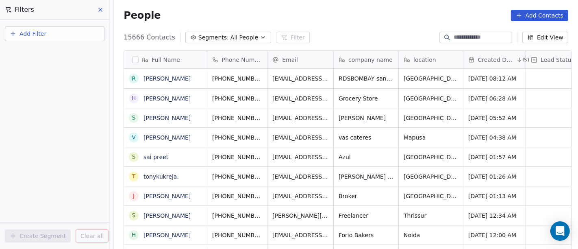
click at [33, 39] on button "Add Filter" at bounding box center [55, 33] width 100 height 15
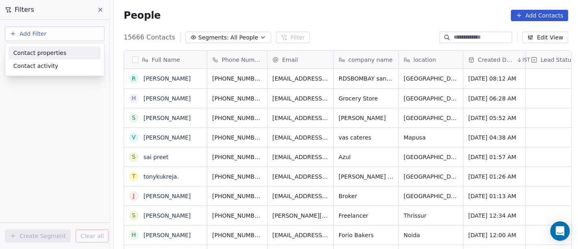
click at [43, 50] on span "Contact properties" at bounding box center [39, 53] width 53 height 9
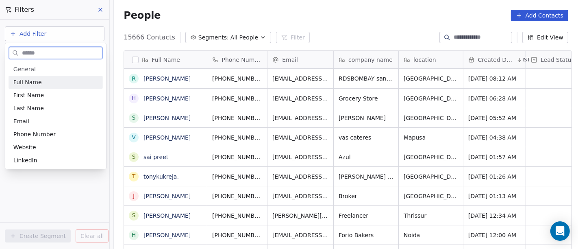
click at [35, 50] on input "text" at bounding box center [61, 53] width 82 height 12
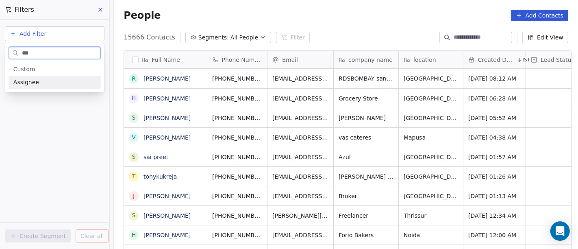
type input "***"
click at [61, 82] on div "Assignee" at bounding box center [54, 82] width 83 height 8
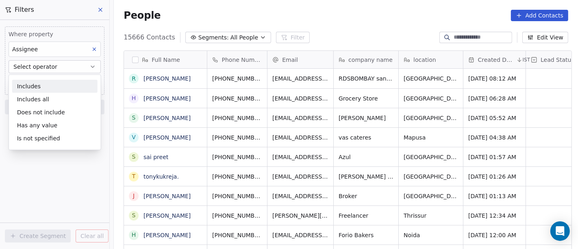
click at [65, 90] on div "Includes" at bounding box center [54, 86] width 85 height 13
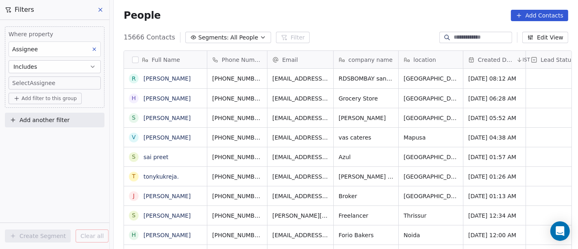
click at [58, 63] on button "Includes" at bounding box center [55, 66] width 92 height 13
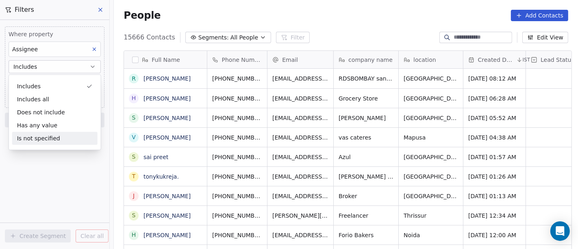
click at [55, 139] on div "Is not specified" at bounding box center [54, 138] width 85 height 13
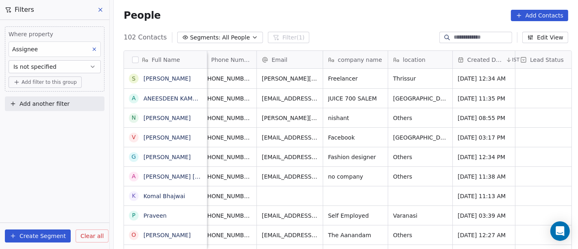
scroll to position [0, 0]
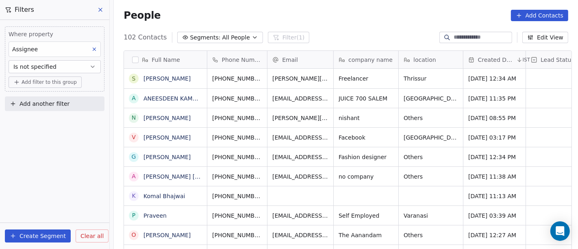
click at [39, 80] on span "Add filter to this group" at bounding box center [49, 82] width 55 height 7
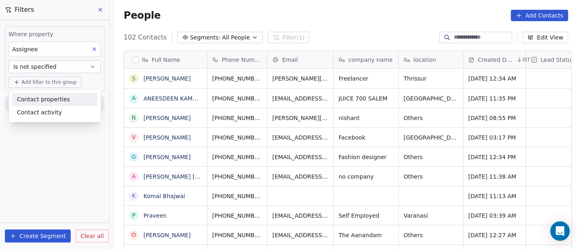
click at [48, 99] on span "Contact properties" at bounding box center [43, 99] width 53 height 9
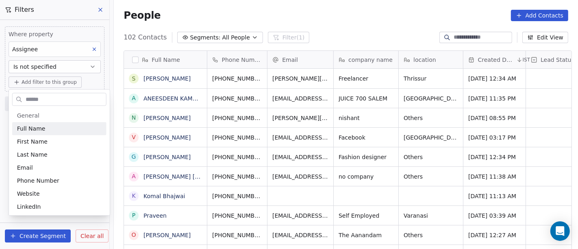
click at [48, 99] on input "text" at bounding box center [65, 99] width 82 height 12
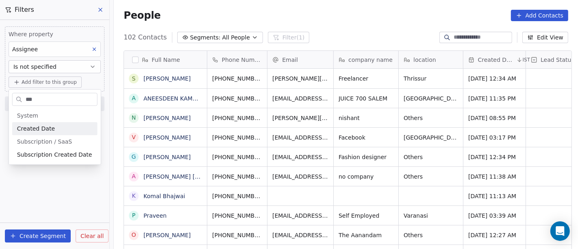
type input "***"
click at [52, 125] on div "Created Date" at bounding box center [55, 128] width 76 height 8
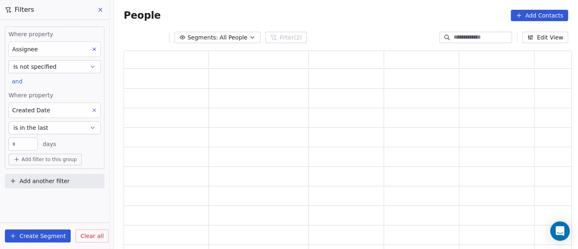
scroll to position [193, 441]
click at [52, 125] on button "is in the last" at bounding box center [55, 127] width 92 height 13
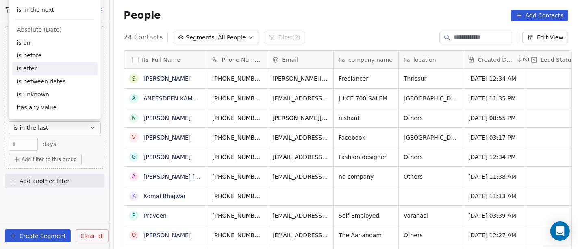
scroll to position [212, 461]
click at [53, 64] on div "is after" at bounding box center [54, 68] width 85 height 13
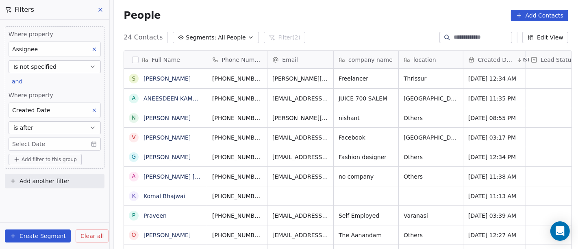
click at [45, 140] on body "On2Cook India Pvt. Ltd. Contacts People Marketing Workflows Campaigns Sales Pip…" at bounding box center [289, 124] width 578 height 249
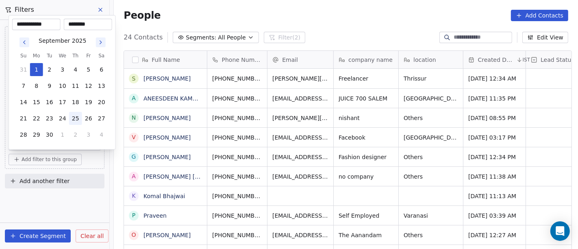
click at [76, 116] on button "25" at bounding box center [75, 118] width 13 height 13
click at [25, 39] on icon "Go to previous month" at bounding box center [24, 42] width 7 height 7
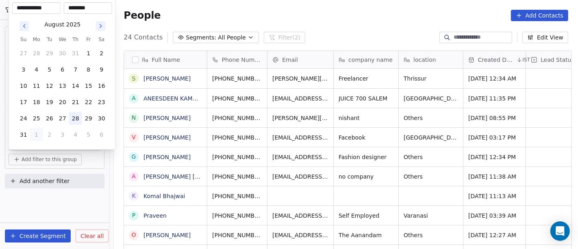
click at [70, 115] on button "28" at bounding box center [75, 118] width 13 height 13
type input "**********"
click at [339, 7] on html "On2Cook India Pvt. Ltd. Contacts People Marketing Workflows Campaigns Sales Pip…" at bounding box center [289, 124] width 578 height 249
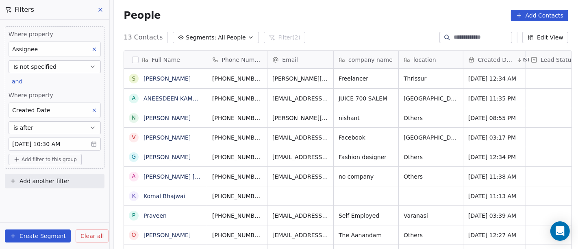
click at [79, 147] on body "On2Cook India Pvt. Ltd. Contacts People Marketing Workflows Campaigns Sales Pip…" at bounding box center [289, 124] width 578 height 249
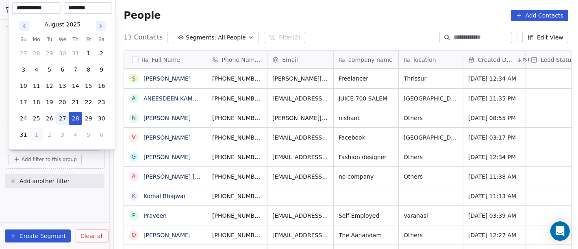
click at [63, 119] on button "27" at bounding box center [62, 118] width 13 height 13
type input "**********"
click at [213, 2] on html "On2Cook India Pvt. Ltd. Contacts People Marketing Workflows Campaigns Sales Pip…" at bounding box center [289, 124] width 578 height 249
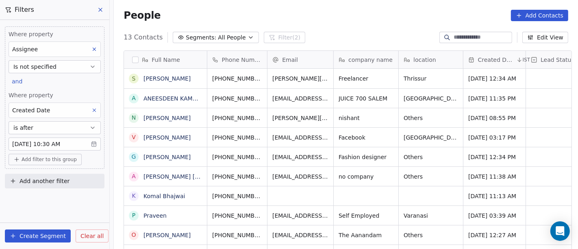
click at [66, 140] on body "On2Cook India Pvt. Ltd. Contacts People Marketing Workflows Campaigns Sales Pip…" at bounding box center [289, 124] width 578 height 249
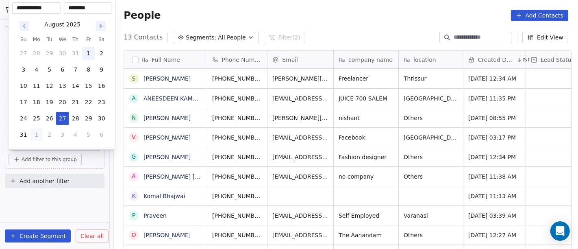
click at [82, 52] on button "1" at bounding box center [88, 53] width 13 height 13
type input "**********"
click at [252, 13] on html "On2Cook India Pvt. Ltd. Contacts People Marketing Workflows Campaigns Sales Pip…" at bounding box center [289, 124] width 578 height 249
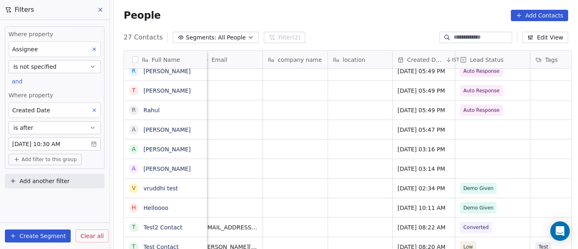
scroll to position [0, 0]
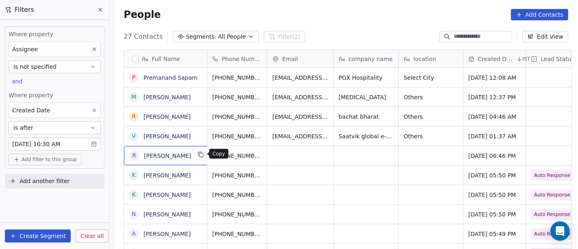
click at [198, 156] on icon "grid" at bounding box center [201, 154] width 7 height 7
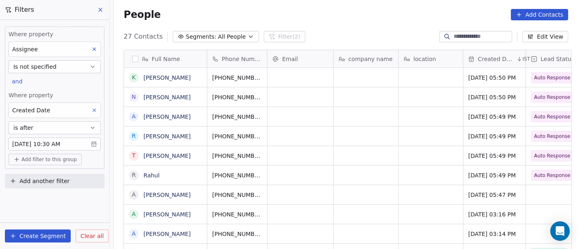
click at [101, 12] on icon at bounding box center [100, 10] width 7 height 7
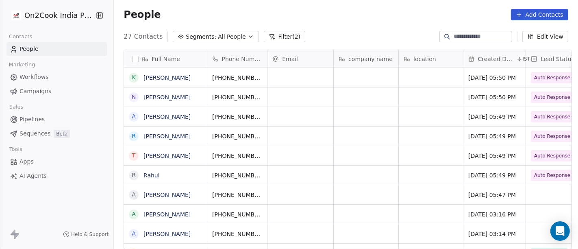
click at [400, 22] on div "People Add Contacts" at bounding box center [346, 14] width 464 height 31
click at [248, 36] on icon "button" at bounding box center [251, 36] width 7 height 7
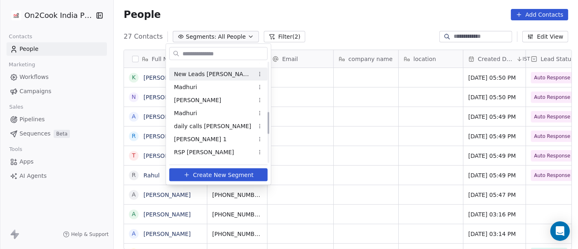
scroll to position [226, 0]
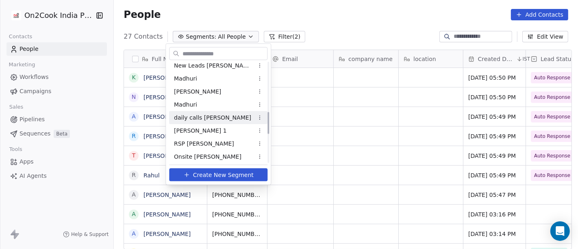
click at [216, 117] on div "daily calls [PERSON_NAME]" at bounding box center [218, 117] width 98 height 13
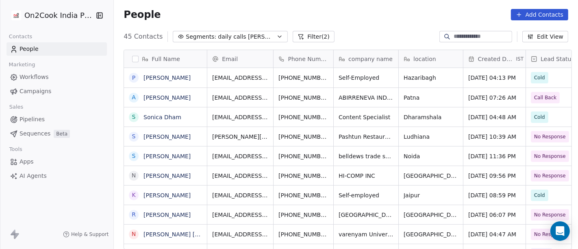
scroll to position [212, 461]
click at [352, 12] on div "People Add Contacts" at bounding box center [346, 14] width 445 height 11
click at [287, 13] on div "People Add Contacts" at bounding box center [346, 14] width 445 height 11
click at [382, 23] on div "People Add Contacts" at bounding box center [346, 14] width 464 height 31
click at [301, 28] on div "People Add Contacts" at bounding box center [346, 14] width 464 height 31
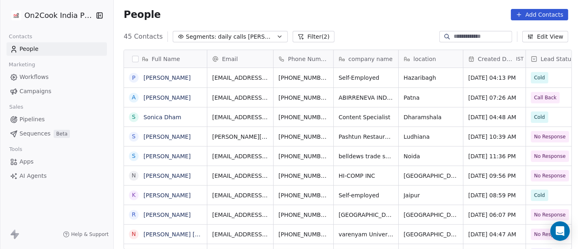
click at [303, 39] on button "Filter (2)" at bounding box center [314, 36] width 42 height 11
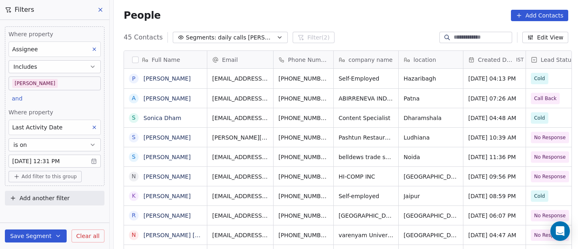
click at [308, 20] on div "People Add Contacts" at bounding box center [346, 15] width 445 height 11
click at [351, 15] on div "People Add Contacts" at bounding box center [346, 14] width 445 height 11
click at [43, 160] on body "On2Cook India Pvt. Ltd. Contacts People Marketing Workflows Campaigns Sales Pip…" at bounding box center [289, 124] width 578 height 249
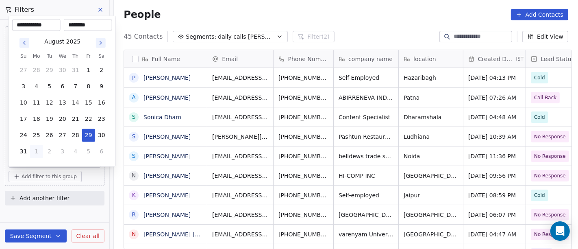
click at [33, 148] on button "1" at bounding box center [36, 151] width 13 height 13
type input "**********"
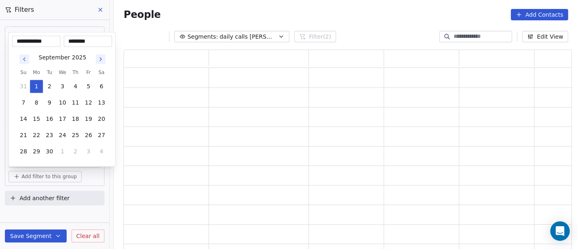
click at [267, 9] on html "**********" at bounding box center [289, 124] width 578 height 249
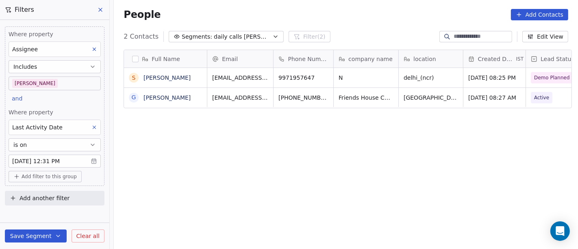
scroll to position [212, 461]
click at [55, 234] on icon "button" at bounding box center [58, 235] width 7 height 7
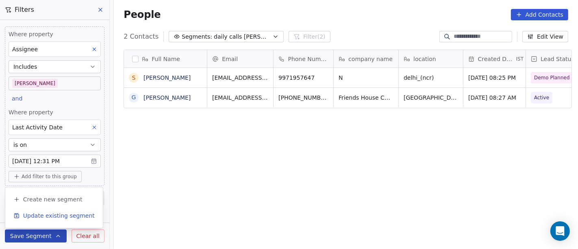
click at [51, 218] on span "Update existing segment" at bounding box center [59, 215] width 72 height 8
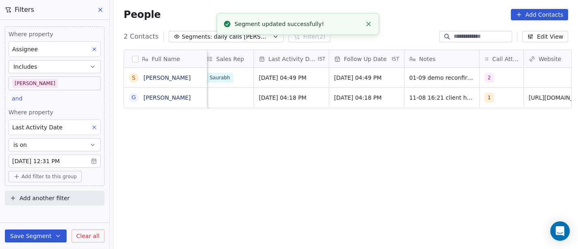
scroll to position [0, 501]
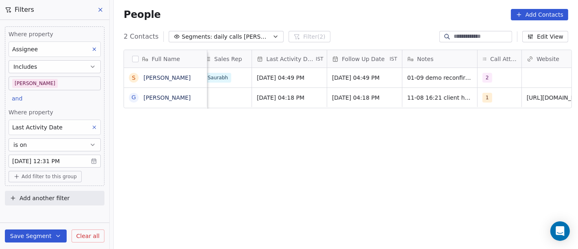
click at [417, 214] on div "Full Name S Sahil Bhati G Geetanjali Gupta Lead Status Tags Assignee Sales Rep …" at bounding box center [346, 152] width 464 height 219
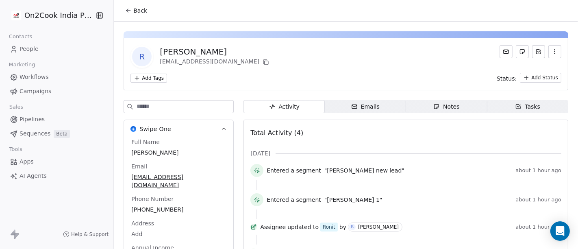
click at [152, 7] on div "Back" at bounding box center [346, 10] width 464 height 21
click at [141, 9] on span "Back" at bounding box center [140, 11] width 14 height 8
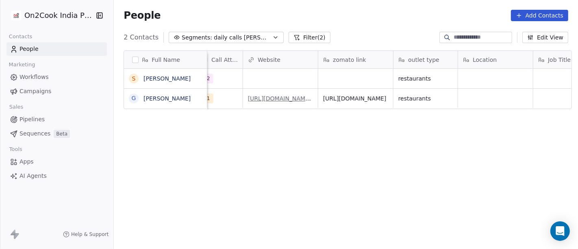
scroll to position [0, 781]
click at [344, 130] on div "Full Name S Sahil Bhati G Geetanjali Gupta Last Activity Date IST Follow Up Dat…" at bounding box center [346, 153] width 464 height 219
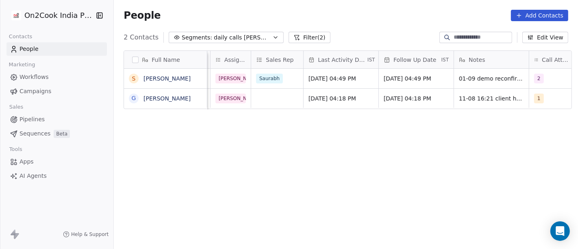
scroll to position [0, 466]
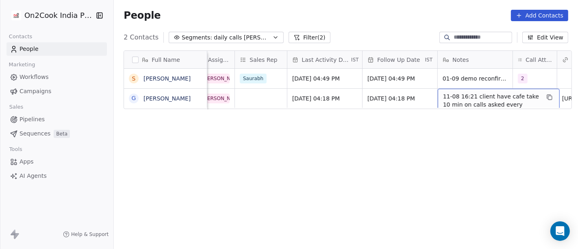
click at [471, 95] on span "11-08 16:21 client have cafe take 10 min on calls asked every details about dev…" at bounding box center [491, 108] width 97 height 33
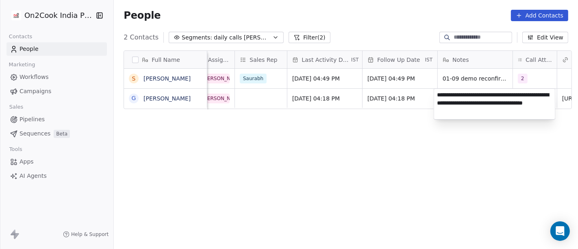
click at [441, 98] on textarea "**********" at bounding box center [494, 104] width 121 height 30
click at [319, 199] on html "**********" at bounding box center [289, 124] width 578 height 249
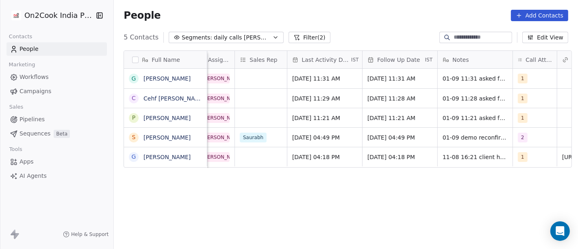
click at [263, 223] on div "Full Name G Girdhari Sharma C Cehf Shyam Sachdev P Pawan Vaishnav S Sahil Bhati…" at bounding box center [346, 153] width 464 height 219
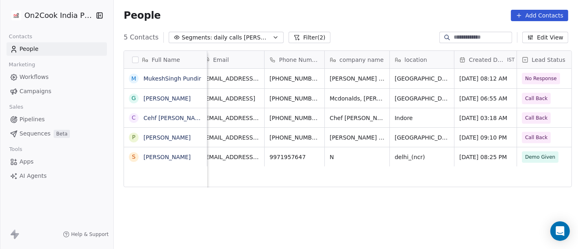
scroll to position [0, 0]
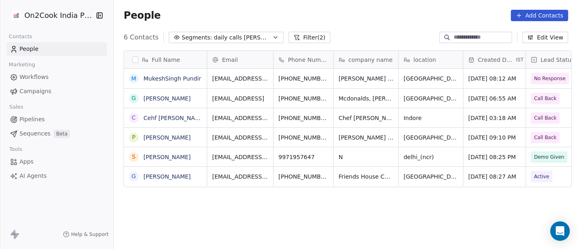
click at [362, 6] on div "People Add Contacts" at bounding box center [346, 15] width 464 height 31
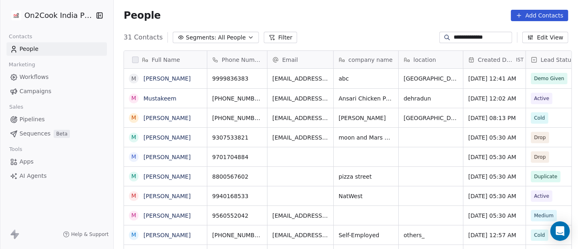
scroll to position [212, 461]
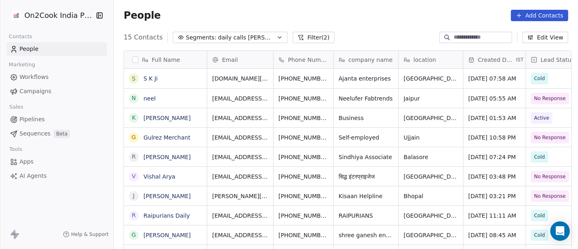
scroll to position [212, 461]
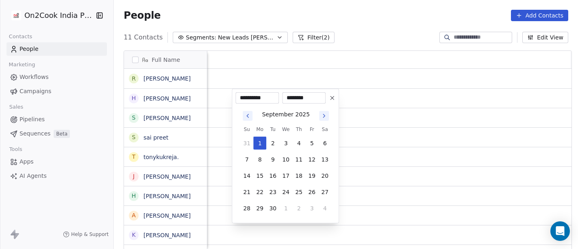
click at [255, 159] on button "8" at bounding box center [259, 159] width 13 height 13
type input "**********"
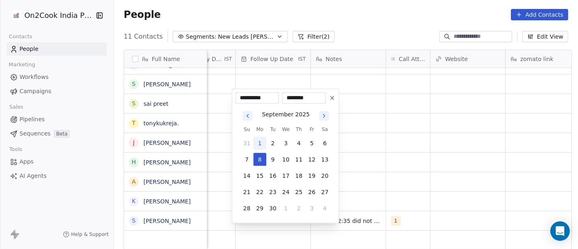
click at [389, 170] on html "**********" at bounding box center [289, 124] width 578 height 249
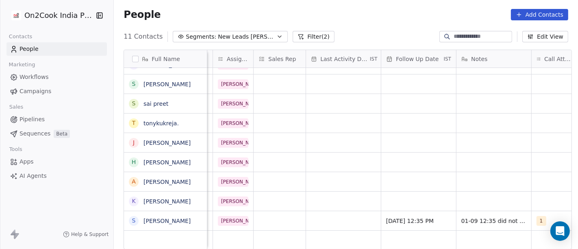
scroll to position [6, 417]
click at [332, 215] on div "grid" at bounding box center [343, 220] width 75 height 19
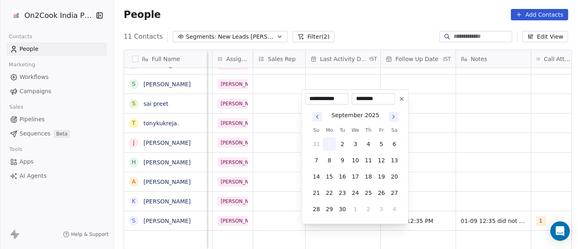
click at [328, 141] on button "1" at bounding box center [329, 143] width 13 height 13
click at [430, 144] on html "On2Cook India Pvt. Ltd. Contacts People Marketing Workflows Campaigns Sales Pip…" at bounding box center [289, 124] width 578 height 249
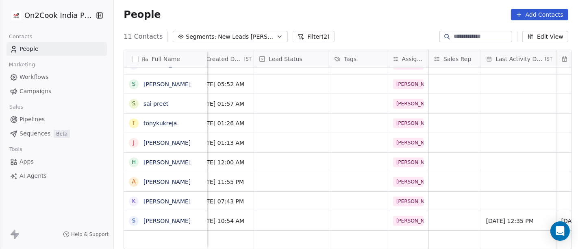
scroll to position [6, 241]
click at [284, 211] on div "grid" at bounding box center [291, 220] width 75 height 19
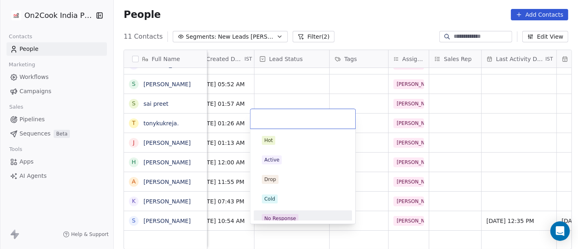
click at [310, 215] on div "No Response" at bounding box center [303, 218] width 82 height 9
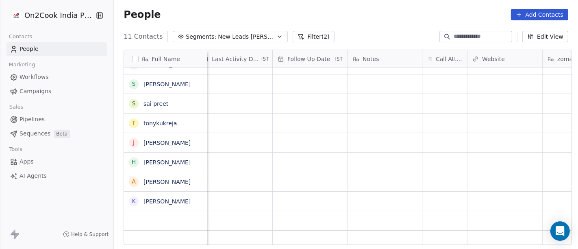
scroll to position [6, 526]
click at [421, 211] on div "grid" at bounding box center [443, 220] width 44 height 19
click at [432, 194] on div "grid" at bounding box center [443, 200] width 44 height 19
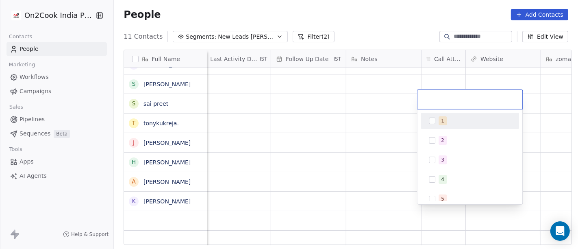
click at [429, 113] on div "1" at bounding box center [470, 121] width 98 height 16
click at [366, 139] on html "On2Cook India Pvt. Ltd. Contacts People Marketing Workflows Campaigns Sales Pip…" at bounding box center [289, 124] width 578 height 249
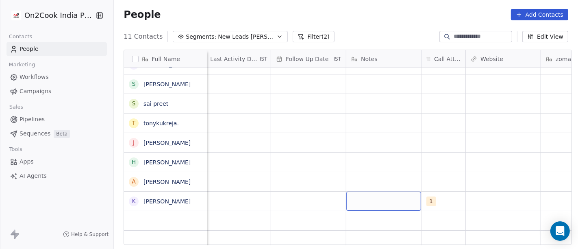
click at [373, 193] on div "grid" at bounding box center [383, 200] width 75 height 19
type textarea "*"
type textarea "**********"
click at [337, 158] on html "**********" at bounding box center [289, 124] width 578 height 249
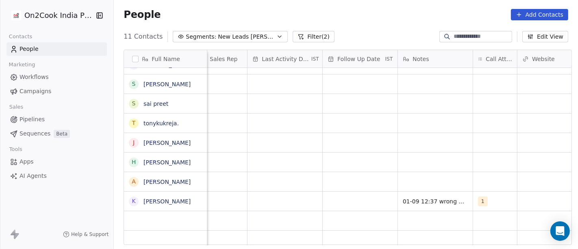
scroll to position [6, 474]
click at [263, 194] on div "grid" at bounding box center [285, 200] width 75 height 19
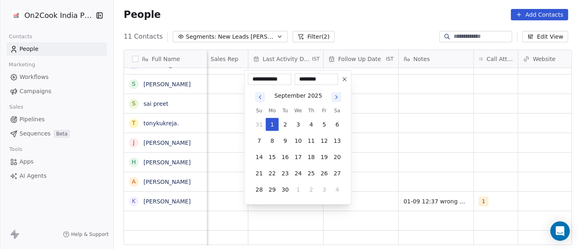
scroll to position [0, 0]
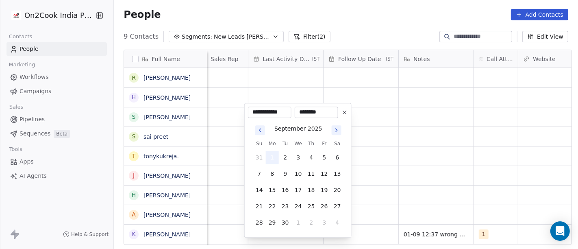
click at [266, 161] on button "1" at bounding box center [272, 157] width 13 height 13
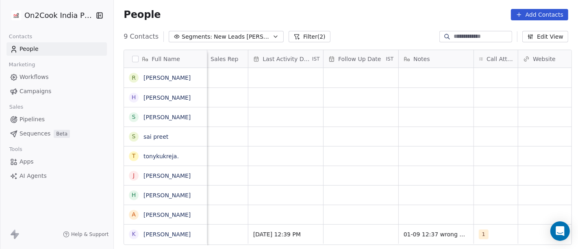
click at [375, 161] on html "On2Cook India Pvt. Ltd. Contacts People Marketing Workflows Campaigns Sales Pip…" at bounding box center [289, 124] width 578 height 249
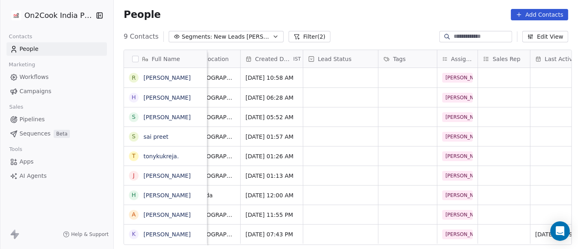
scroll to position [6, 186]
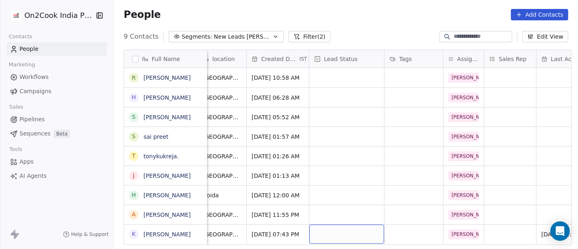
click at [318, 224] on div "grid" at bounding box center [346, 233] width 75 height 19
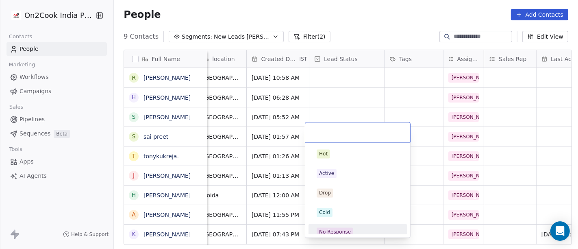
click at [338, 228] on div "No Response" at bounding box center [335, 231] width 32 height 7
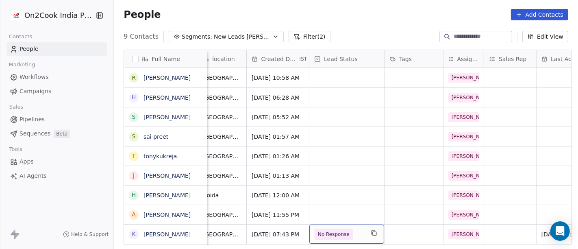
click at [361, 228] on div "No Response" at bounding box center [346, 233] width 75 height 19
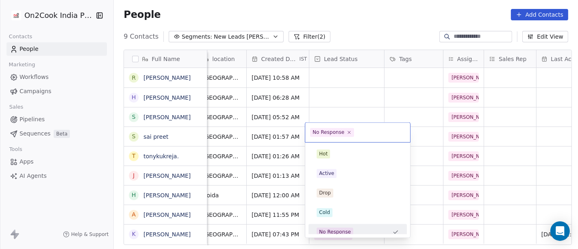
scroll to position [6, 0]
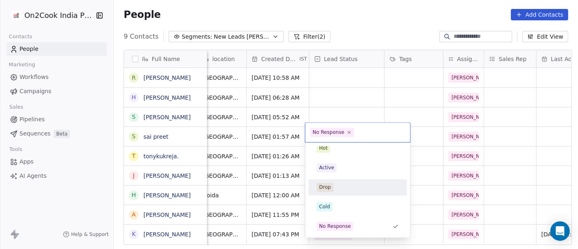
click at [348, 191] on div "Drop" at bounding box center [358, 186] width 82 height 9
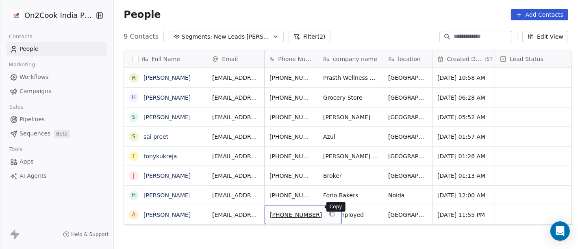
click at [328, 210] on icon "grid" at bounding box center [331, 213] width 7 height 7
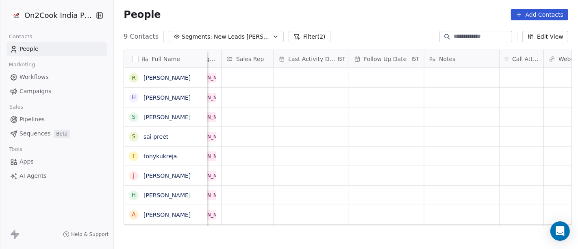
scroll to position [7, 449]
click at [508, 207] on div "grid" at bounding box center [521, 214] width 44 height 19
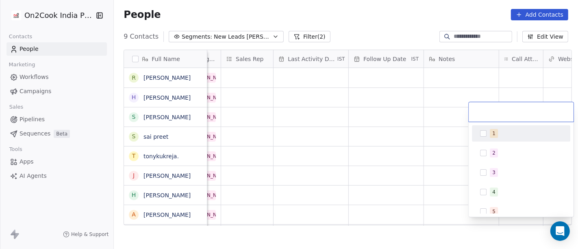
click at [491, 134] on span "1" at bounding box center [494, 133] width 8 height 9
click at [360, 132] on html "On2Cook India Pvt. Ltd. Contacts People Marketing Workflows Campaigns Sales Pip…" at bounding box center [289, 124] width 578 height 249
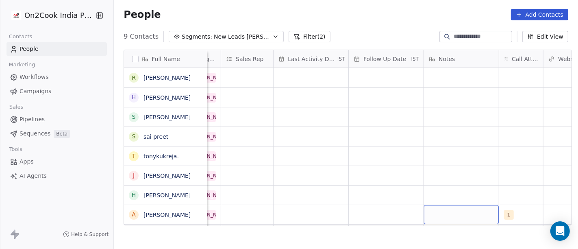
click at [449, 205] on div "grid" at bounding box center [461, 214] width 75 height 19
type textarea "**********"
click at [384, 167] on html "**********" at bounding box center [289, 124] width 578 height 249
click at [383, 213] on div "grid" at bounding box center [386, 214] width 75 height 19
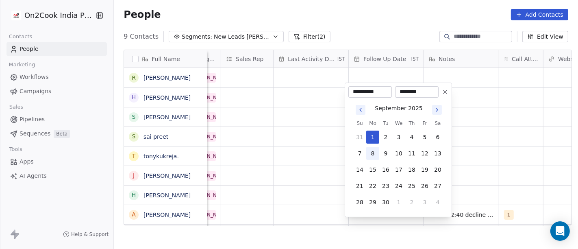
click at [376, 150] on button "8" at bounding box center [372, 153] width 13 height 13
type input "**********"
click at [542, 155] on html "**********" at bounding box center [289, 124] width 578 height 249
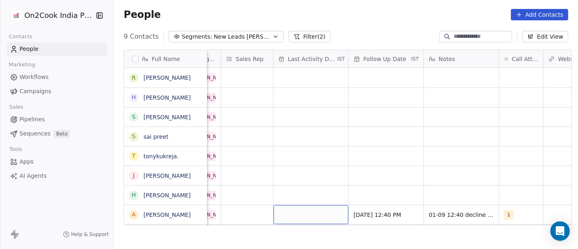
click at [274, 208] on div "grid" at bounding box center [311, 214] width 75 height 19
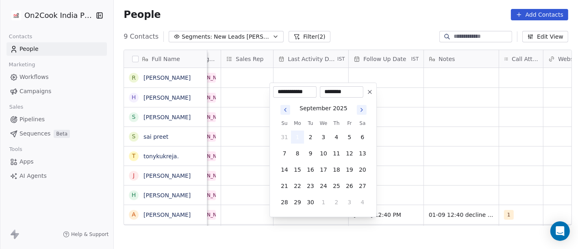
click at [296, 139] on button "1" at bounding box center [297, 136] width 13 height 13
click at [458, 135] on html "**********" at bounding box center [289, 124] width 578 height 249
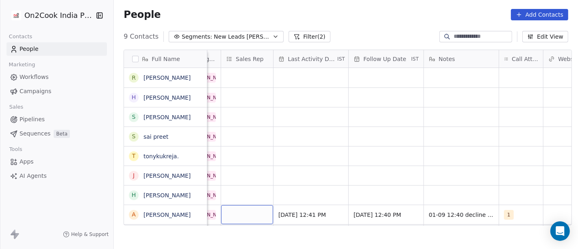
click at [250, 212] on div "grid" at bounding box center [247, 214] width 52 height 19
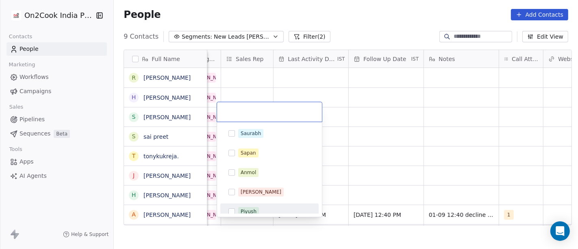
click at [439, 156] on html "On2Cook India Pvt. Ltd. Contacts People Marketing Workflows Campaigns Sales Pip…" at bounding box center [289, 124] width 578 height 249
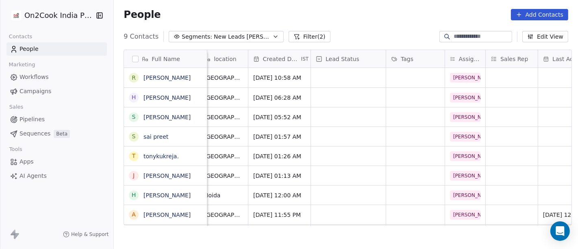
scroll to position [7, 178]
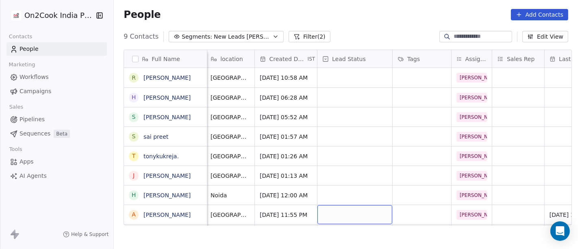
click at [333, 205] on div "grid" at bounding box center [354, 214] width 75 height 19
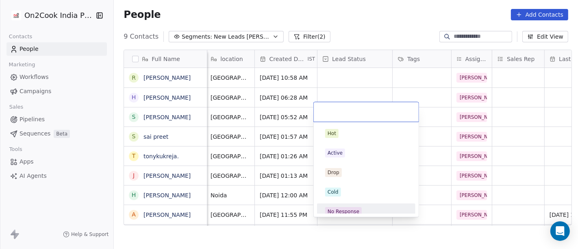
drag, startPoint x: 351, startPoint y: 208, endPoint x: 359, endPoint y: 208, distance: 8.2
click at [359, 208] on span "No Response" at bounding box center [343, 211] width 37 height 9
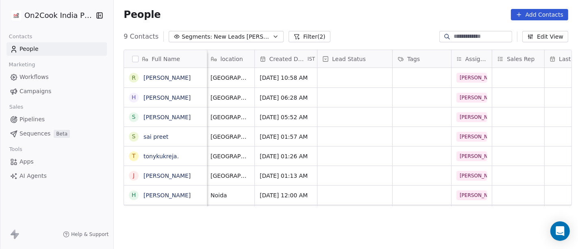
scroll to position [7, 0]
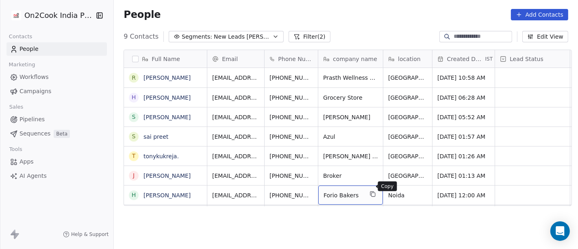
click at [370, 191] on icon "grid" at bounding box center [372, 194] width 7 height 7
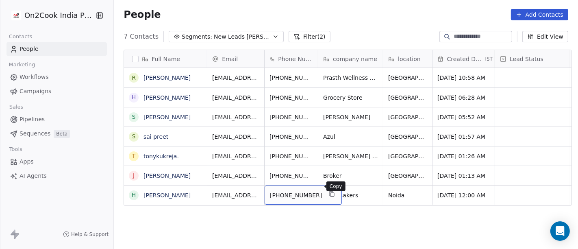
click at [328, 191] on icon "grid" at bounding box center [331, 194] width 7 height 7
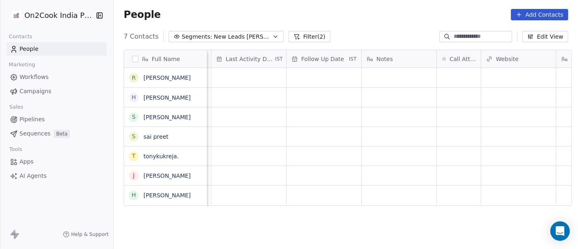
scroll to position [7, 532]
click at [428, 195] on div "grid" at bounding box center [438, 194] width 44 height 19
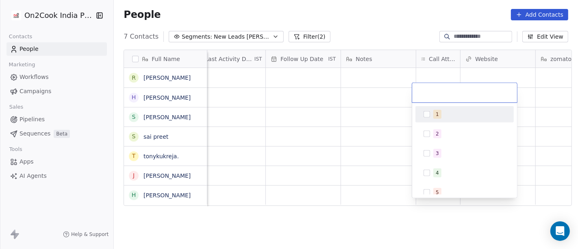
click at [443, 115] on div "1" at bounding box center [469, 114] width 72 height 9
click at [374, 115] on html "On2Cook India Pvt. Ltd. Contacts People Marketing Workflows Campaigns Sales Pip…" at bounding box center [289, 124] width 578 height 249
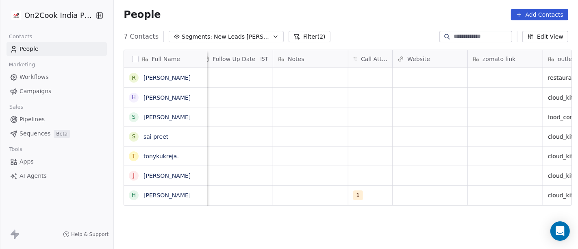
scroll to position [7, 600]
click at [472, 191] on div "grid" at bounding box center [504, 194] width 75 height 19
type textarea "**********"
click at [417, 144] on html "**********" at bounding box center [289, 124] width 578 height 249
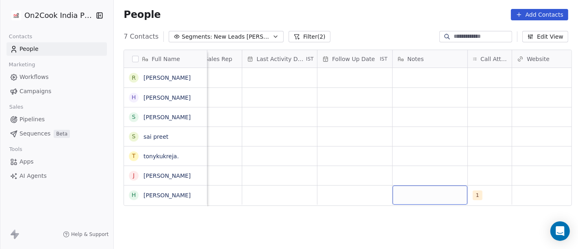
click at [405, 191] on div "grid" at bounding box center [430, 194] width 75 height 19
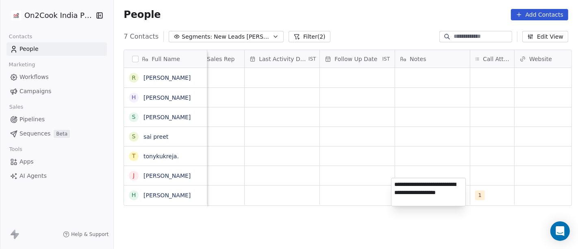
type textarea "**********"
click at [330, 137] on html "**********" at bounding box center [289, 124] width 578 height 249
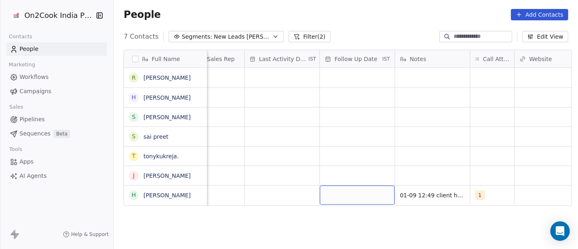
click at [348, 185] on div "grid" at bounding box center [357, 194] width 75 height 19
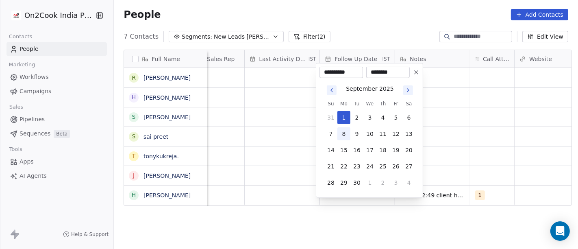
click at [345, 133] on button "8" at bounding box center [343, 133] width 13 height 13
type input "**********"
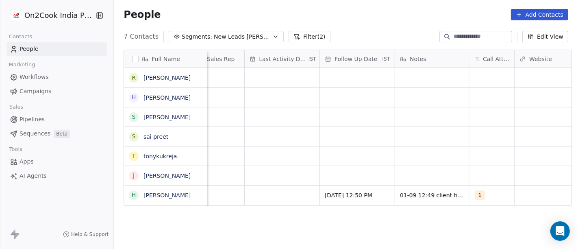
click at [487, 134] on html "On2Cook India Pvt. Ltd. Contacts People Marketing Workflows Campaigns Sales Pip…" at bounding box center [289, 124] width 578 height 249
click at [274, 193] on div "grid" at bounding box center [282, 194] width 75 height 19
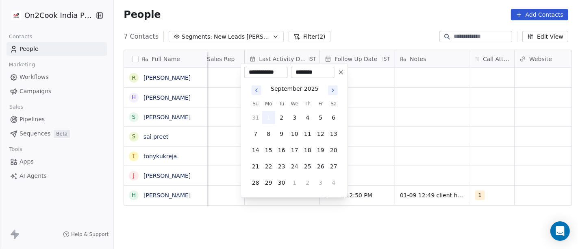
click at [266, 113] on button "1" at bounding box center [268, 117] width 13 height 13
click at [400, 135] on html "**********" at bounding box center [289, 124] width 578 height 249
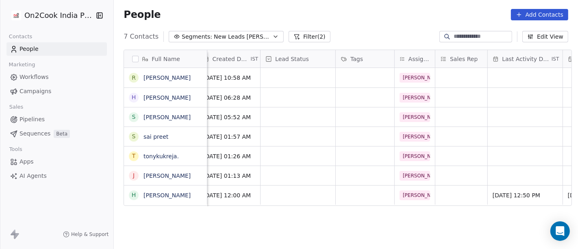
scroll to position [7, 235]
click at [309, 186] on div "grid" at bounding box center [297, 194] width 75 height 19
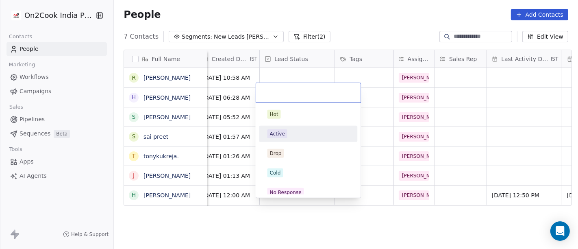
click at [283, 135] on div "Active" at bounding box center [277, 133] width 15 height 7
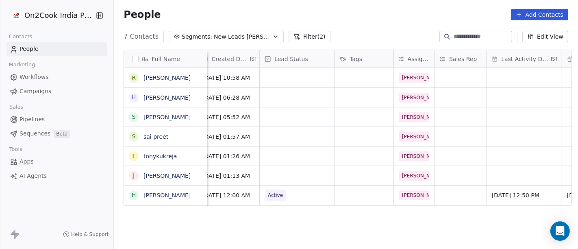
drag, startPoint x: 287, startPoint y: 222, endPoint x: 275, endPoint y: 187, distance: 37.8
click at [286, 222] on div "Full Name R Rajeev Whig H H K Sethi S Supriya Sharma s sai preet t tonykukreja.…" at bounding box center [346, 152] width 464 height 219
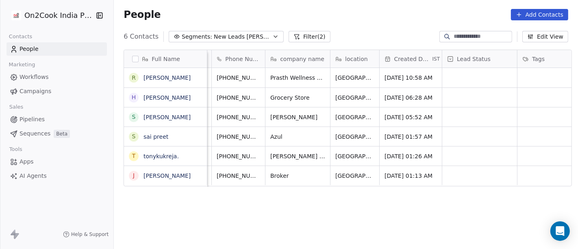
scroll to position [7, 0]
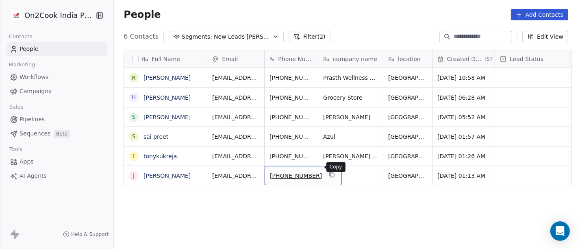
click at [327, 171] on button "grid" at bounding box center [332, 174] width 10 height 10
click at [328, 171] on icon "grid" at bounding box center [331, 174] width 7 height 7
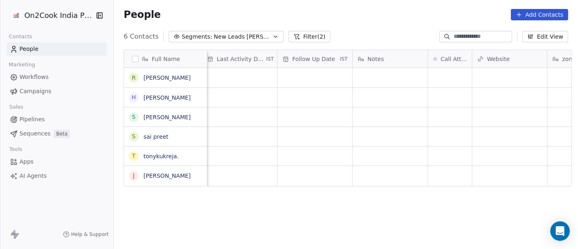
scroll to position [7, 519]
click at [442, 174] on div "grid" at bounding box center [451, 175] width 44 height 19
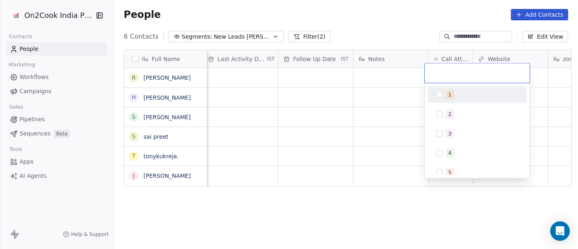
click at [442, 174] on button "Suggestions" at bounding box center [439, 172] width 7 height 7
click at [447, 92] on span "1" at bounding box center [450, 94] width 8 height 9
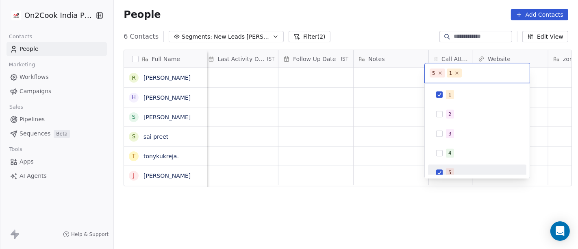
click at [448, 172] on div "5" at bounding box center [449, 172] width 3 height 7
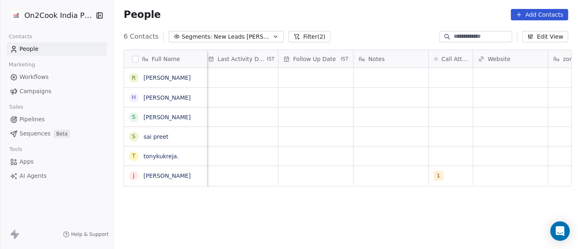
click at [400, 172] on html "On2Cook India Pvt. Ltd. Contacts People Marketing Workflows Campaigns Sales Pip…" at bounding box center [289, 124] width 578 height 249
click at [400, 172] on div "grid" at bounding box center [391, 175] width 75 height 19
click at [400, 172] on textarea at bounding box center [387, 170] width 74 height 25
type textarea "**********"
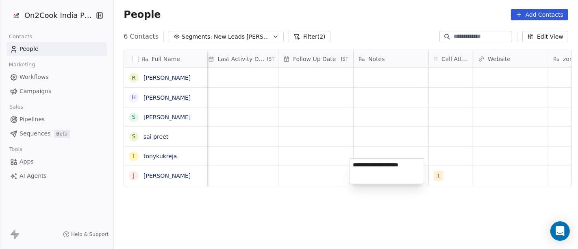
click at [403, 167] on textarea "**********" at bounding box center [387, 170] width 74 height 25
click at [324, 218] on html "**********" at bounding box center [289, 124] width 578 height 249
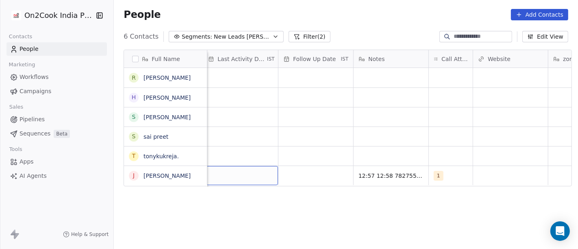
scroll to position [7, 515]
click at [245, 166] on div "grid" at bounding box center [245, 175] width 75 height 19
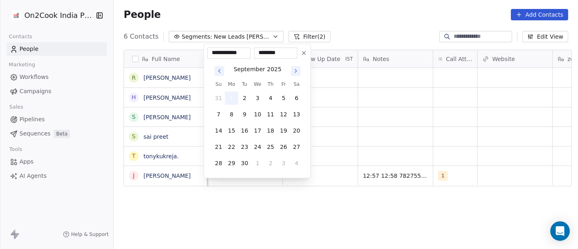
click at [233, 97] on button "1" at bounding box center [231, 97] width 13 height 13
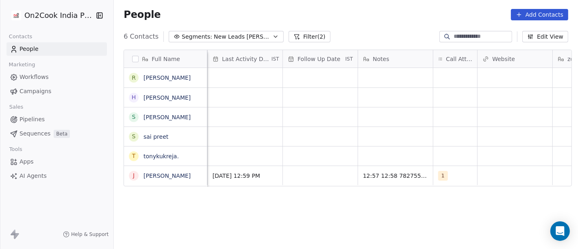
click at [305, 202] on html "On2Cook India Pvt. Ltd. Contacts People Marketing Workflows Campaigns Sales Pip…" at bounding box center [289, 124] width 578 height 249
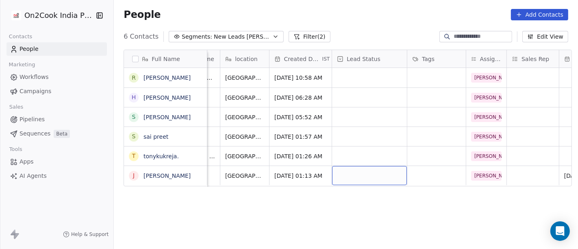
scroll to position [7, 161]
click at [354, 166] on div "grid" at bounding box center [371, 175] width 75 height 19
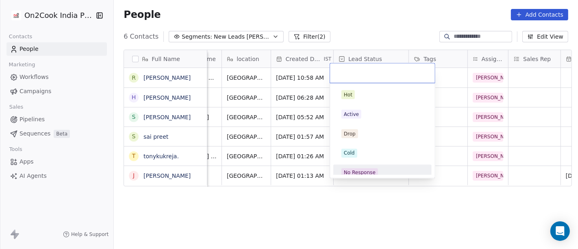
click at [426, 214] on html "On2Cook India Pvt. Ltd. Contacts People Marketing Workflows Campaigns Sales Pip…" at bounding box center [289, 124] width 578 height 249
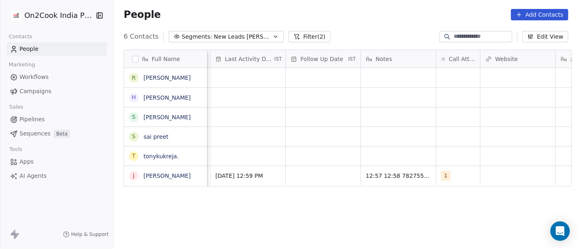
scroll to position [7, 517]
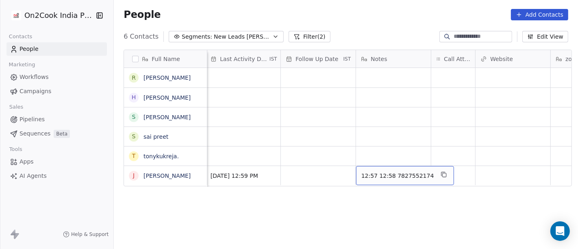
click at [417, 172] on span "12:57 12:58 7827552174" at bounding box center [397, 176] width 73 height 8
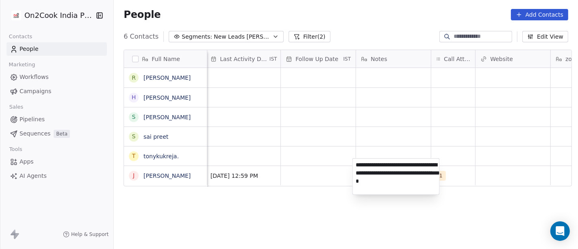
type textarea "**********"
click at [342, 202] on html "**********" at bounding box center [289, 124] width 578 height 249
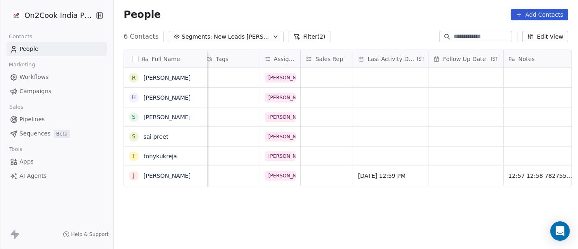
scroll to position [7, 370]
click at [460, 166] on div "grid" at bounding box center [464, 175] width 75 height 19
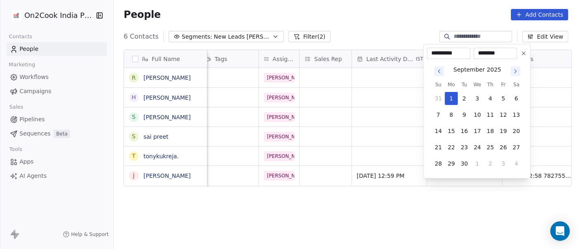
click at [514, 72] on icon "Go to next month" at bounding box center [515, 71] width 7 height 7
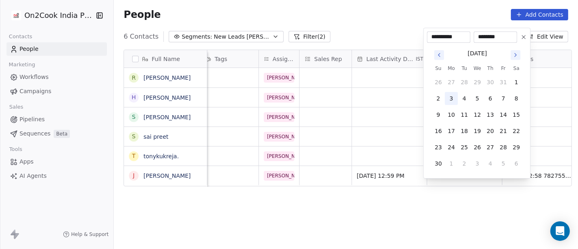
click at [455, 94] on button "3" at bounding box center [451, 98] width 13 height 13
type input "**********"
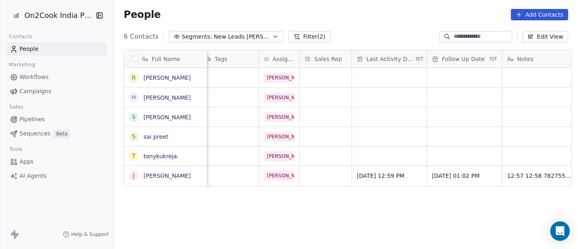
click at [403, 202] on html "On2Cook India Pvt. Ltd. Contacts People Marketing Workflows Campaigns Sales Pip…" at bounding box center [289, 124] width 578 height 249
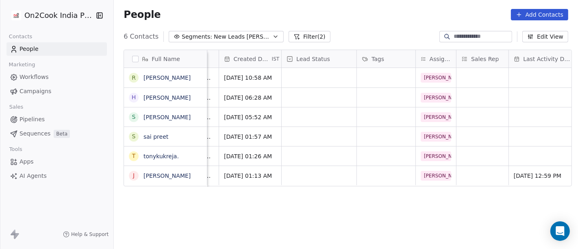
scroll to position [7, 210]
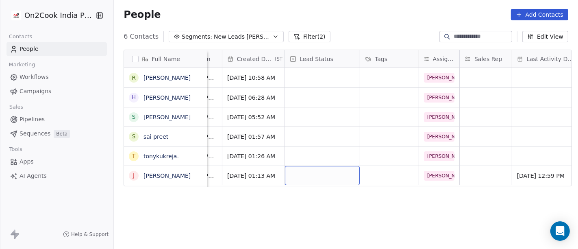
click at [333, 169] on div "grid" at bounding box center [322, 175] width 75 height 19
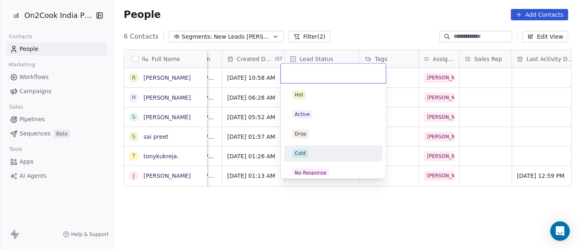
click at [311, 152] on div "Cold" at bounding box center [333, 153] width 82 height 9
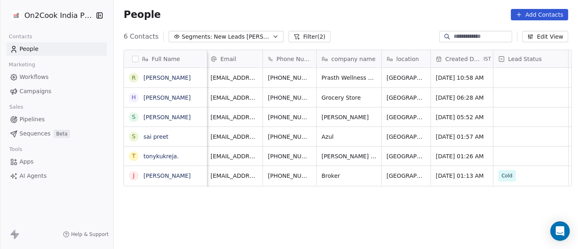
scroll to position [7, 0]
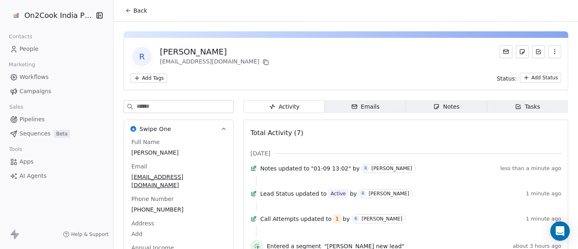
click at [138, 10] on span "Back" at bounding box center [140, 11] width 14 height 8
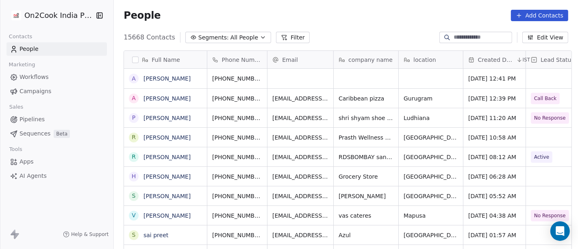
click at [245, 33] on button "Segments: All People" at bounding box center [228, 37] width 86 height 11
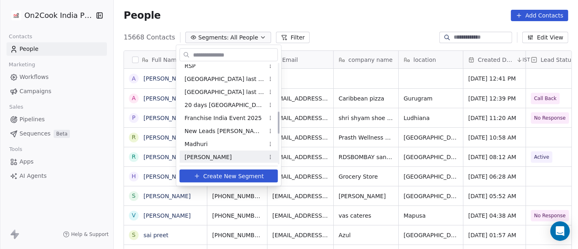
scroll to position [135, 0]
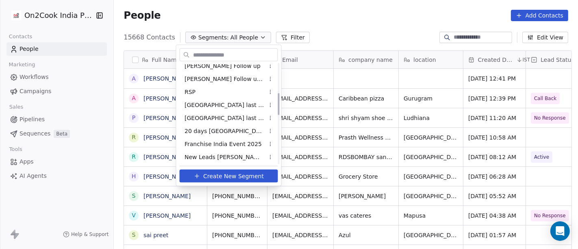
click at [380, 19] on html "On2Cook India Pvt. Ltd. Contacts People Marketing Workflows Campaigns Sales Pip…" at bounding box center [289, 124] width 578 height 249
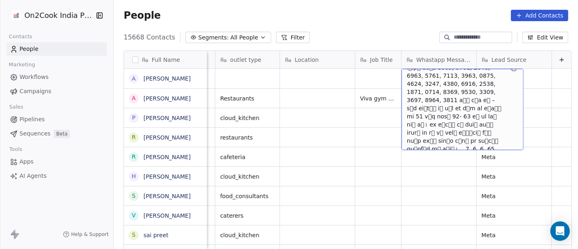
scroll to position [0, 0]
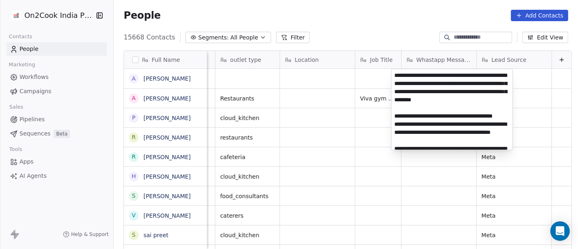
click at [436, 126] on textarea at bounding box center [451, 109] width 121 height 80
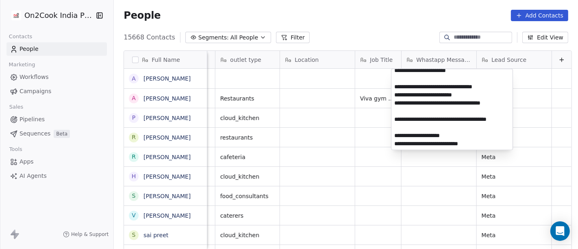
click at [436, 126] on textarea at bounding box center [451, 109] width 121 height 80
click at [399, 38] on html "On2Cook India Pvt. Ltd. Contacts People Marketing Workflows Campaigns Sales Pip…" at bounding box center [289, 124] width 578 height 249
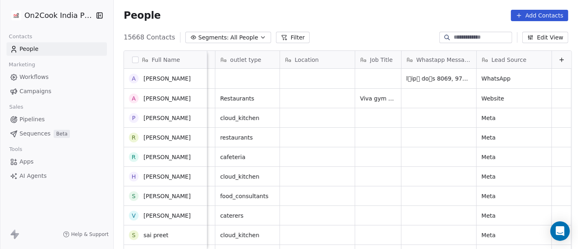
scroll to position [45, 0]
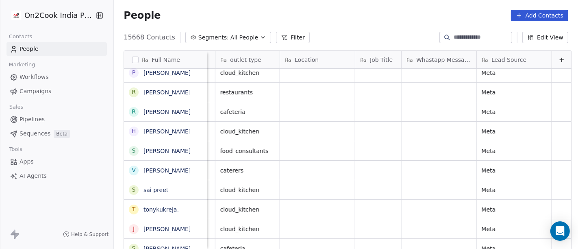
click at [195, 32] on button "Segments: All People" at bounding box center [228, 37] width 86 height 11
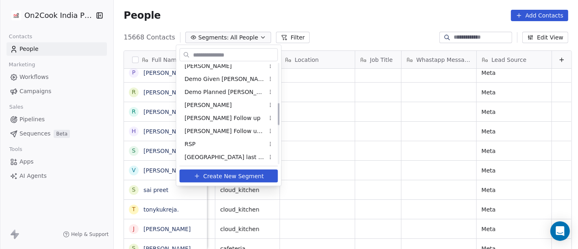
scroll to position [180, 0]
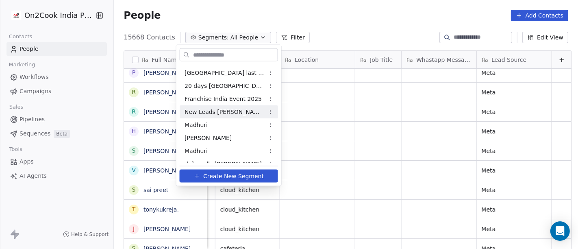
click at [204, 113] on span "New Leads [PERSON_NAME]" at bounding box center [225, 111] width 80 height 9
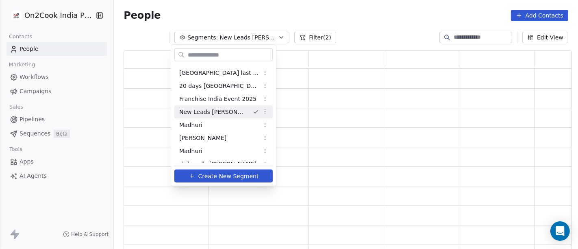
scroll to position [193, 441]
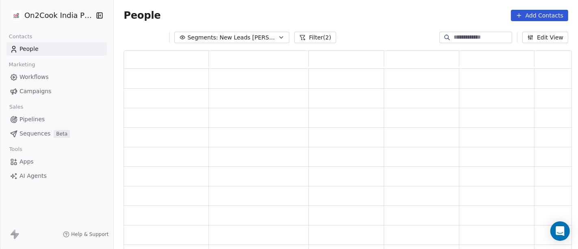
click at [362, 27] on div "People Add Contacts" at bounding box center [346, 15] width 464 height 31
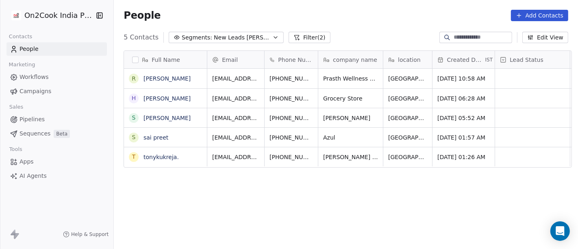
scroll to position [0, 0]
click at [330, 154] on icon "grid" at bounding box center [332, 156] width 4 height 4
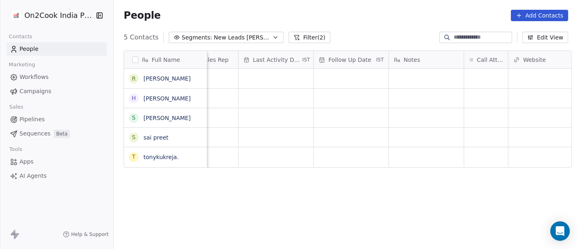
scroll to position [0, 484]
click at [480, 156] on div "grid" at bounding box center [486, 156] width 44 height 19
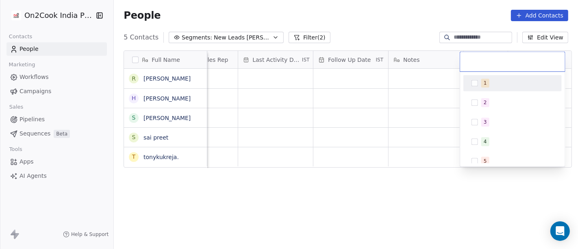
click at [470, 87] on div "1" at bounding box center [513, 82] width 92 height 13
click at [411, 94] on html "On2Cook India Pvt. Ltd. Contacts People Marketing Workflows Campaigns Sales Pip…" at bounding box center [289, 124] width 578 height 249
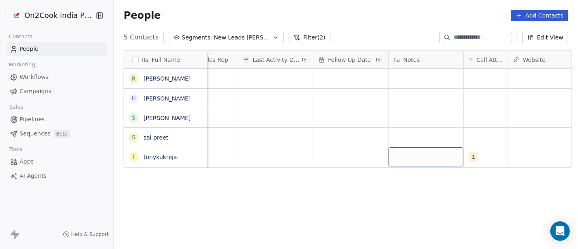
click at [414, 152] on div "grid" at bounding box center [426, 156] width 75 height 19
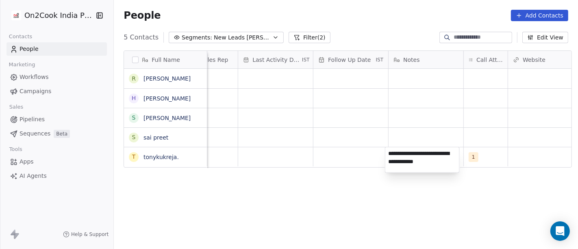
type textarea "**********"
click at [358, 224] on html "**********" at bounding box center [289, 124] width 578 height 249
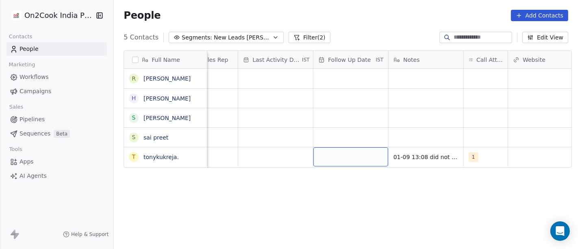
click at [340, 164] on div "grid" at bounding box center [350, 156] width 75 height 19
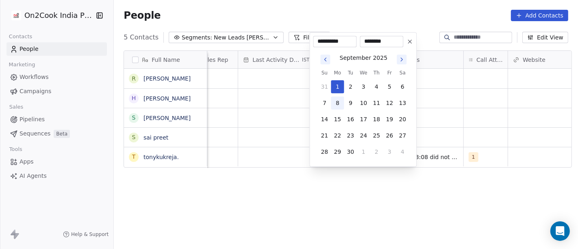
click at [338, 105] on button "8" at bounding box center [337, 102] width 13 height 13
type input "**********"
click at [446, 195] on html "**********" at bounding box center [289, 124] width 578 height 249
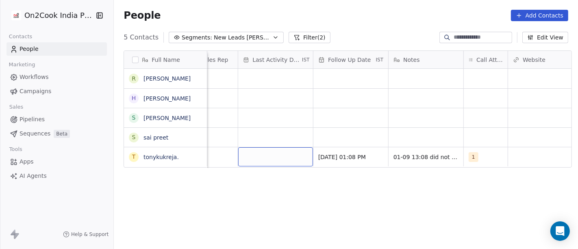
click at [277, 155] on div "grid" at bounding box center [275, 156] width 75 height 19
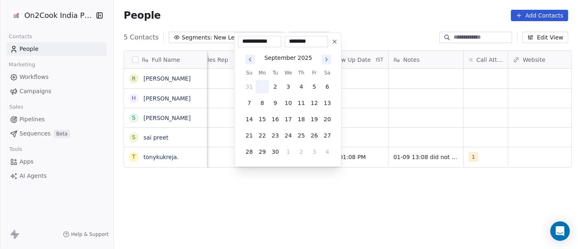
click at [258, 87] on button "1" at bounding box center [262, 86] width 13 height 13
click at [301, 201] on html "**********" at bounding box center [289, 124] width 578 height 249
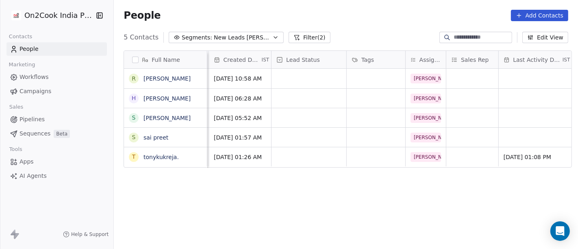
scroll to position [0, 223]
click at [311, 152] on div "grid" at bounding box center [309, 156] width 75 height 19
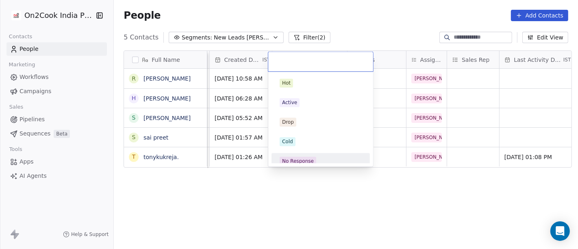
click at [310, 161] on div "No Response" at bounding box center [298, 160] width 32 height 7
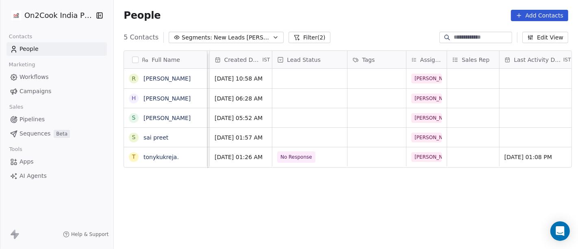
click at [318, 209] on div "Full Name [PERSON_NAME] Whig H H K [PERSON_NAME] S [PERSON_NAME] s sai preet t …" at bounding box center [346, 153] width 464 height 219
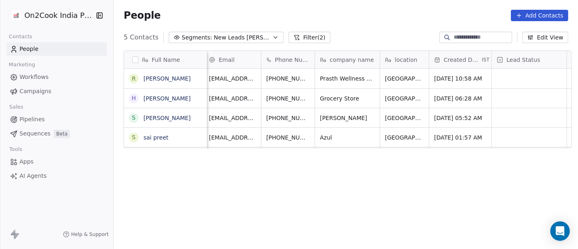
scroll to position [0, 0]
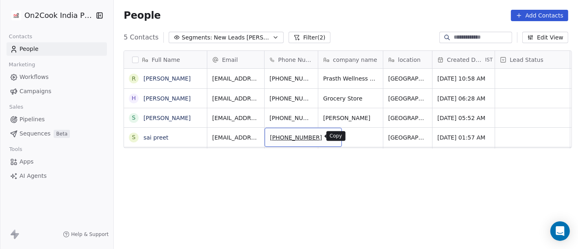
click at [328, 133] on icon "grid" at bounding box center [331, 136] width 7 height 7
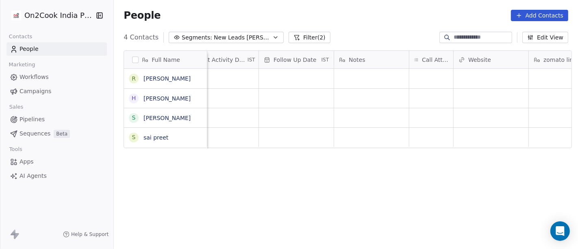
scroll to position [0, 544]
click at [428, 138] on div "grid" at bounding box center [426, 137] width 44 height 19
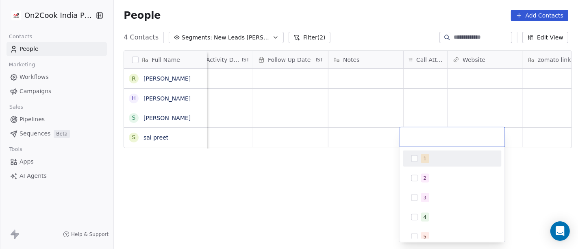
click at [430, 162] on div "1" at bounding box center [457, 158] width 72 height 9
click at [354, 176] on html "On2Cook India Pvt. Ltd. Contacts People Marketing Workflows Campaigns Sales Pip…" at bounding box center [289, 124] width 578 height 249
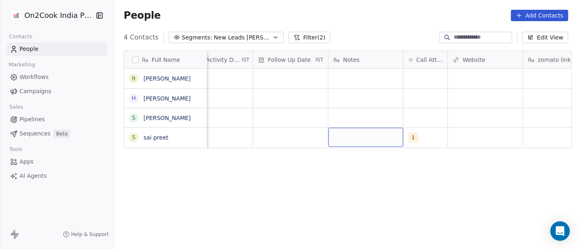
click at [365, 141] on div "grid" at bounding box center [365, 137] width 75 height 19
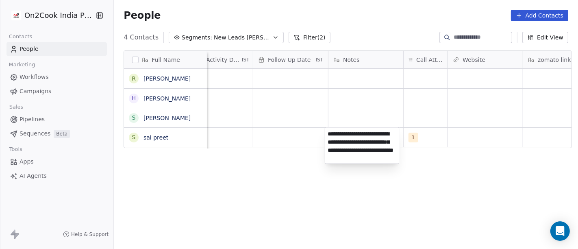
type textarea "**********"
click at [263, 227] on html "**********" at bounding box center [289, 124] width 578 height 249
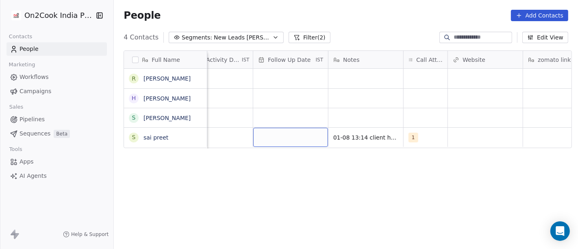
click at [291, 143] on div "grid" at bounding box center [290, 137] width 75 height 19
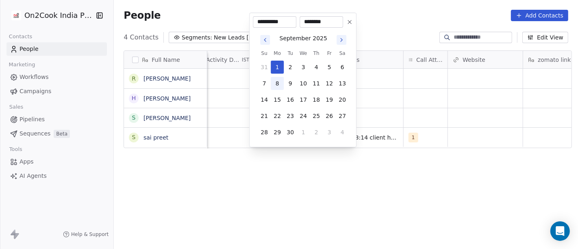
click at [277, 87] on button "8" at bounding box center [277, 83] width 13 height 13
type input "**********"
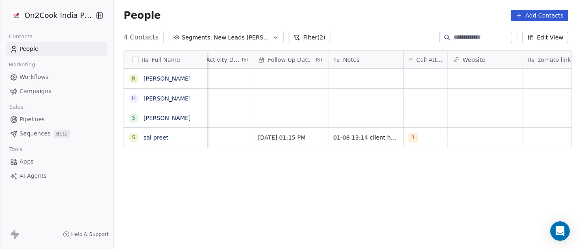
click at [287, 190] on html "On2Cook India Pvt. Ltd. Contacts People Marketing Workflows Campaigns Sales Pip…" at bounding box center [289, 124] width 578 height 249
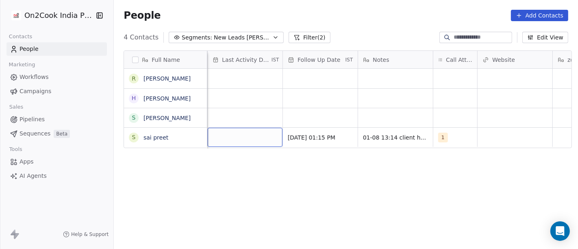
click at [238, 137] on div "grid" at bounding box center [245, 137] width 75 height 19
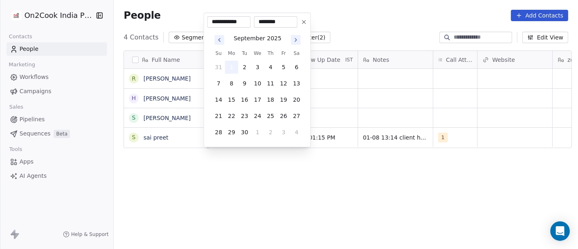
click at [230, 67] on button "1" at bounding box center [231, 67] width 13 height 13
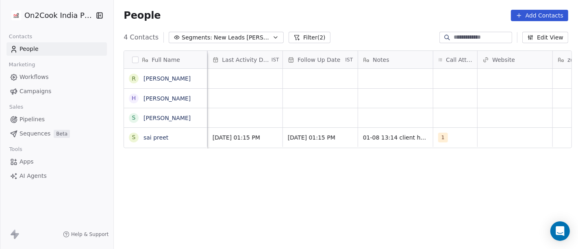
click at [287, 174] on html "On2Cook India Pvt. Ltd. Contacts People Marketing Workflows Campaigns Sales Pip…" at bounding box center [289, 124] width 578 height 249
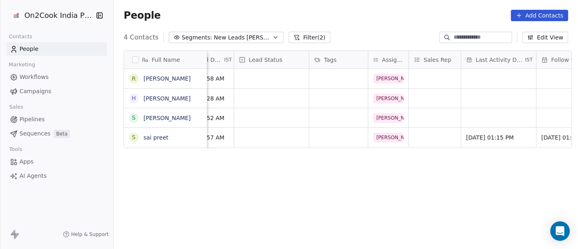
scroll to position [0, 254]
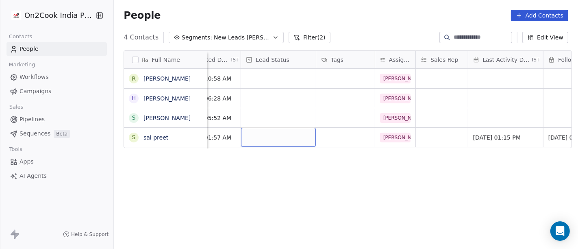
click at [284, 134] on div "grid" at bounding box center [278, 137] width 75 height 19
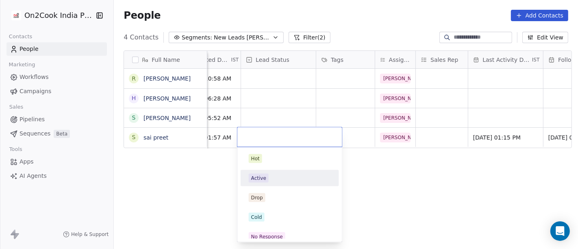
click at [275, 180] on div "Active" at bounding box center [290, 178] width 82 height 9
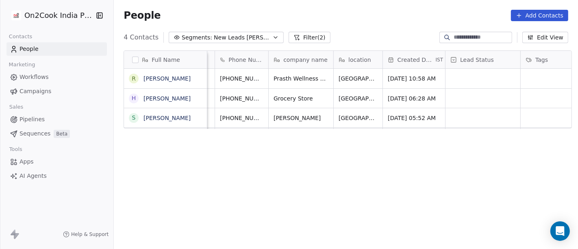
scroll to position [0, 0]
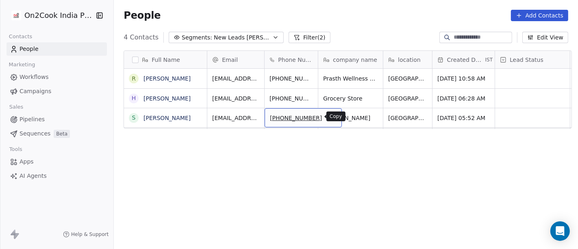
click at [328, 117] on icon "grid" at bounding box center [331, 116] width 7 height 7
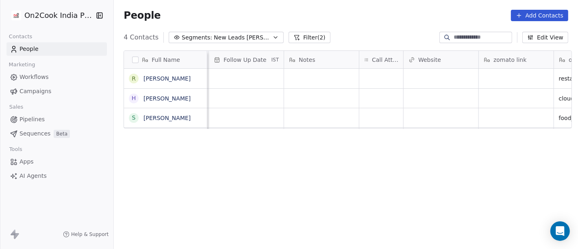
scroll to position [0, 588]
click at [389, 119] on div "grid" at bounding box center [381, 117] width 44 height 19
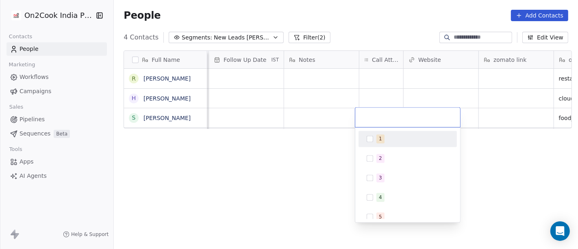
click at [371, 137] on button "Suggestions" at bounding box center [370, 138] width 7 height 7
click at [289, 152] on html "On2Cook India Pvt. Ltd. Contacts People Marketing Workflows Campaigns Sales Pip…" at bounding box center [289, 124] width 578 height 249
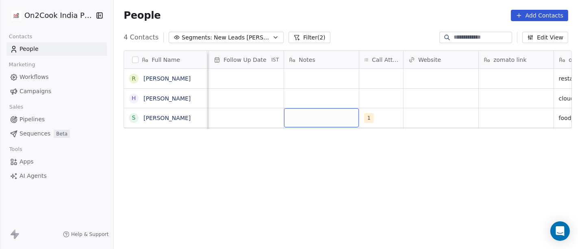
click at [287, 116] on div "grid" at bounding box center [321, 117] width 75 height 19
type textarea "**********"
click at [380, 161] on html "**********" at bounding box center [289, 124] width 578 height 249
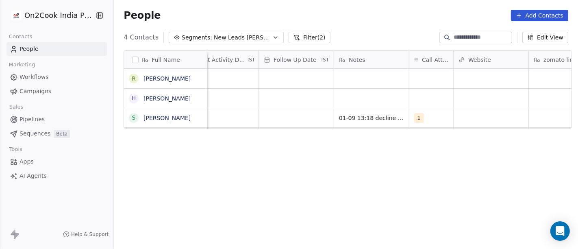
scroll to position [4, 537]
click at [304, 114] on div "grid" at bounding box center [298, 117] width 75 height 19
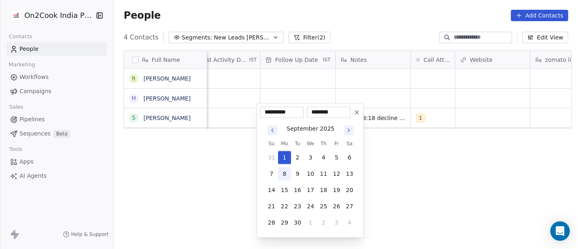
click at [284, 176] on button "8" at bounding box center [284, 173] width 13 height 13
type input "**********"
click at [452, 174] on html "**********" at bounding box center [289, 124] width 578 height 249
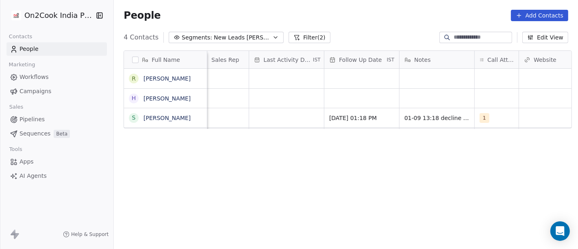
scroll to position [4, 468]
click at [261, 112] on div "grid" at bounding box center [291, 117] width 75 height 19
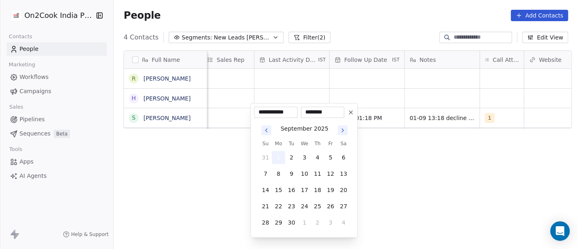
click at [280, 151] on button "1" at bounding box center [278, 157] width 13 height 13
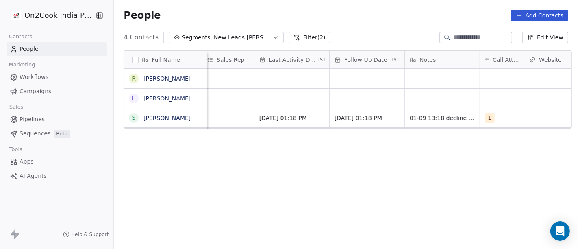
click at [393, 169] on html "On2Cook India Pvt. Ltd. Contacts People Marketing Workflows Campaigns Sales Pip…" at bounding box center [289, 124] width 578 height 249
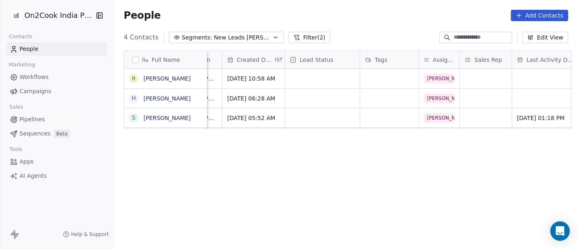
scroll to position [4, 210]
click at [308, 117] on div "grid" at bounding box center [322, 117] width 75 height 19
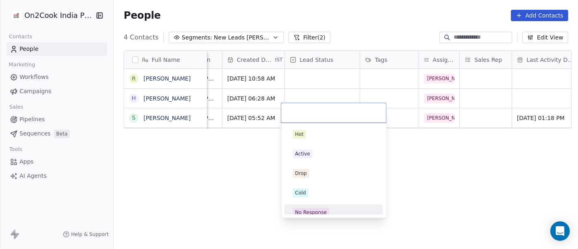
click at [326, 209] on span "No Response" at bounding box center [311, 212] width 37 height 9
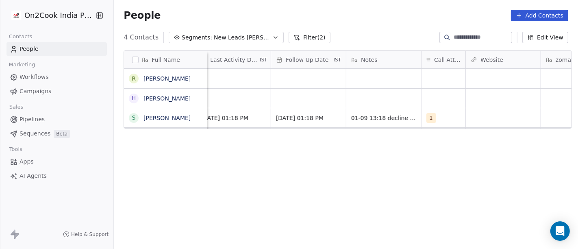
scroll to position [4, 542]
click at [347, 184] on div "Full Name [PERSON_NAME] Whig H H K [PERSON_NAME] [PERSON_NAME] Tags Assignee Sa…" at bounding box center [346, 153] width 464 height 219
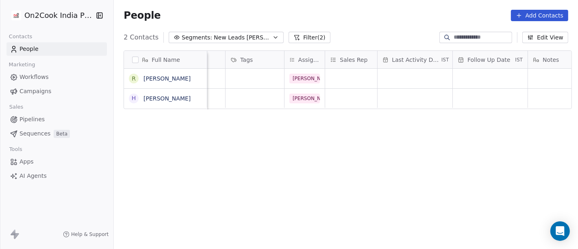
scroll to position [0, 385]
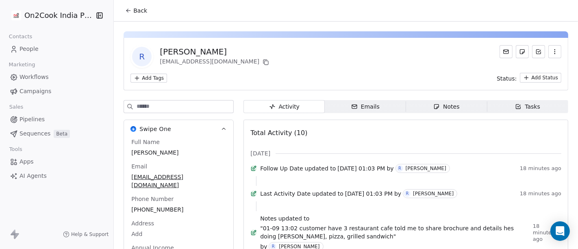
click at [145, 12] on div "Back" at bounding box center [346, 10] width 464 height 21
click at [133, 7] on span "Back" at bounding box center [140, 11] width 14 height 8
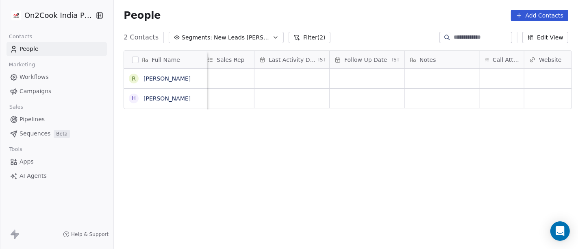
scroll to position [0, 481]
click at [477, 97] on div "grid" at bounding box center [489, 98] width 44 height 19
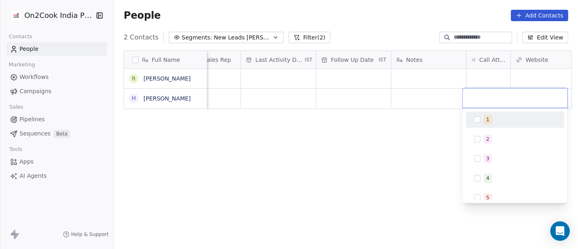
click at [480, 122] on button "Suggestions" at bounding box center [477, 119] width 7 height 7
click at [378, 128] on html "On2Cook India Pvt. Ltd. Contacts People Marketing Workflows Campaigns Sales Pip…" at bounding box center [289, 124] width 578 height 249
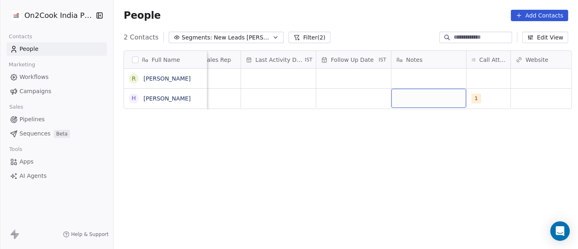
click at [426, 100] on div "grid" at bounding box center [428, 98] width 75 height 19
type textarea "**********"
click at [316, 153] on html "On2Cook India Pvt. Ltd. Contacts People Marketing Workflows Campaigns Sales Pip…" at bounding box center [289, 124] width 578 height 249
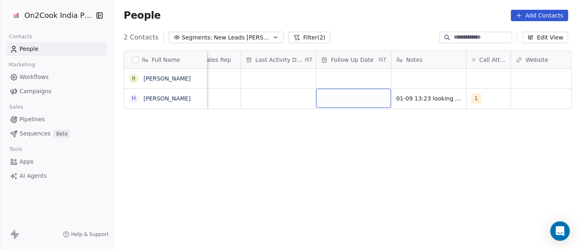
click at [319, 106] on div "grid" at bounding box center [353, 98] width 75 height 19
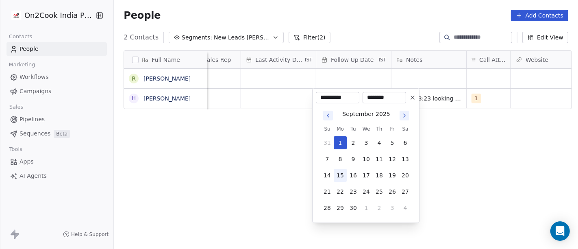
click at [338, 169] on button "15" at bounding box center [340, 175] width 13 height 13
click at [343, 162] on button "8" at bounding box center [340, 158] width 13 height 13
type input "**********"
click at [498, 152] on html "**********" at bounding box center [289, 124] width 578 height 249
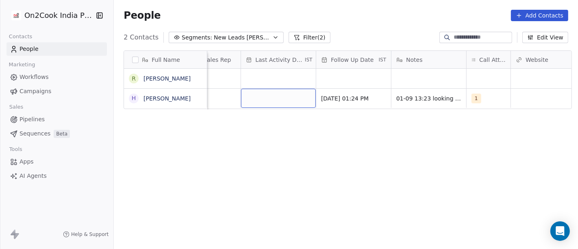
click at [273, 97] on div "grid" at bounding box center [278, 98] width 75 height 19
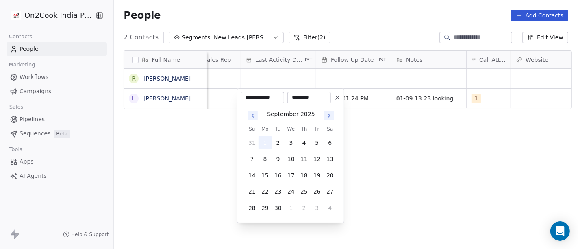
click at [267, 141] on button "1" at bounding box center [264, 142] width 13 height 13
click at [423, 141] on html "**********" at bounding box center [289, 124] width 578 height 249
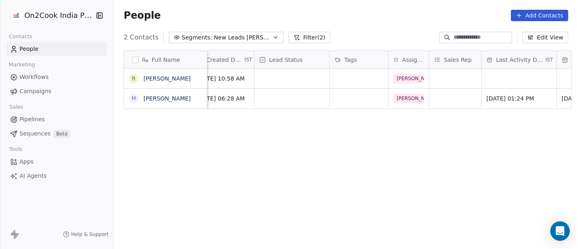
scroll to position [2, 240]
click at [375, 95] on icon "grid" at bounding box center [378, 97] width 7 height 7
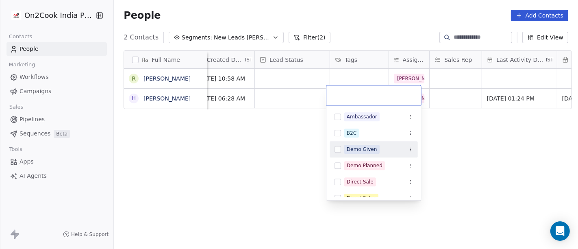
click at [372, 141] on div "Demo Given" at bounding box center [374, 149] width 88 height 16
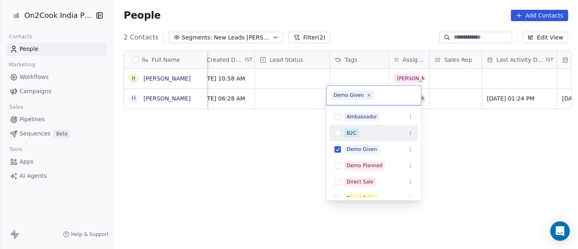
click at [378, 135] on div "B2C" at bounding box center [378, 132] width 69 height 9
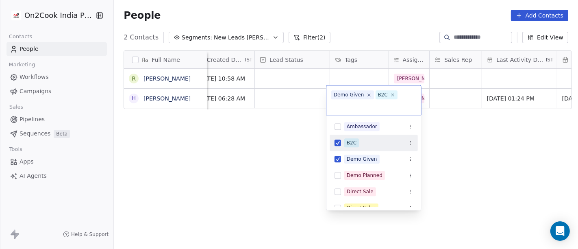
click at [376, 145] on div "B2C" at bounding box center [378, 142] width 69 height 9
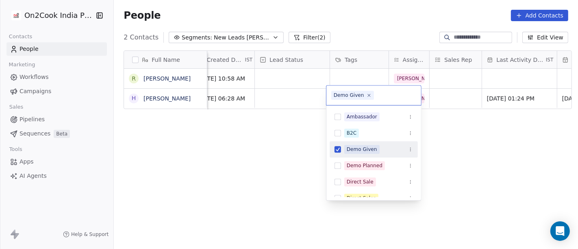
click at [372, 145] on div "Demo Given" at bounding box center [362, 148] width 30 height 7
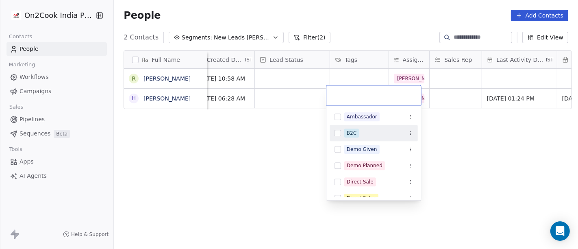
click at [369, 134] on div "B2C" at bounding box center [378, 132] width 69 height 9
click at [469, 134] on html "On2Cook India Pvt. Ltd. Contacts People Marketing Workflows Campaigns Sales Pip…" at bounding box center [289, 124] width 578 height 249
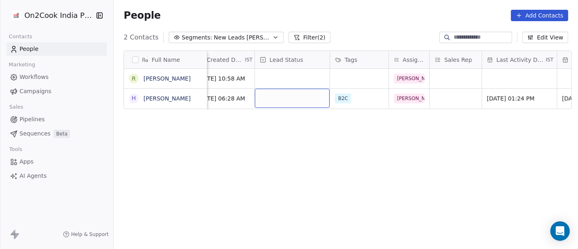
click at [269, 97] on div "grid" at bounding box center [292, 98] width 75 height 19
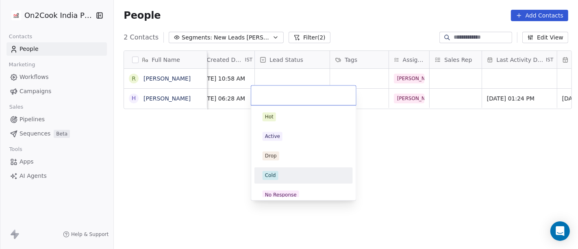
click at [287, 175] on div "Cold" at bounding box center [304, 175] width 82 height 9
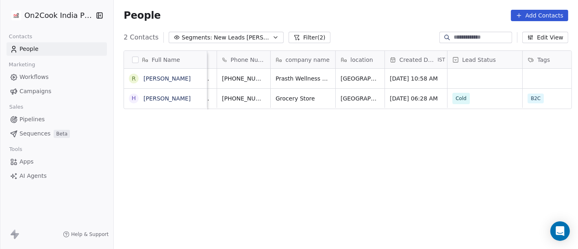
scroll to position [2, 0]
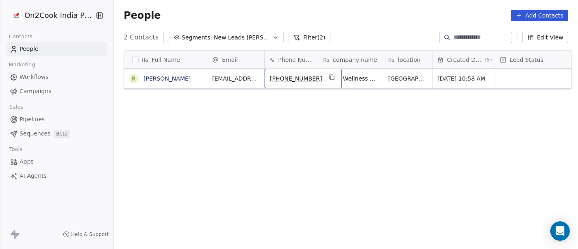
click at [319, 79] on div "[PHONE_NUMBER]" at bounding box center [303, 79] width 77 height 20
click at [330, 76] on icon "grid" at bounding box center [332, 78] width 4 height 4
click at [398, 38] on div "2 Contacts Segments: New Leads Salim Filter (2) Edit View" at bounding box center [346, 37] width 464 height 13
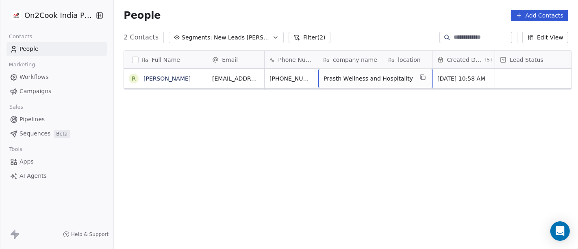
click at [358, 78] on span "Prasth Wellness and Hospitality" at bounding box center [368, 78] width 89 height 8
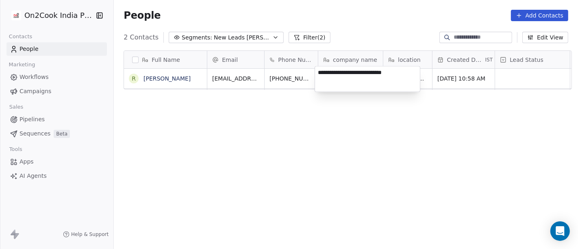
click at [358, 78] on textarea "**********" at bounding box center [367, 78] width 105 height 25
click at [283, 74] on html "**********" at bounding box center [289, 124] width 578 height 249
click at [293, 70] on html "**********" at bounding box center [289, 124] width 578 height 249
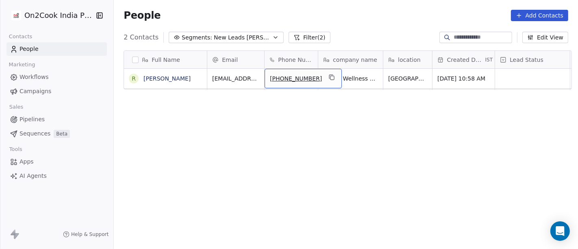
click at [293, 79] on span "[PHONE_NUMBER]" at bounding box center [296, 78] width 52 height 8
click at [328, 77] on icon "grid" at bounding box center [331, 77] width 7 height 7
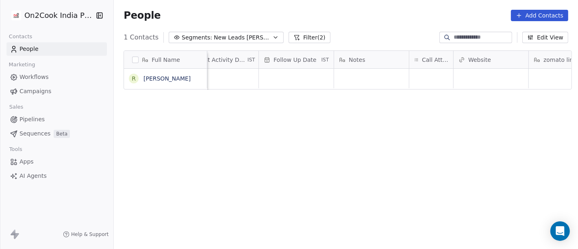
scroll to position [2, 541]
click at [428, 74] on div "grid" at bounding box center [428, 79] width 44 height 20
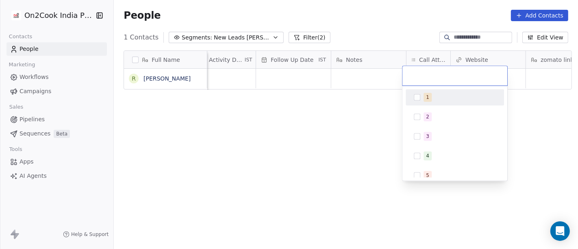
click at [429, 100] on span "1" at bounding box center [427, 97] width 8 height 9
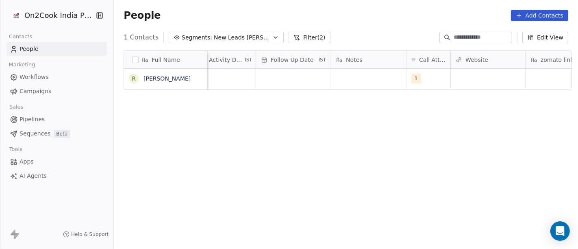
click at [365, 109] on html "On2Cook India Pvt. Ltd. Contacts People Marketing Workflows Campaigns Sales Pip…" at bounding box center [289, 124] width 578 height 249
click at [355, 76] on div "grid" at bounding box center [368, 79] width 75 height 20
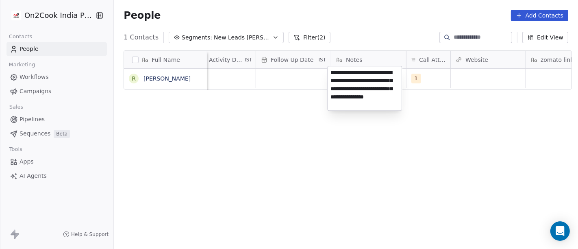
type textarea "**********"
click at [400, 161] on html "**********" at bounding box center [289, 124] width 578 height 249
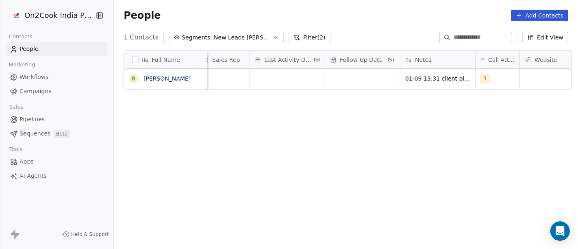
scroll to position [2, 449]
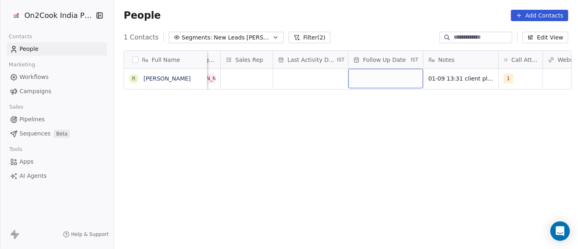
click at [365, 73] on div "grid" at bounding box center [385, 79] width 75 height 20
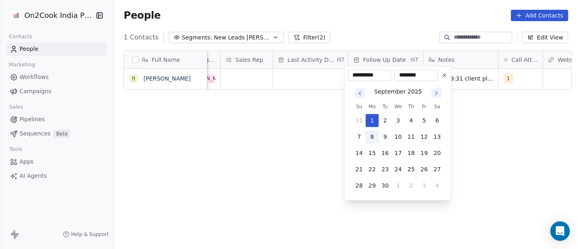
click at [374, 141] on button "8" at bounding box center [372, 136] width 13 height 13
type input "**********"
click at [490, 140] on html "**********" at bounding box center [289, 124] width 578 height 249
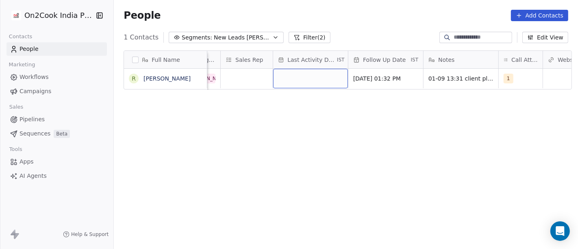
click at [291, 85] on div "grid" at bounding box center [310, 79] width 75 height 20
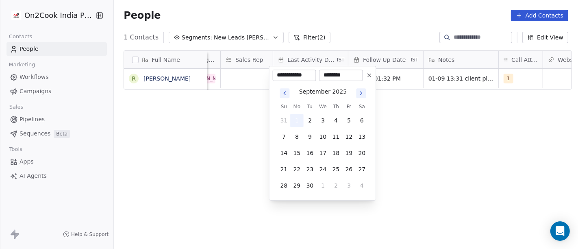
click at [301, 119] on button "1" at bounding box center [296, 120] width 13 height 13
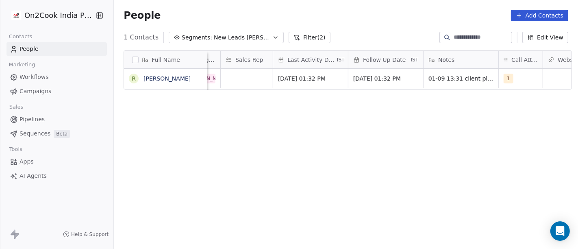
click at [423, 122] on html "On2Cook India Pvt. Ltd. Contacts People Marketing Workflows Campaigns Sales Pip…" at bounding box center [289, 124] width 578 height 249
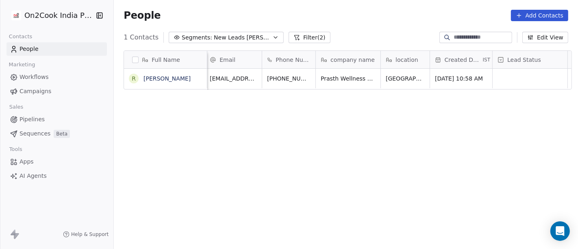
scroll to position [2, 0]
click at [328, 77] on icon "grid" at bounding box center [331, 77] width 7 height 7
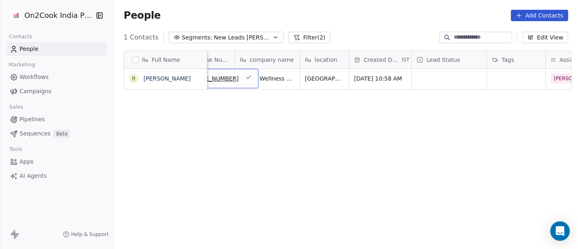
scroll to position [2, 93]
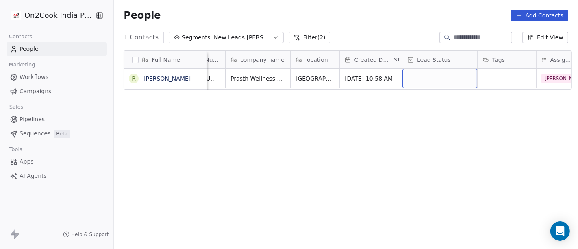
click at [402, 78] on div "grid" at bounding box center [439, 79] width 75 height 20
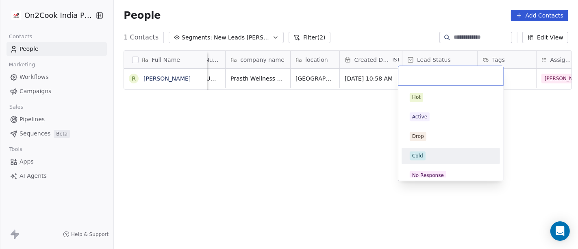
click at [420, 161] on div "Cold" at bounding box center [451, 155] width 92 height 13
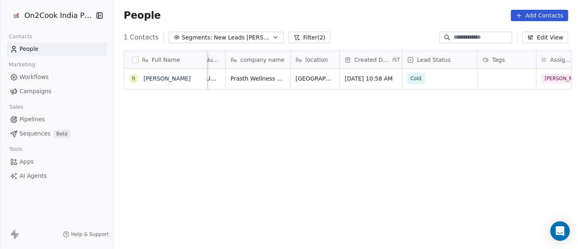
click at [333, 147] on div "Full Name R Rajeev Whig Email Phone Number company name location Created Date I…" at bounding box center [346, 153] width 464 height 219
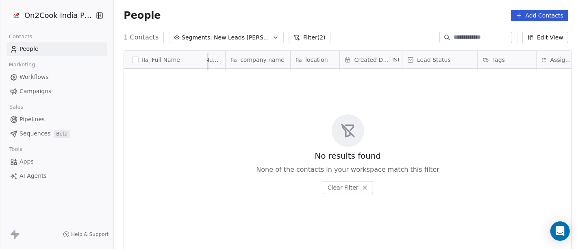
click at [291, 41] on button "Filter (2)" at bounding box center [310, 37] width 42 height 11
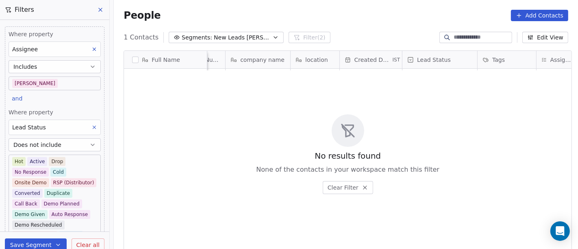
click at [77, 142] on button "Does not include" at bounding box center [55, 144] width 92 height 13
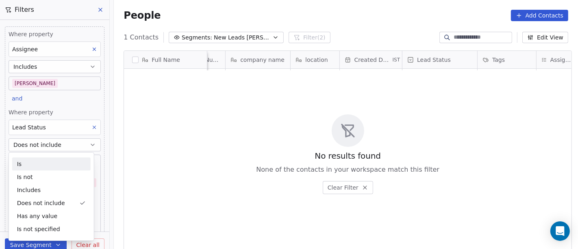
click at [52, 167] on div "Is" at bounding box center [51, 163] width 78 height 13
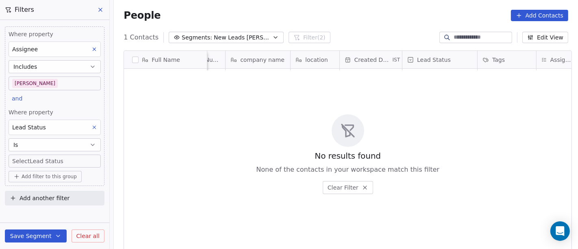
click at [64, 159] on body "On2Cook India Pvt. Ltd. Contacts People Marketing Workflows Campaigns Sales Pip…" at bounding box center [289, 124] width 578 height 249
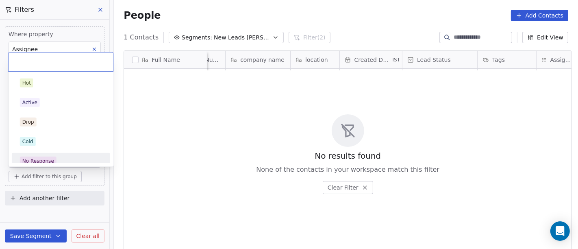
click at [58, 159] on div "No Response" at bounding box center [61, 160] width 82 height 9
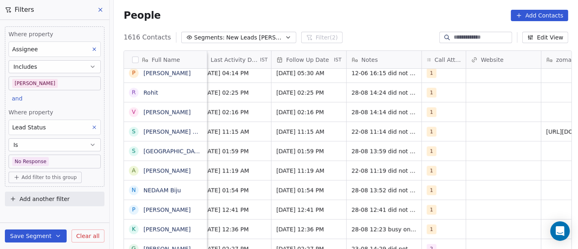
scroll to position [0, 526]
click at [55, 178] on span "Add filter to this group" at bounding box center [49, 177] width 55 height 7
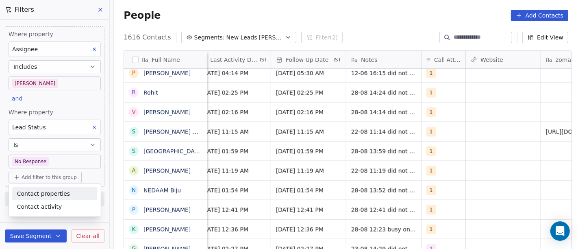
click at [51, 193] on span "Contact properties" at bounding box center [43, 193] width 53 height 9
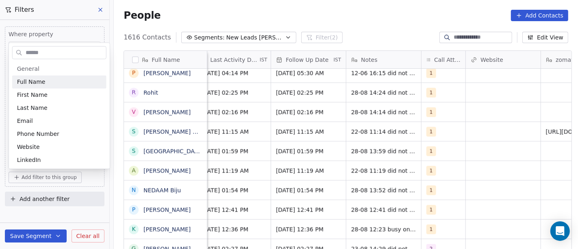
click at [46, 53] on input "text" at bounding box center [65, 53] width 82 height 12
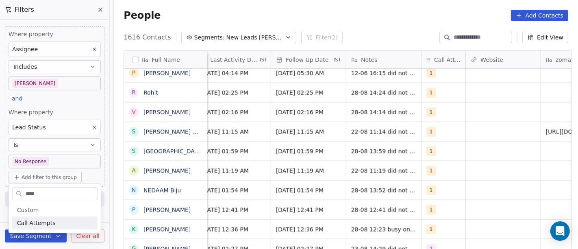
type input "****"
click at [63, 223] on div "Call Attempts" at bounding box center [55, 223] width 76 height 8
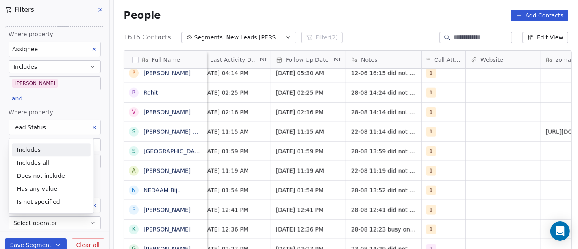
click at [54, 146] on div "Includes" at bounding box center [51, 149] width 78 height 13
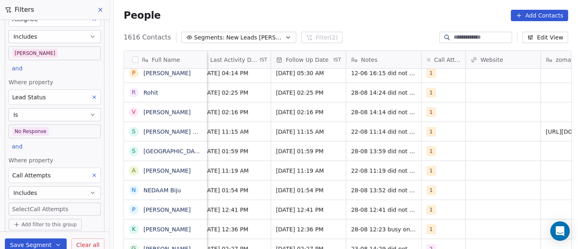
scroll to position [53, 0]
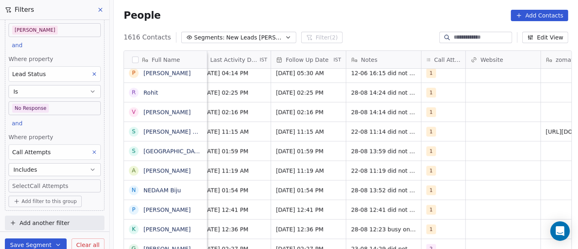
click at [43, 186] on body "On2Cook India Pvt. Ltd. Contacts People Marketing Workflows Campaigns Sales Pip…" at bounding box center [289, 124] width 578 height 249
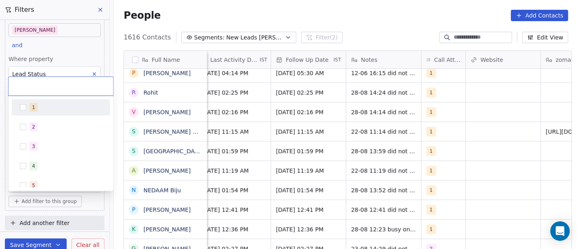
click at [52, 111] on div "1" at bounding box center [66, 107] width 72 height 9
click at [337, 20] on html "On2Cook India Pvt. Ltd. Contacts People Marketing Workflows Campaigns Sales Pip…" at bounding box center [289, 124] width 578 height 249
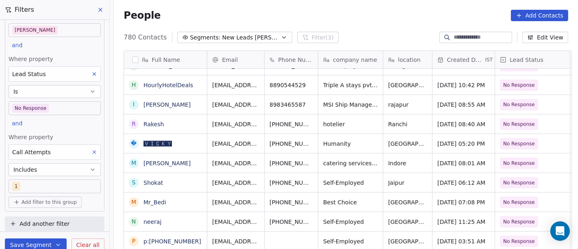
scroll to position [1, 0]
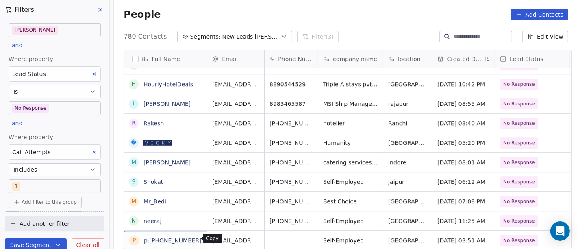
click at [210, 238] on icon "grid" at bounding box center [212, 240] width 4 height 4
drag, startPoint x: 163, startPoint y: 247, endPoint x: 138, endPoint y: 243, distance: 25.1
click at [163, 247] on textarea "**********" at bounding box center [162, 236] width 83 height 25
drag, startPoint x: 139, startPoint y: 232, endPoint x: 183, endPoint y: 226, distance: 44.6
click at [183, 226] on textarea "**********" at bounding box center [162, 236] width 83 height 25
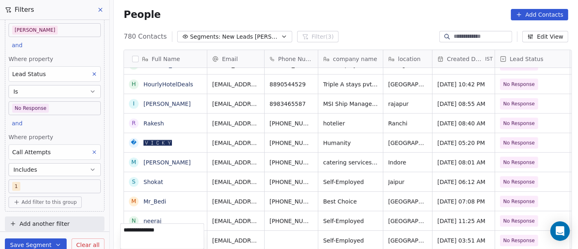
click at [296, 226] on html "On2Cook India Pvt. Ltd. Contacts People Marketing Workflows Campaigns Sales Pip…" at bounding box center [289, 124] width 578 height 249
click at [297, 232] on div "grid" at bounding box center [291, 239] width 53 height 19
click at [297, 232] on input at bounding box center [287, 232] width 50 height 16
type input "**********"
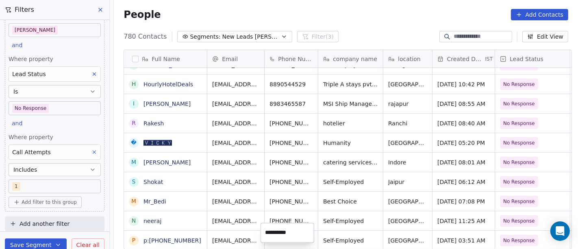
click at [360, 195] on html "On2Cook India Pvt. Ltd. Contacts People Marketing Workflows Campaigns Sales Pip…" at bounding box center [289, 124] width 578 height 249
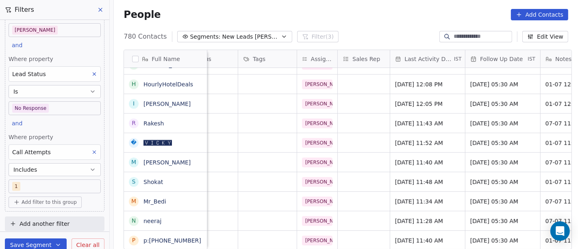
scroll to position [7, 450]
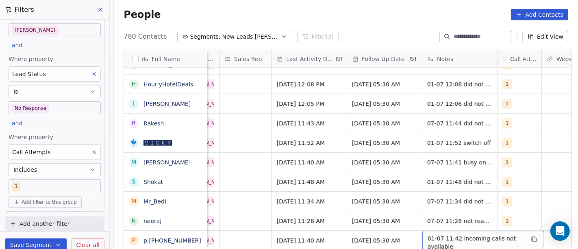
click at [432, 234] on span "01-07 11:42 incoming calls not available" at bounding box center [476, 242] width 97 height 16
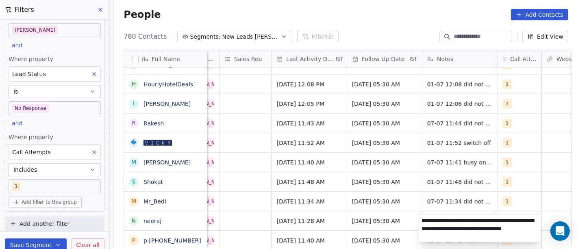
type textarea "**********"
click at [415, 136] on html "On2Cook India Pvt. Ltd. Contacts People Marketing Workflows Campaigns Sales Pip…" at bounding box center [289, 124] width 578 height 249
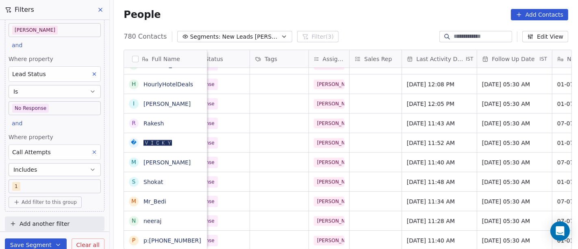
scroll to position [7, 321]
click at [436, 239] on div "Jul 01, 2025 11:40 AM" at bounding box center [438, 239] width 75 height 19
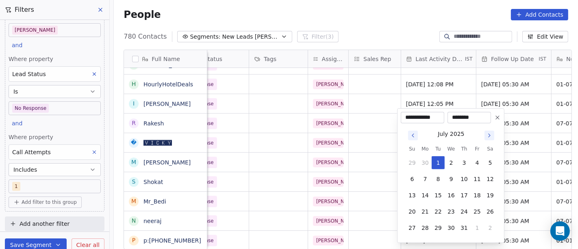
click at [488, 135] on icon "Go to next month" at bounding box center [489, 135] width 7 height 7
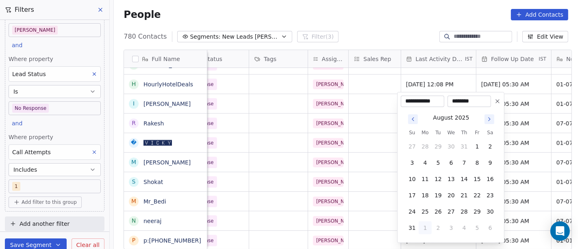
click at [488, 115] on button "Go to next month" at bounding box center [489, 119] width 10 height 10
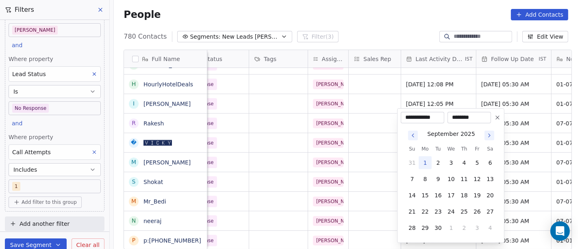
click at [427, 158] on button "1" at bounding box center [425, 162] width 13 height 13
type input "**********"
click at [397, 24] on html "On2Cook India Pvt. Ltd. Contacts People Marketing Workflows Campaigns Sales Pip…" at bounding box center [289, 124] width 578 height 249
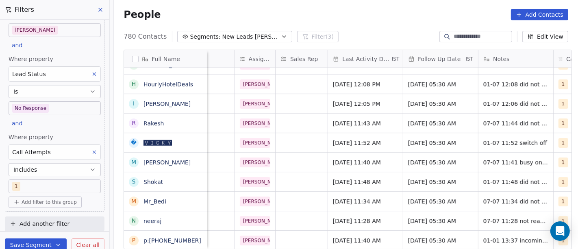
scroll to position [7, 395]
click at [433, 236] on span "08/07/2025 05:30 AM" at bounding box center [433, 240] width 50 height 8
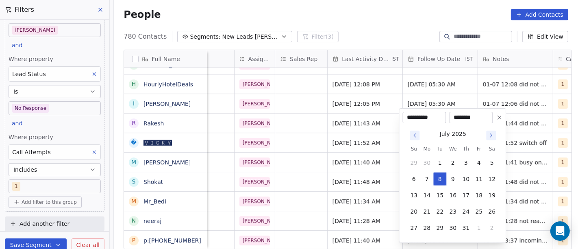
click at [493, 135] on icon "Go to next month" at bounding box center [491, 135] width 7 height 7
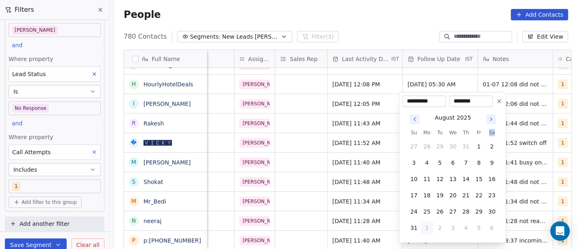
click at [493, 135] on th "Sa" at bounding box center [491, 132] width 13 height 8
click at [493, 123] on button "Go to next month" at bounding box center [491, 119] width 10 height 10
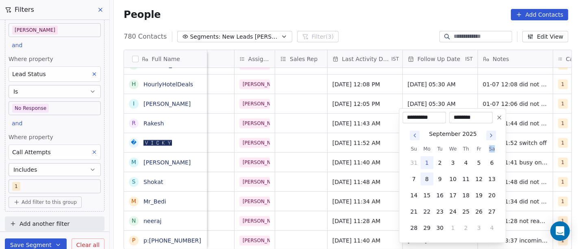
click at [424, 179] on button "8" at bounding box center [426, 178] width 13 height 13
type input "**********"
click at [391, 23] on html "On2Cook India Pvt. Ltd. Contacts People Marketing Workflows Campaigns Sales Pip…" at bounding box center [289, 124] width 578 height 249
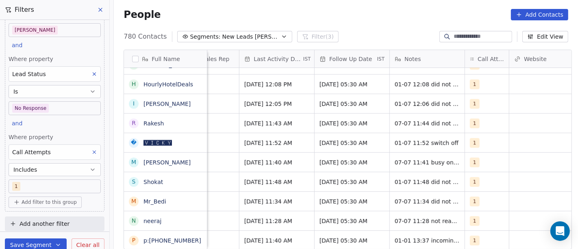
scroll to position [7, 521]
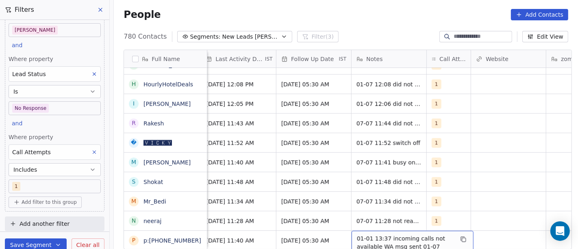
click at [380, 234] on span "01-01 13:37 incoming calls not available WA msg sent 01-07 11:42 incoming calls…" at bounding box center [405, 250] width 97 height 33
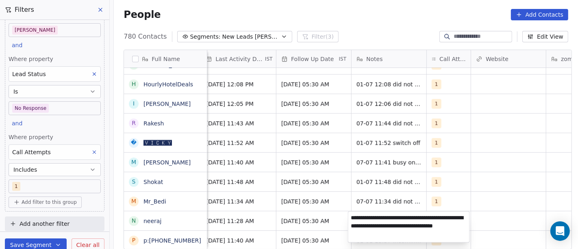
click at [455, 182] on html "On2Cook India Pvt. Ltd. Contacts People Marketing Workflows Campaigns Sales Pip…" at bounding box center [289, 124] width 578 height 249
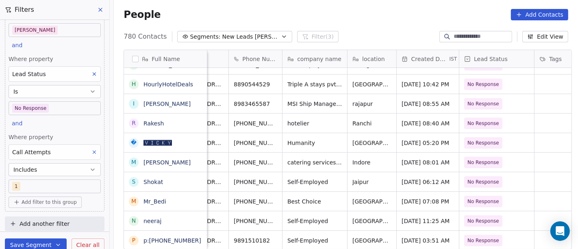
scroll to position [7, 33]
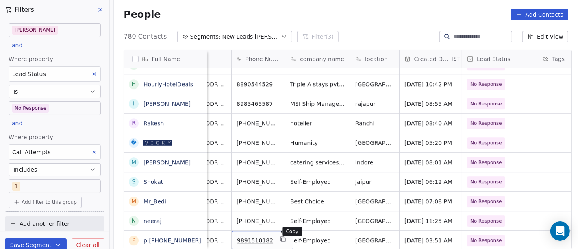
click at [278, 234] on button "grid" at bounding box center [283, 239] width 10 height 10
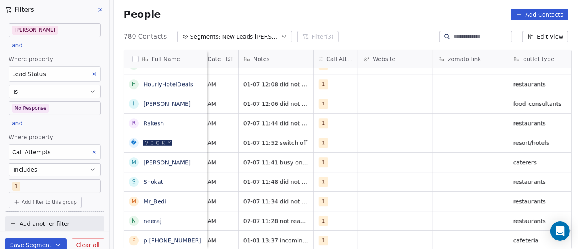
scroll to position [7, 633]
click at [339, 230] on div "1" at bounding box center [337, 239] width 44 height 19
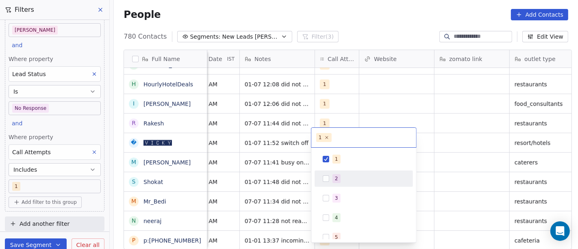
click at [336, 174] on span "2" at bounding box center [336, 178] width 8 height 9
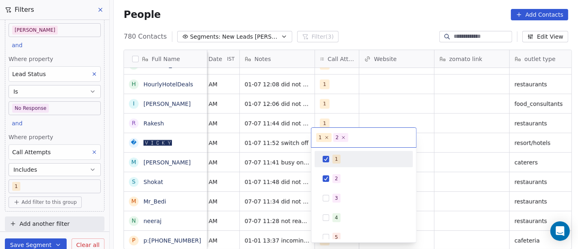
click at [341, 160] on div "1" at bounding box center [368, 158] width 72 height 9
click at [353, 30] on html "On2Cook India Pvt. Ltd. Contacts People Marketing Workflows Campaigns Sales Pip…" at bounding box center [289, 124] width 578 height 249
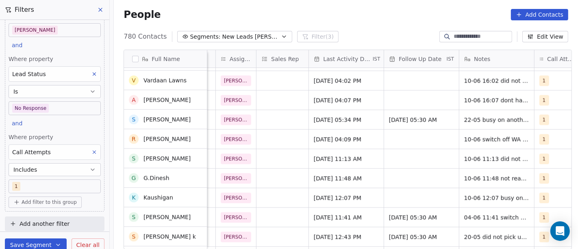
scroll to position [14517, 0]
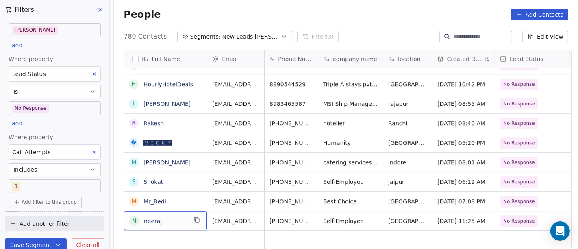
click at [175, 225] on div "n neeraj" at bounding box center [165, 220] width 83 height 19
click at [175, 225] on textarea "******" at bounding box center [162, 222] width 82 height 25
type textarea "**********"
click at [354, 12] on html "On2Cook India Pvt. Ltd. Contacts People Marketing Workflows Campaigns Sales Pip…" at bounding box center [289, 124] width 578 height 249
click at [383, 19] on html "On2Cook India Pvt. Ltd. Contacts People Marketing Workflows Campaigns Sales Pip…" at bounding box center [289, 124] width 578 height 249
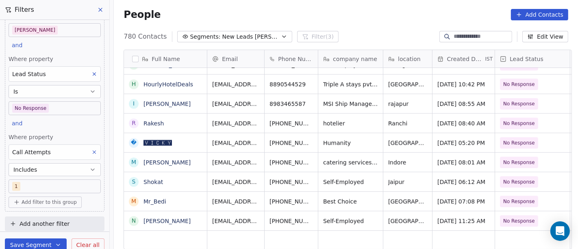
click at [380, 24] on div "People Add Contacts" at bounding box center [346, 14] width 464 height 31
click at [328, 216] on icon "grid" at bounding box center [331, 219] width 7 height 7
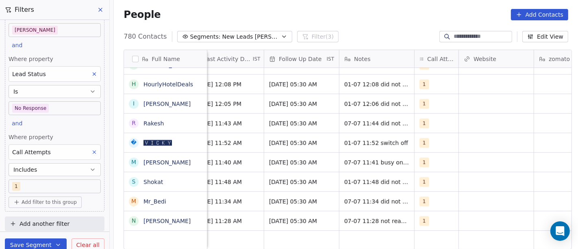
scroll to position [7, 534]
click at [423, 219] on div "1" at bounding box center [436, 220] width 44 height 19
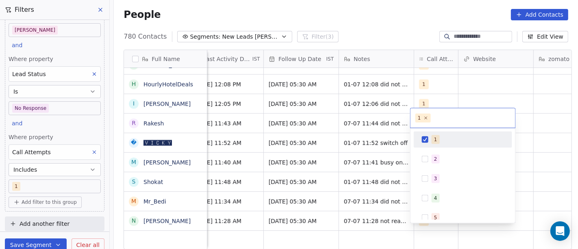
click at [435, 140] on div "1" at bounding box center [435, 139] width 3 height 7
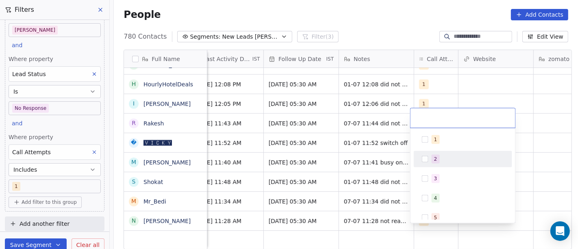
click at [434, 159] on div "2" at bounding box center [435, 158] width 3 height 7
click at [187, 223] on html "On2Cook India Pvt. Ltd. Contacts People Marketing Workflows Campaigns Sales Pip…" at bounding box center [289, 124] width 578 height 249
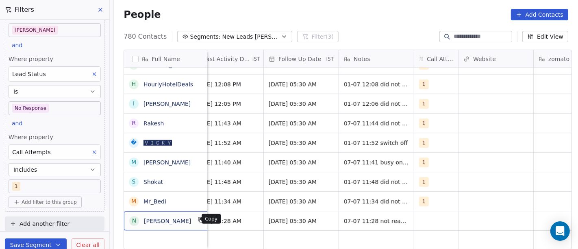
click at [198, 219] on icon "grid" at bounding box center [201, 219] width 7 height 7
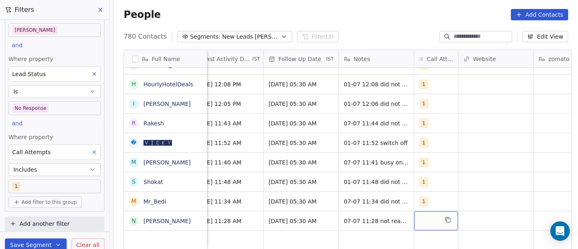
click at [421, 211] on div "grid" at bounding box center [436, 220] width 44 height 19
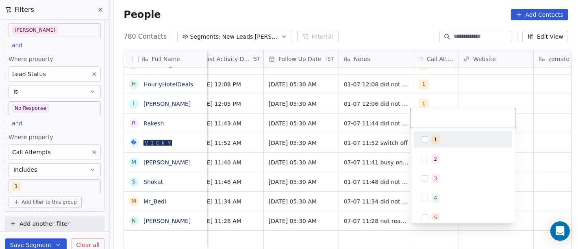
click at [435, 136] on div "1" at bounding box center [435, 139] width 3 height 7
click at [365, 9] on html "On2Cook India Pvt. Ltd. Contacts People Marketing Workflows Campaigns Sales Pip…" at bounding box center [289, 124] width 578 height 249
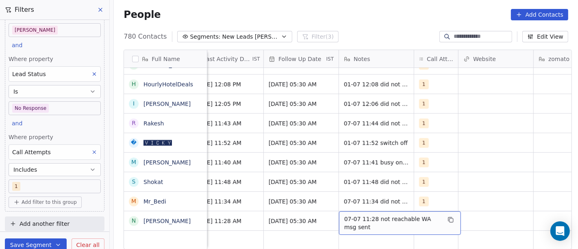
click at [379, 219] on span "07-07 11:28 not reachable WA msg sent" at bounding box center [392, 223] width 97 height 16
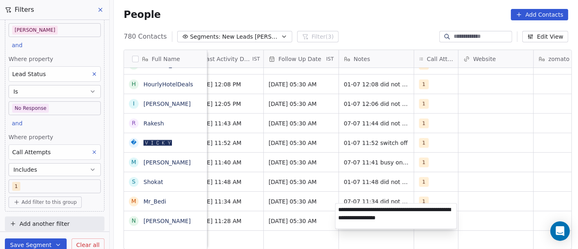
type textarea "**********"
click at [437, 158] on html "On2Cook India Pvt. Ltd. Contacts People Marketing Workflows Campaigns Sales Pip…" at bounding box center [289, 124] width 578 height 249
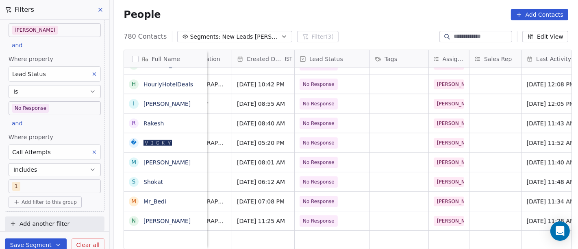
scroll to position [7, 0]
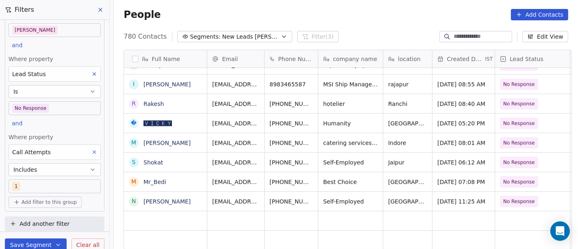
click at [256, 37] on button "Segments: New Leads Salim" at bounding box center [234, 36] width 115 height 11
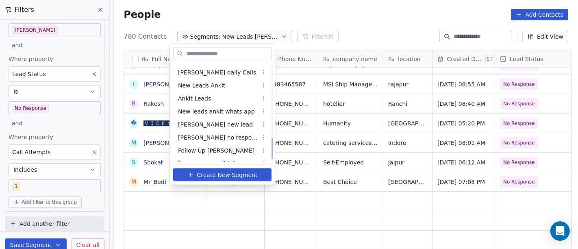
scroll to position [383, 0]
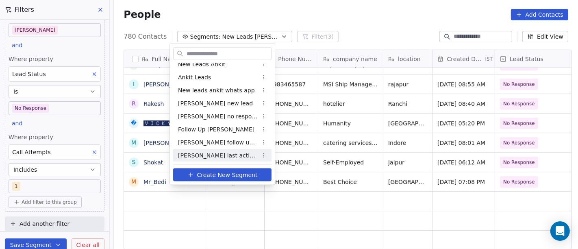
click at [45, 242] on html "On2Cook India Pvt. Ltd. Contacts People Marketing Workflows Campaigns Sales Pip…" at bounding box center [289, 124] width 578 height 249
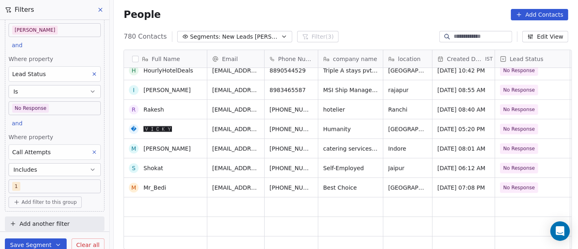
scroll to position [15034, 0]
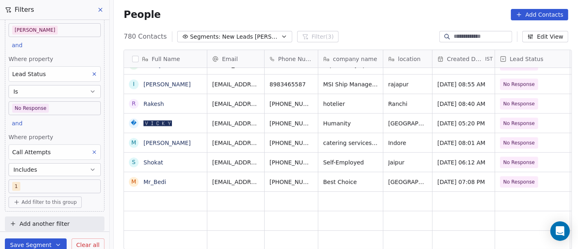
click at [55, 244] on icon "button" at bounding box center [58, 244] width 7 height 7
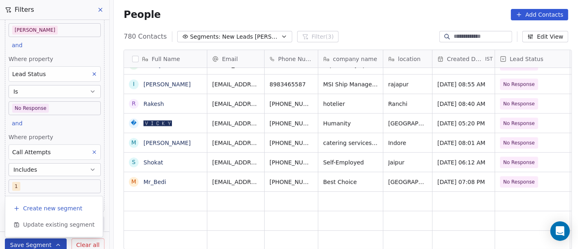
click at [56, 208] on span "Create new segment" at bounding box center [52, 208] width 59 height 8
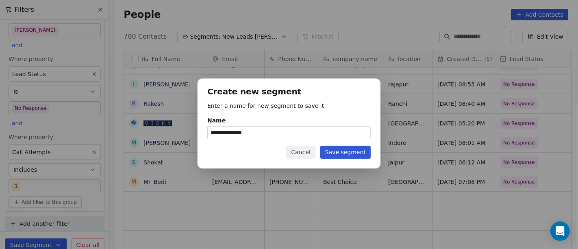
click at [239, 134] on input "**********" at bounding box center [289, 132] width 163 height 12
drag, startPoint x: 239, startPoint y: 134, endPoint x: 202, endPoint y: 135, distance: 37.0
click at [202, 135] on div "**********" at bounding box center [289, 123] width 183 height 90
type input "**********"
click at [348, 150] on button "Save segment" at bounding box center [345, 151] width 50 height 13
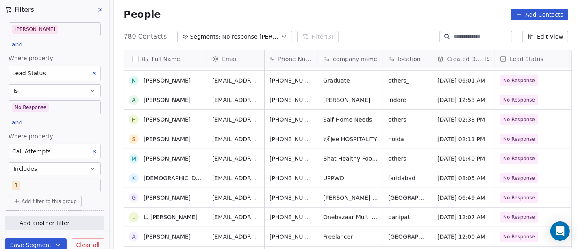
scroll to position [3116, 0]
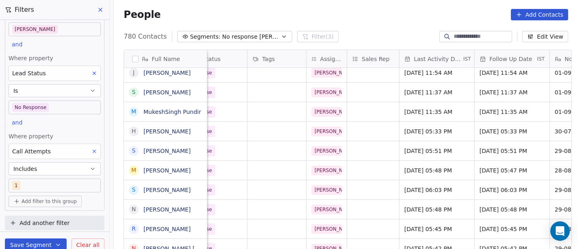
click at [406, 57] on icon at bounding box center [408, 59] width 4 height 4
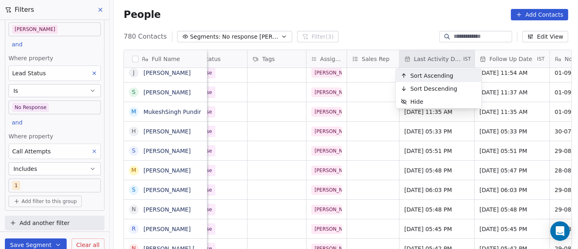
click at [415, 76] on span "Sort Ascending" at bounding box center [431, 76] width 43 height 8
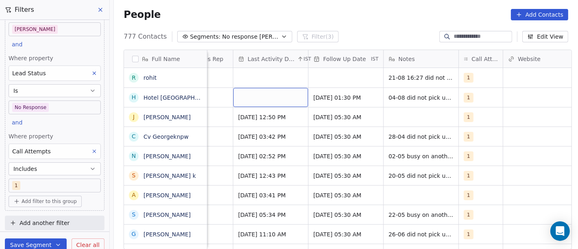
click at [253, 102] on div "grid" at bounding box center [270, 97] width 75 height 19
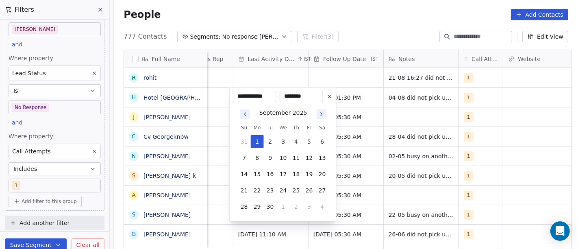
click at [244, 115] on icon "Go to previous month" at bounding box center [245, 114] width 2 height 3
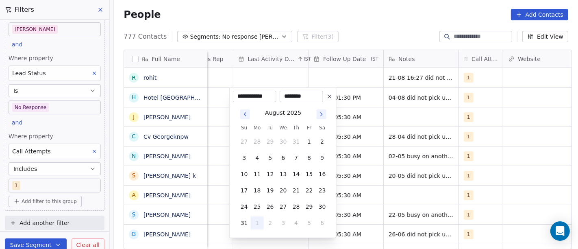
click at [244, 115] on icon "Go to previous month" at bounding box center [245, 114] width 2 height 3
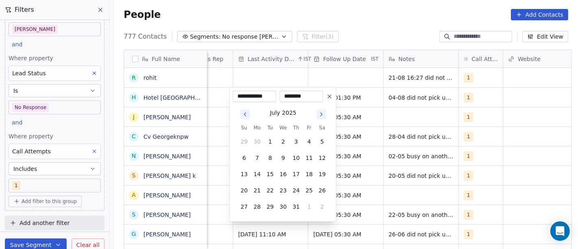
click at [324, 113] on icon "Go to next month" at bounding box center [321, 114] width 7 height 7
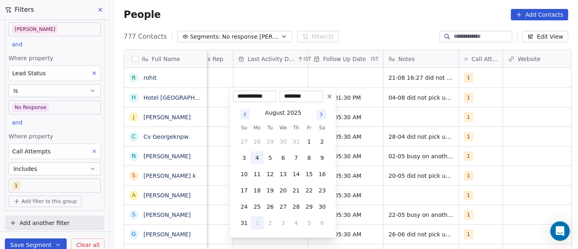
click at [256, 156] on button "4" at bounding box center [257, 157] width 13 height 13
type input "**********"
click at [343, 35] on html "On2Cook India Pvt. Ltd. Contacts People Marketing Workflows Campaigns Sales Pip…" at bounding box center [289, 124] width 578 height 249
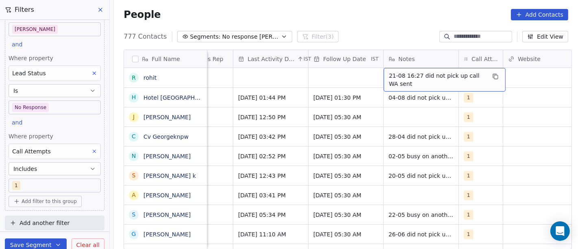
click at [343, 33] on div "777 Contacts Segments: No response Salim Filter (3) Edit View" at bounding box center [346, 36] width 464 height 13
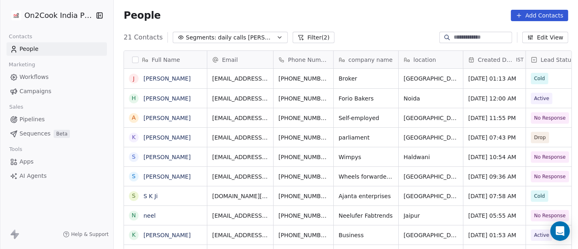
click at [339, 11] on div "People Add Contacts" at bounding box center [346, 15] width 445 height 11
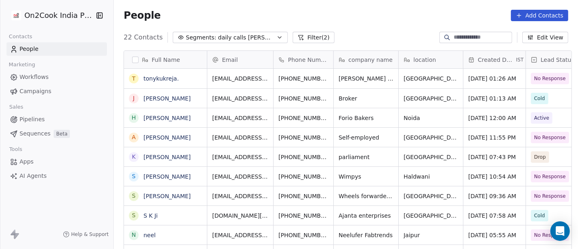
click at [355, 37] on div "22 Contacts Segments: daily calls [PERSON_NAME] (2) Edit View" at bounding box center [346, 37] width 464 height 13
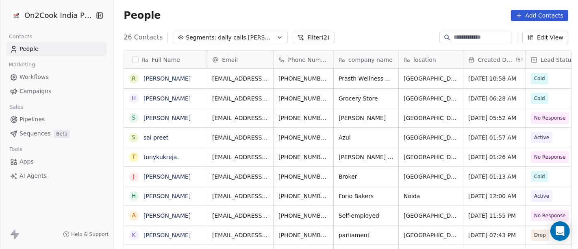
click at [318, 19] on div "People Add Contacts" at bounding box center [346, 15] width 445 height 11
click at [296, 37] on button "Filter (2)" at bounding box center [314, 37] width 42 height 11
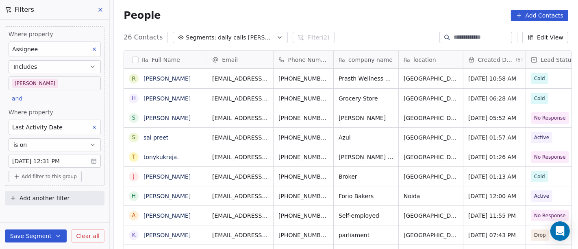
click at [53, 78] on body "On2Cook India Pvt. Ltd. Contacts People Marketing Workflows Campaigns Sales Pip…" at bounding box center [289, 124] width 578 height 249
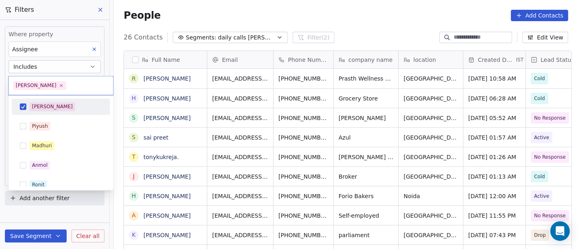
click at [56, 111] on div "[PERSON_NAME]" at bounding box center [66, 106] width 72 height 9
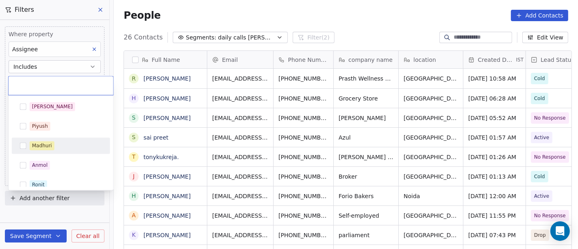
click at [51, 152] on div "Madhuri" at bounding box center [61, 145] width 98 height 16
click at [300, 18] on html "On2Cook India Pvt. Ltd. Contacts People Marketing Workflows Campaigns Sales Pip…" at bounding box center [289, 124] width 578 height 249
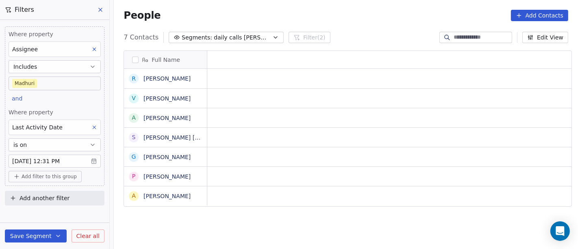
scroll to position [212, 461]
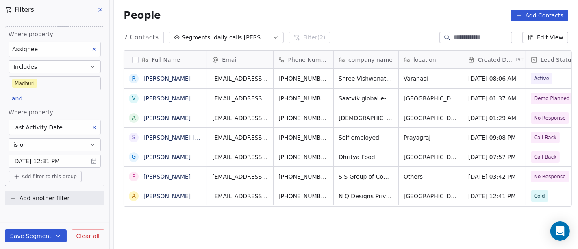
click at [43, 83] on body "On2Cook India Pvt. Ltd. Contacts People Marketing Workflows Campaigns Sales Pip…" at bounding box center [289, 124] width 578 height 249
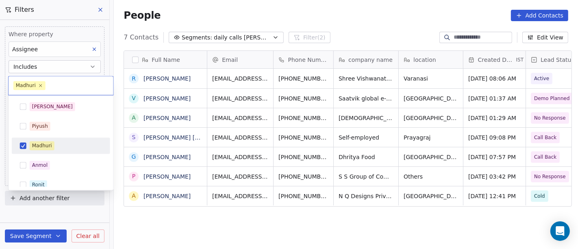
click at [49, 142] on div "Madhuri" at bounding box center [42, 145] width 20 height 7
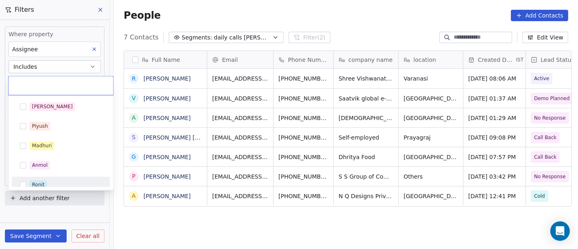
click at [56, 184] on div "Ronit" at bounding box center [66, 184] width 72 height 9
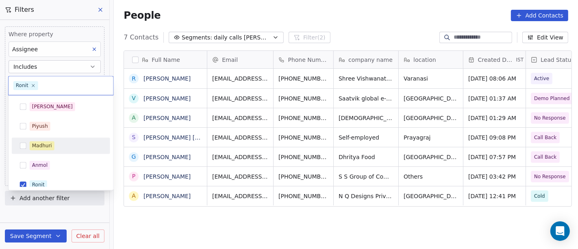
click at [320, 11] on html "On2Cook India Pvt. Ltd. Contacts People Marketing Workflows Campaigns Sales Pip…" at bounding box center [289, 124] width 578 height 249
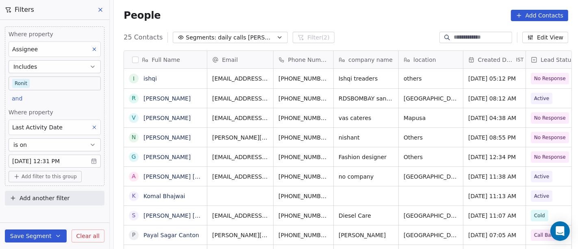
click at [65, 81] on body "On2Cook India Pvt. Ltd. Contacts People Marketing Workflows Campaigns Sales Pip…" at bounding box center [289, 124] width 578 height 249
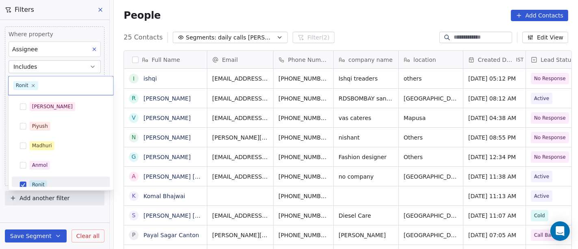
scroll to position [6, 0]
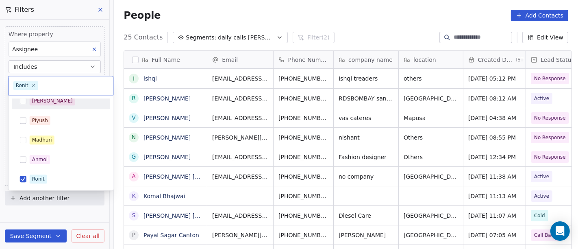
click at [48, 106] on div "[PERSON_NAME]" at bounding box center [61, 100] width 92 height 13
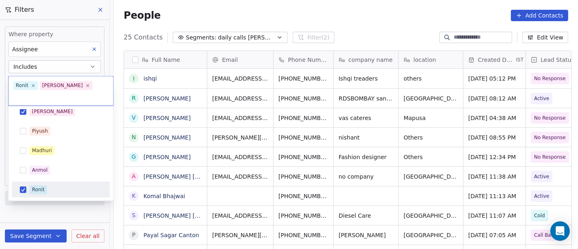
click at [52, 185] on div "Ronit" at bounding box center [66, 189] width 72 height 9
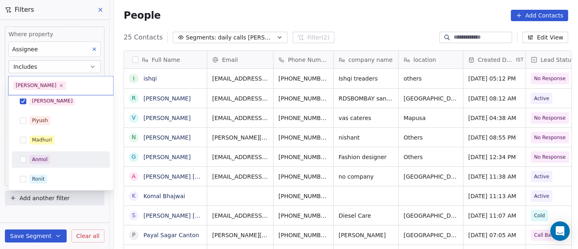
click at [354, 24] on html "On2Cook India Pvt. Ltd. Contacts People Marketing Workflows Campaigns Sales Pip…" at bounding box center [289, 124] width 578 height 249
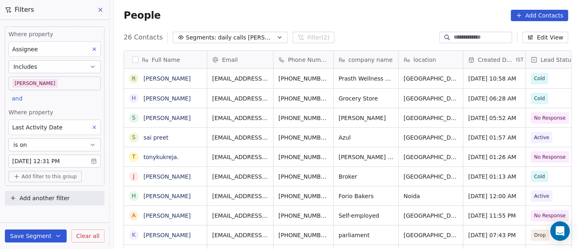
click at [362, 31] on div "26 Contacts Segments: daily calls [PERSON_NAME] (2) Edit View" at bounding box center [346, 37] width 464 height 13
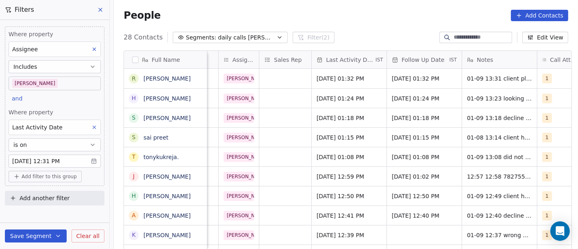
scroll to position [0, 442]
click at [355, 28] on div "People Add Contacts" at bounding box center [346, 15] width 464 height 31
click at [364, 26] on div "People Add Contacts" at bounding box center [346, 15] width 464 height 31
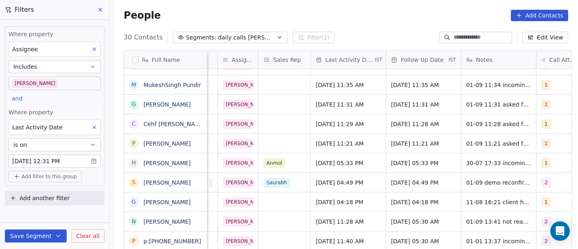
scroll to position [0, 512]
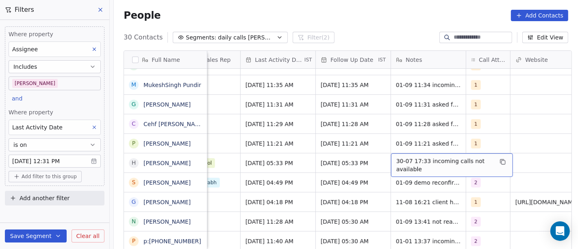
click at [445, 163] on span "30-07 17:33 incoming calls not available" at bounding box center [444, 165] width 97 height 16
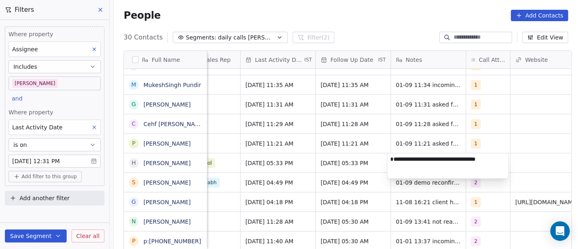
type textarea "**********"
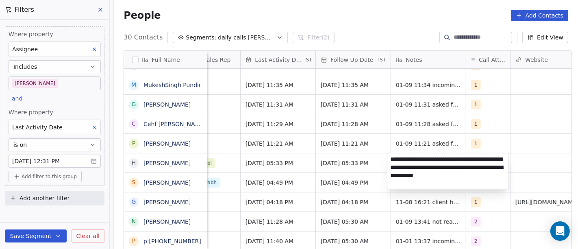
click at [528, 154] on html "On2Cook India Pvt. Ltd. Contacts People Marketing Workflows Campaigns Sales Pip…" at bounding box center [289, 124] width 578 height 249
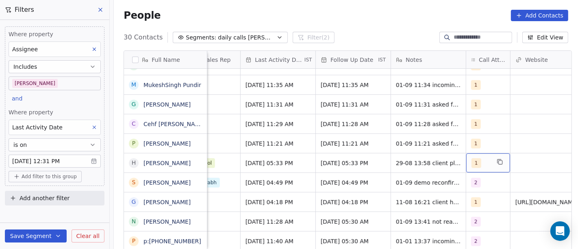
click at [474, 156] on div "1" at bounding box center [488, 162] width 44 height 19
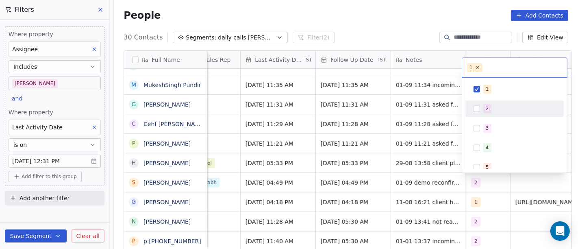
click at [467, 107] on div "2" at bounding box center [514, 108] width 98 height 16
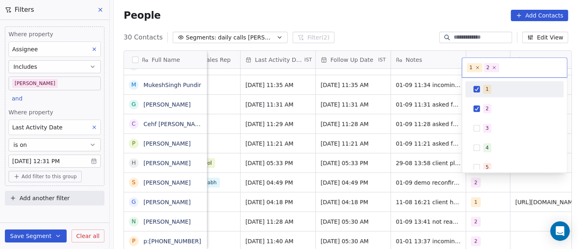
click at [497, 89] on div "1" at bounding box center [519, 89] width 72 height 9
click at [358, 39] on html "On2Cook India Pvt. Ltd. Contacts People Marketing Workflows Campaigns Sales Pip…" at bounding box center [289, 124] width 578 height 249
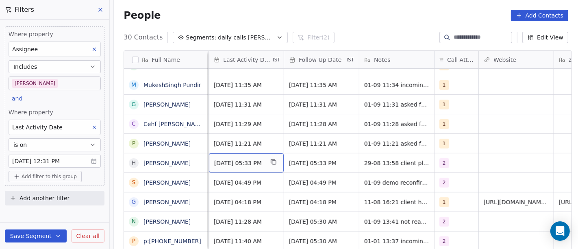
scroll to position [0, 545]
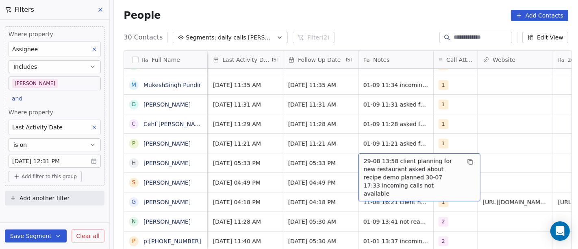
click at [364, 27] on div "People Add Contacts" at bounding box center [346, 15] width 464 height 31
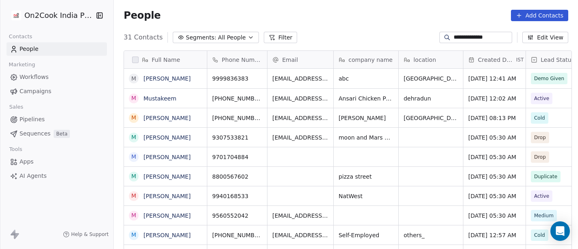
click at [463, 36] on input "**********" at bounding box center [482, 37] width 57 height 8
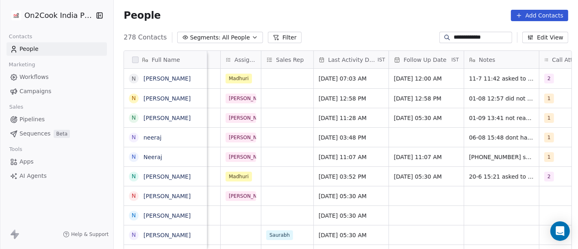
type input "**********"
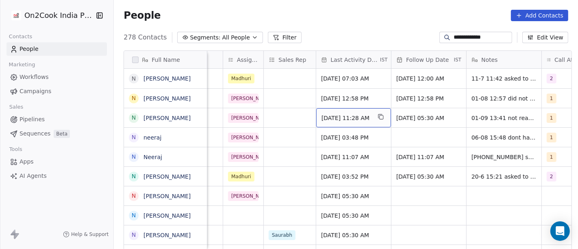
click at [347, 119] on span "[DATE] 11:28 AM" at bounding box center [346, 118] width 50 height 8
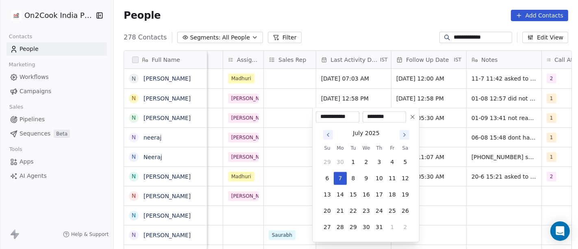
click at [404, 132] on icon "Go to next month" at bounding box center [404, 134] width 7 height 7
click at [340, 163] on button "1" at bounding box center [340, 161] width 13 height 13
type input "**********"
click at [394, 26] on html "**********" at bounding box center [289, 124] width 578 height 249
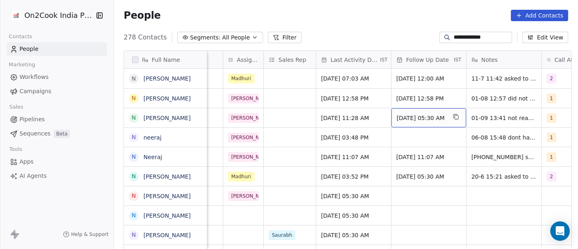
click at [418, 118] on span "[DATE] 05:30 AM" at bounding box center [422, 118] width 50 height 8
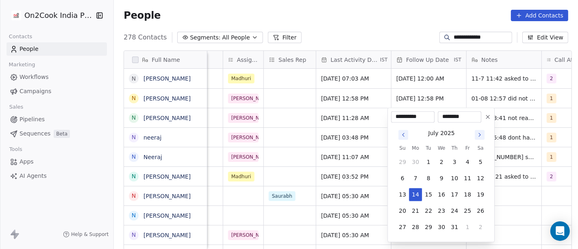
click at [482, 138] on button "Go to next month" at bounding box center [480, 135] width 10 height 10
click at [406, 137] on icon "Go to previous month" at bounding box center [403, 134] width 7 height 7
click at [419, 183] on button "8" at bounding box center [415, 178] width 13 height 13
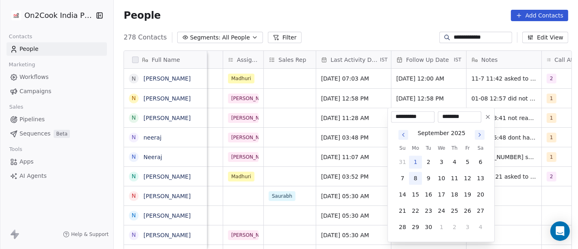
type input "**********"
click at [378, 13] on html "**********" at bounding box center [289, 124] width 578 height 249
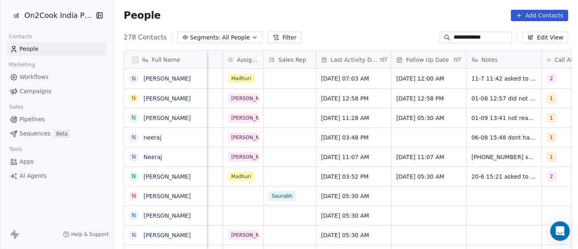
scroll to position [0, 458]
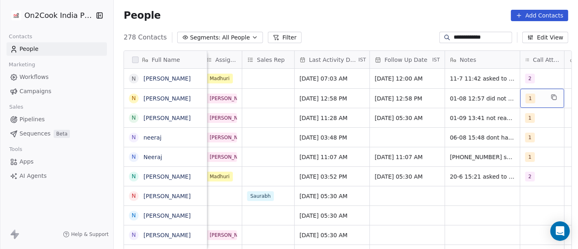
click at [545, 98] on div "1" at bounding box center [542, 98] width 44 height 19
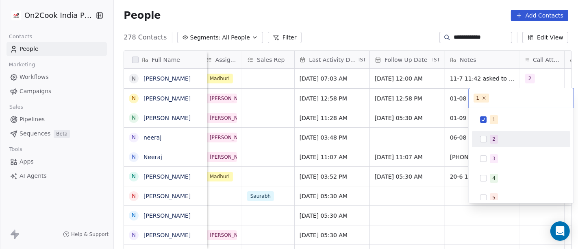
click at [503, 137] on div "2" at bounding box center [526, 139] width 72 height 9
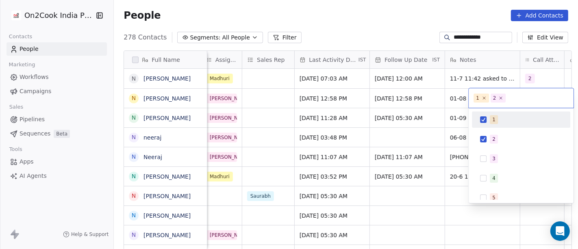
click at [499, 124] on div "1" at bounding box center [521, 119] width 92 height 13
click at [388, 35] on html "**********" at bounding box center [289, 124] width 578 height 249
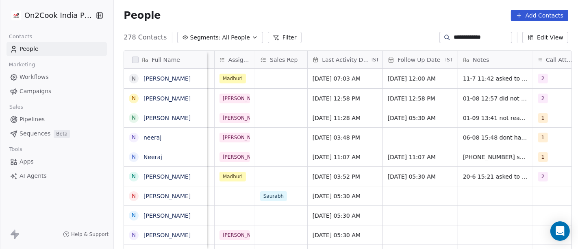
scroll to position [0, 445]
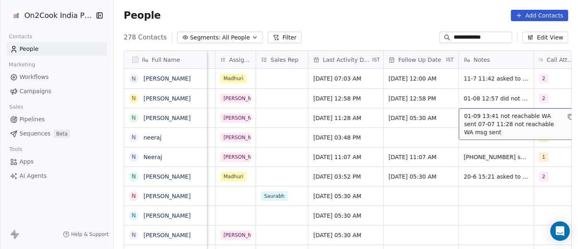
click at [528, 118] on span "01-09 13:41 not reachable WA sent 07-07 11:28 not reachable WA msg sent" at bounding box center [512, 124] width 97 height 24
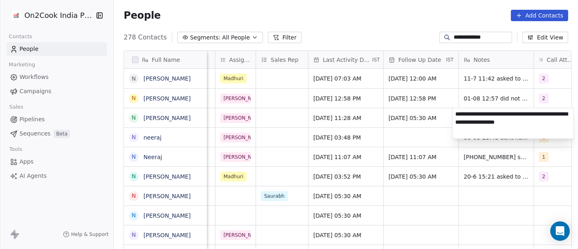
click at [505, 99] on html "**********" at bounding box center [289, 124] width 578 height 249
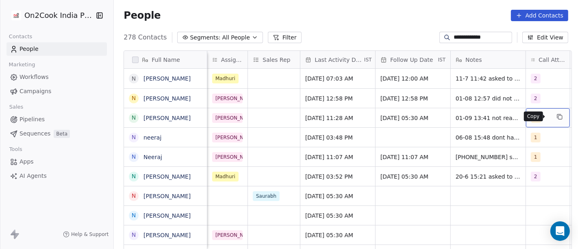
scroll to position [0, 458]
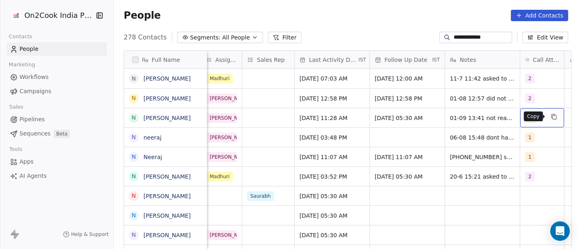
click at [549, 120] on button "grid" at bounding box center [554, 117] width 10 height 10
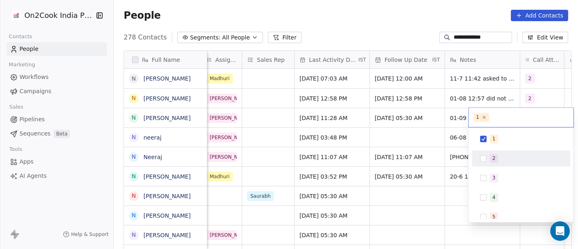
click at [472, 158] on div "2" at bounding box center [521, 158] width 98 height 16
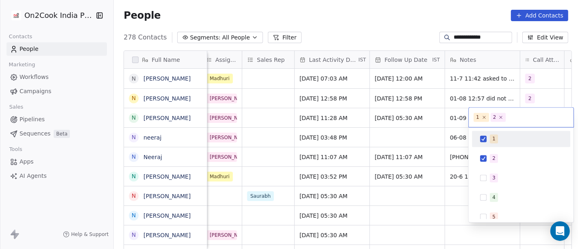
click at [506, 137] on div "1" at bounding box center [526, 138] width 72 height 9
click at [382, 41] on html "**********" at bounding box center [289, 124] width 578 height 249
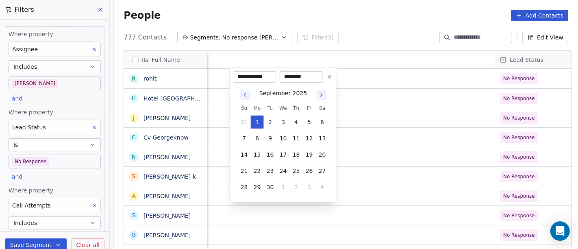
scroll to position [212, 461]
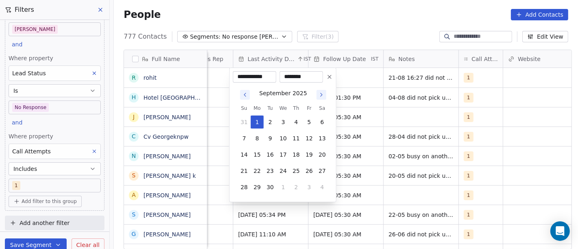
click at [389, 30] on html "On2Cook India Pvt. Ltd. Contacts People Marketing Workflows Campaigns Sales Pip…" at bounding box center [289, 124] width 578 height 249
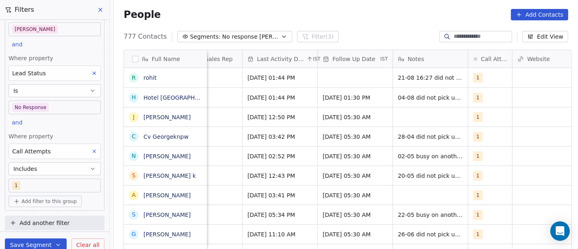
scroll to position [0, 480]
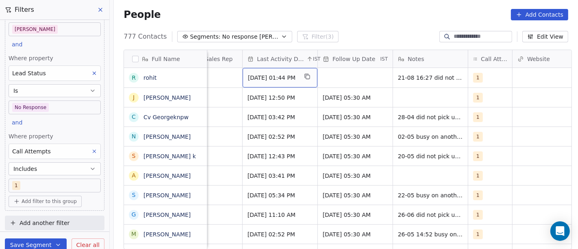
click at [280, 79] on span "[DATE] 01:44 PM" at bounding box center [273, 78] width 50 height 8
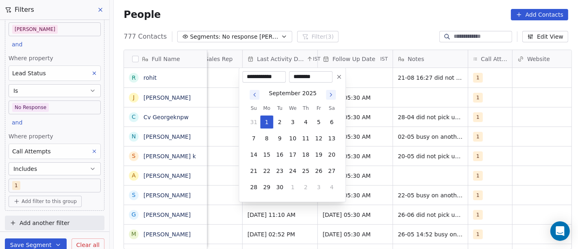
click at [249, 91] on button "Go to previous month" at bounding box center [254, 94] width 11 height 11
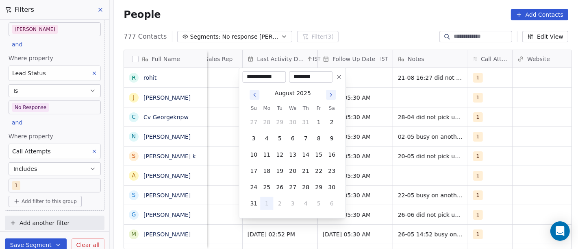
click at [253, 92] on icon "Go to previous month" at bounding box center [254, 94] width 7 height 7
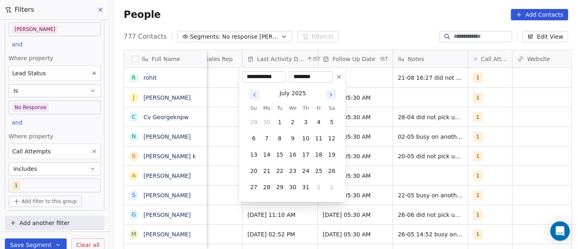
click at [340, 91] on div "[DATE] Su Mo Tu We Th Fr Sa 29 30 1 2 3 4 5 6 7 8 9 10 11 12 13 14 15 16 17 18 …" at bounding box center [292, 141] width 100 height 116
click at [333, 91] on icon "Go to next month" at bounding box center [331, 94] width 7 height 7
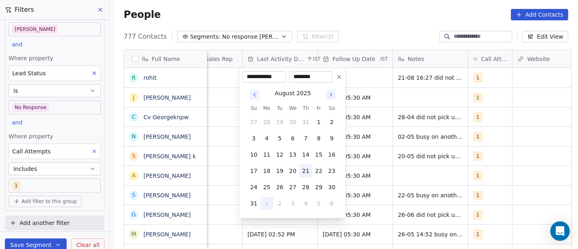
click at [304, 167] on button "21" at bounding box center [305, 170] width 13 height 13
type input "**********"
click at [387, 18] on html "On2Cook India Pvt. Ltd. Contacts People Marketing Workflows Campaigns Sales Pip…" at bounding box center [289, 124] width 578 height 249
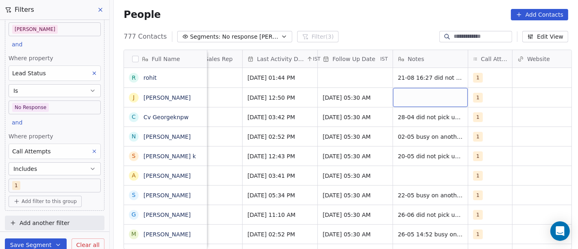
click at [408, 97] on div "grid" at bounding box center [430, 97] width 75 height 19
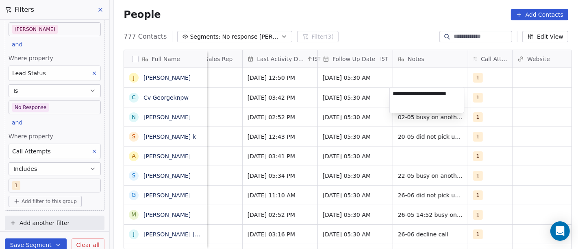
click at [350, 35] on html "On2Cook India Pvt. Ltd. Contacts People Marketing Workflows Campaigns Sales Pip…" at bounding box center [289, 124] width 578 height 249
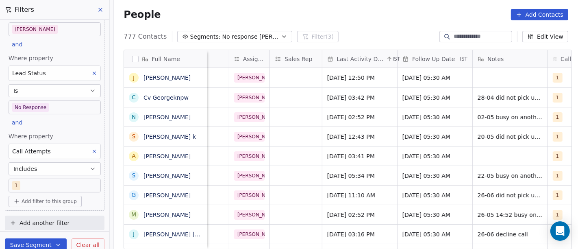
scroll to position [0, 402]
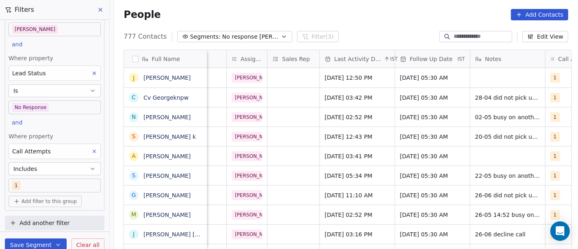
click at [384, 60] on icon at bounding box center [387, 59] width 7 height 7
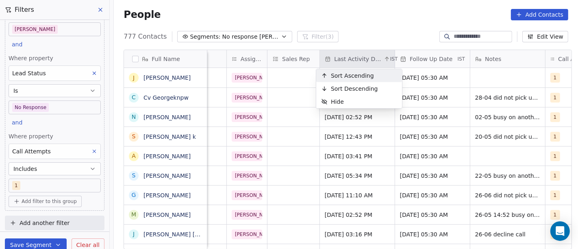
click at [367, 74] on span "Sort Ascending" at bounding box center [352, 76] width 43 height 8
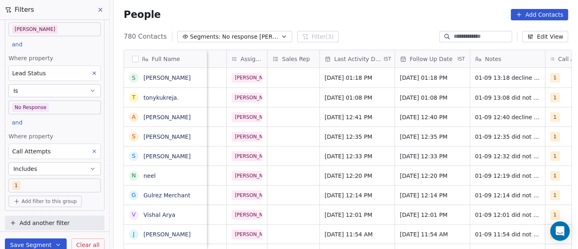
click at [373, 24] on div "People Add Contacts" at bounding box center [346, 14] width 464 height 31
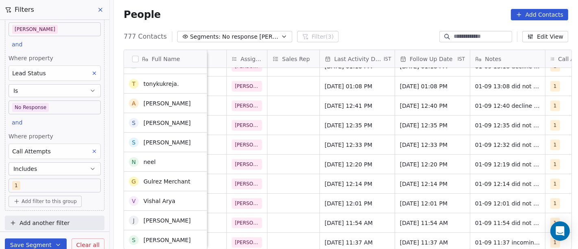
scroll to position [0, 0]
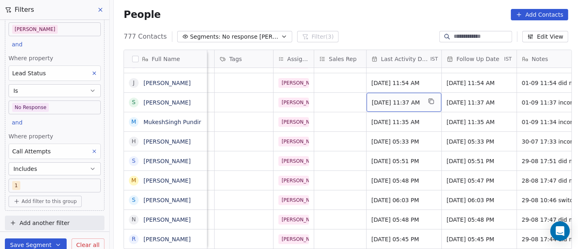
click at [403, 102] on span "[DATE] 11:37 AM" at bounding box center [397, 102] width 50 height 8
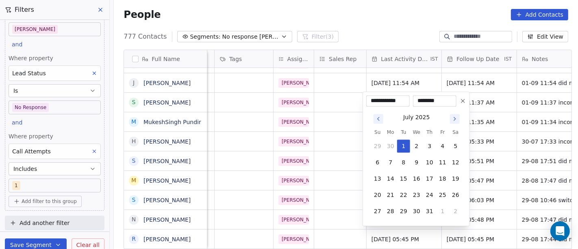
click at [454, 119] on icon "Go to next month" at bounding box center [455, 118] width 7 height 7
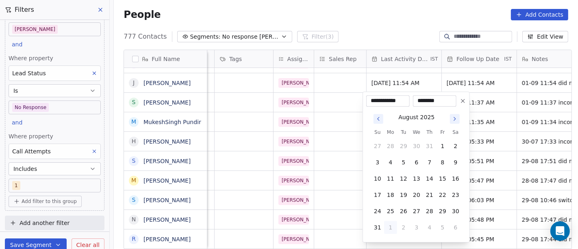
click at [454, 119] on icon "Go to next month" at bounding box center [455, 118] width 7 height 7
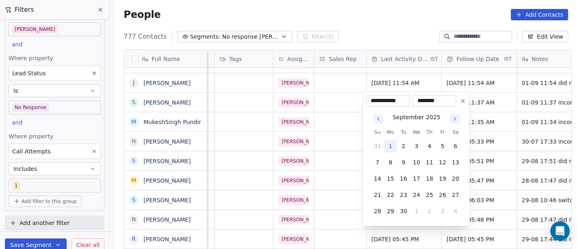
click at [393, 146] on button "1" at bounding box center [390, 145] width 13 height 13
type input "**********"
click at [499, 127] on html "On2Cook India Pvt. Ltd. Contacts People Marketing Workflows Campaigns Sales Pip…" at bounding box center [289, 124] width 578 height 249
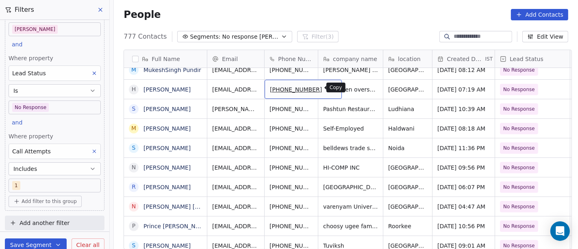
click at [330, 90] on icon "grid" at bounding box center [332, 89] width 4 height 4
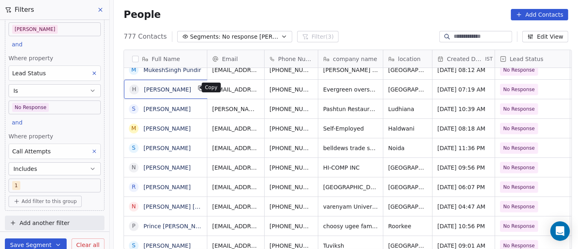
click at [200, 89] on icon "grid" at bounding box center [202, 89] width 4 height 4
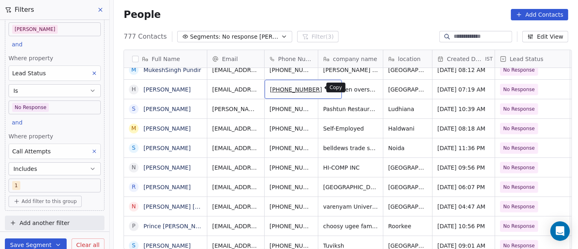
click at [328, 87] on icon "grid" at bounding box center [331, 88] width 7 height 7
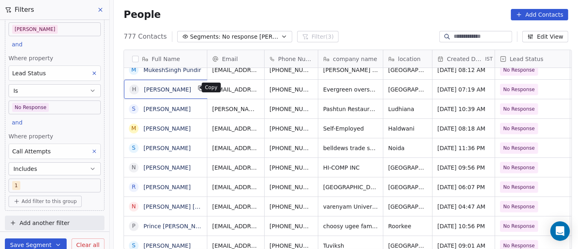
click at [198, 89] on icon "grid" at bounding box center [201, 88] width 7 height 7
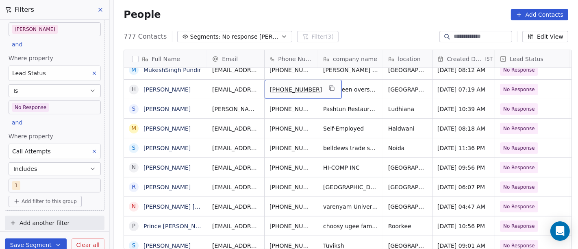
click at [270, 91] on span "[PHONE_NUMBER]" at bounding box center [296, 89] width 52 height 8
click at [275, 91] on input "**********" at bounding box center [294, 89] width 64 height 16
type input "**********"
click at [360, 87] on html "On2Cook India Pvt. Ltd. Contacts People Marketing Workflows Campaigns Sales Pip…" at bounding box center [289, 124] width 578 height 249
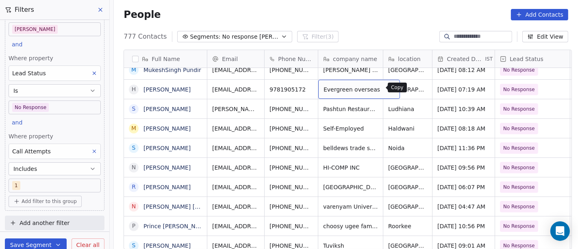
click at [386, 87] on icon "grid" at bounding box center [389, 88] width 7 height 7
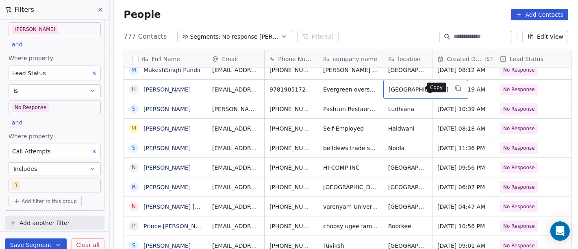
click at [456, 89] on icon "grid" at bounding box center [458, 88] width 4 height 4
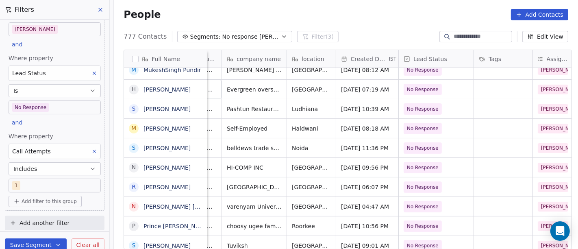
scroll to position [0, 99]
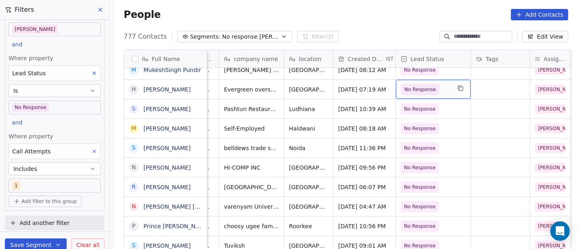
click at [427, 94] on span "No Response" at bounding box center [420, 89] width 38 height 11
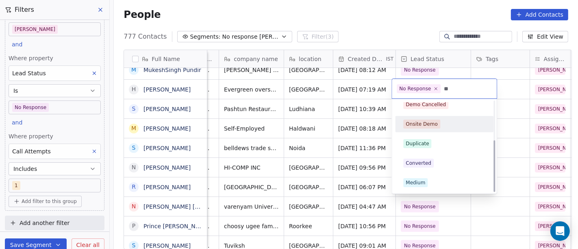
scroll to position [0, 0]
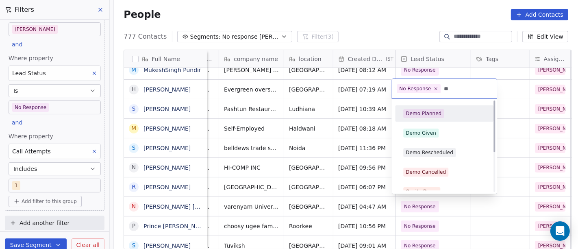
type input "**"
click at [432, 111] on div "Demo Planned" at bounding box center [424, 113] width 36 height 7
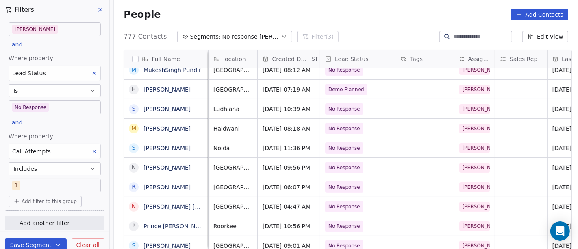
scroll to position [0, 175]
click at [420, 85] on div "grid" at bounding box center [424, 89] width 59 height 19
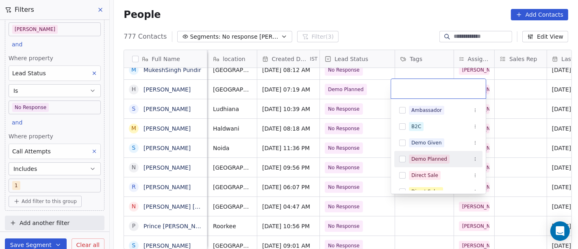
click at [433, 156] on div "Demo Planned" at bounding box center [429, 158] width 36 height 7
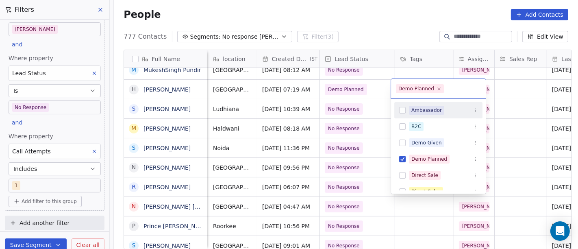
click at [504, 87] on html "On2Cook India Pvt. Ltd. Contacts People Marketing Workflows Campaigns Sales Pip…" at bounding box center [289, 124] width 578 height 249
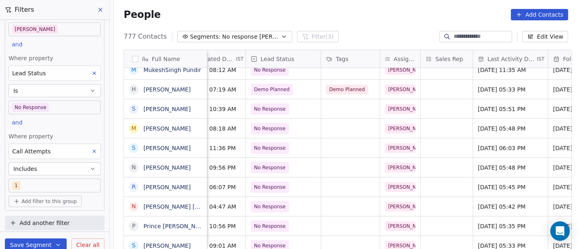
scroll to position [0, 250]
click at [432, 87] on div "grid" at bounding box center [446, 89] width 52 height 19
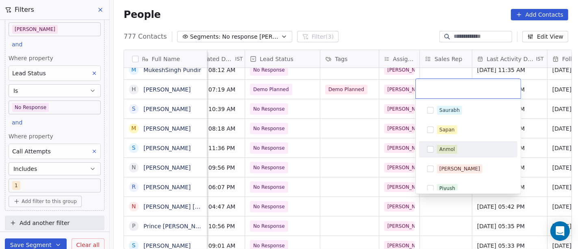
click at [445, 150] on div "Anmol" at bounding box center [446, 148] width 15 height 7
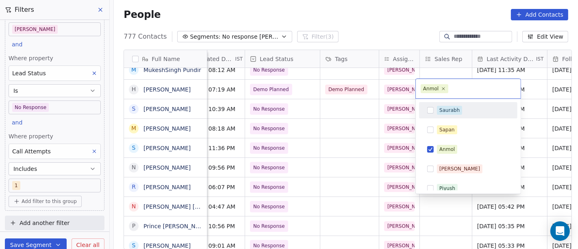
click at [337, 87] on html "On2Cook India Pvt. Ltd. Contacts People Marketing Workflows Campaigns Sales Pip…" at bounding box center [289, 124] width 578 height 249
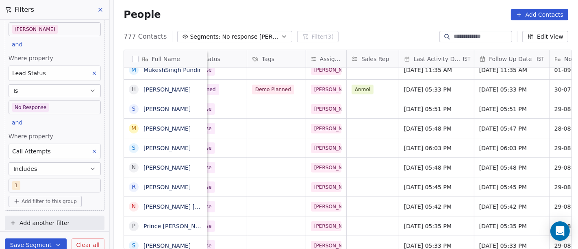
scroll to position [0, 324]
click at [423, 87] on span "[DATE] 05:33 PM" at bounding box center [429, 89] width 50 height 8
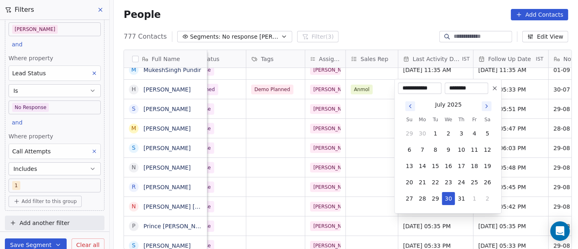
click at [489, 101] on button "Go to next month" at bounding box center [487, 106] width 10 height 10
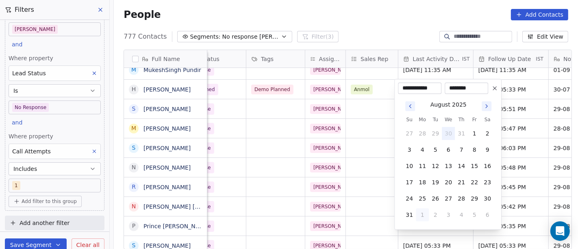
click at [484, 108] on icon "Go to next month" at bounding box center [486, 106] width 7 height 7
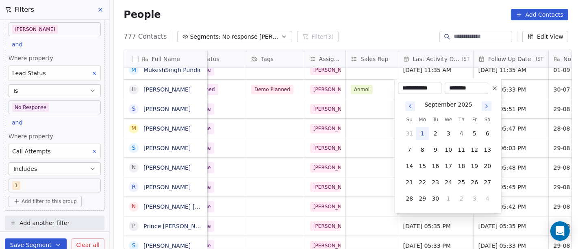
click at [421, 132] on button "1" at bounding box center [422, 133] width 13 height 13
type input "**********"
click at [367, 24] on html "On2Cook India Pvt. Ltd. Contacts People Marketing Workflows Campaigns Sales Pip…" at bounding box center [289, 124] width 578 height 249
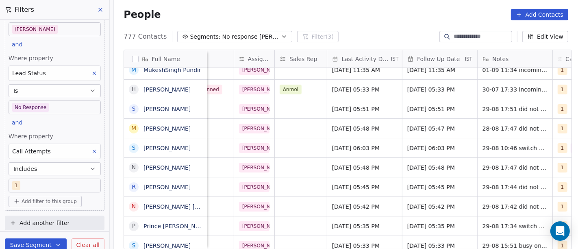
scroll to position [0, 396]
click at [415, 91] on span "[DATE] 05:33 PM" at bounding box center [431, 89] width 50 height 8
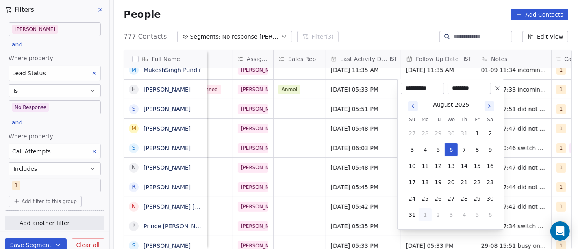
click at [488, 109] on icon "Go to next month" at bounding box center [489, 106] width 7 height 7
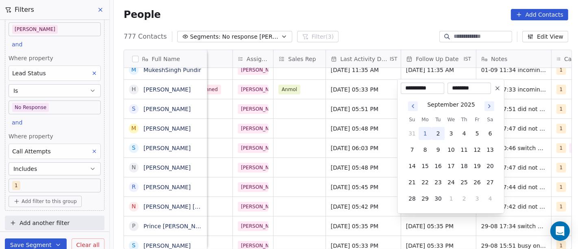
click at [437, 132] on button "2" at bounding box center [438, 133] width 13 height 13
type input "**********"
click at [402, 26] on html "On2Cook India Pvt. Ltd. Contacts People Marketing Workflows Campaigns Sales Pip…" at bounding box center [289, 124] width 578 height 249
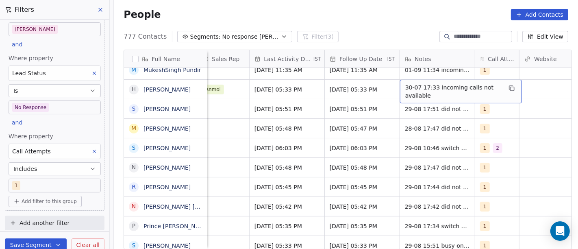
scroll to position [0, 473]
click at [439, 89] on span "30-07 17:33 incoming calls not available" at bounding box center [453, 91] width 97 height 16
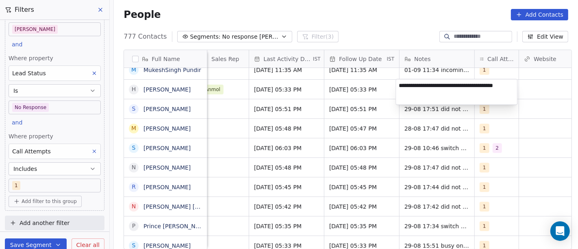
type textarea "**********"
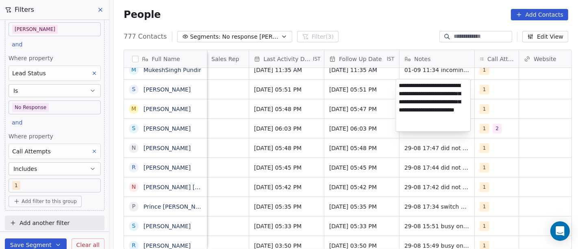
type textarea "**********"
click at [530, 167] on html "On2Cook India Pvt. Ltd. Contacts People Marketing Workflows Campaigns Sales Pip…" at bounding box center [289, 124] width 578 height 249
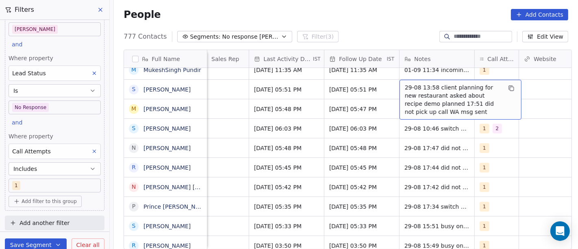
drag, startPoint x: 494, startPoint y: 96, endPoint x: 483, endPoint y: 96, distance: 11.4
click at [483, 96] on span "29-08 13:58 client planning for new restaurant asked about recipe demo planned …" at bounding box center [453, 99] width 97 height 33
click at [495, 96] on span "29-08 13:58 client planning for new restaurant asked about recipe demo planned …" at bounding box center [453, 99] width 97 height 33
click at [500, 98] on div "29-08 13:58 client planning for new restaurant asked about recipe demo planned …" at bounding box center [461, 100] width 122 height 40
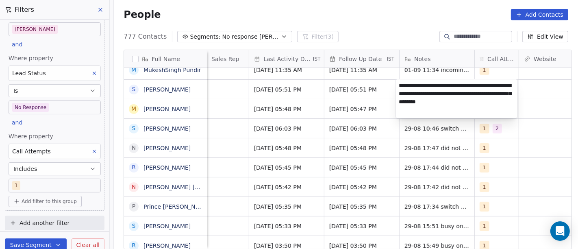
drag, startPoint x: 495, startPoint y: 93, endPoint x: 397, endPoint y: 89, distance: 98.1
click at [397, 89] on textarea "**********" at bounding box center [456, 98] width 121 height 39
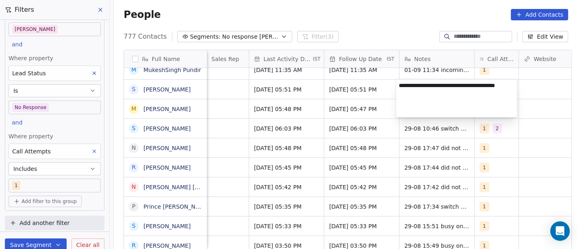
type textarea "**********"
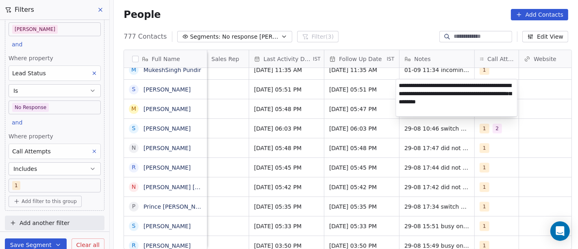
click at [419, 101] on textarea "**********" at bounding box center [456, 97] width 121 height 37
drag, startPoint x: 423, startPoint y: 102, endPoint x: 399, endPoint y: 87, distance: 28.2
click at [399, 87] on textarea "**********" at bounding box center [456, 97] width 121 height 37
click at [352, 7] on html "On2Cook India Pvt. Ltd. Contacts People Marketing Workflows Campaigns Sales Pip…" at bounding box center [289, 124] width 578 height 249
